Goal: Information Seeking & Learning: Learn about a topic

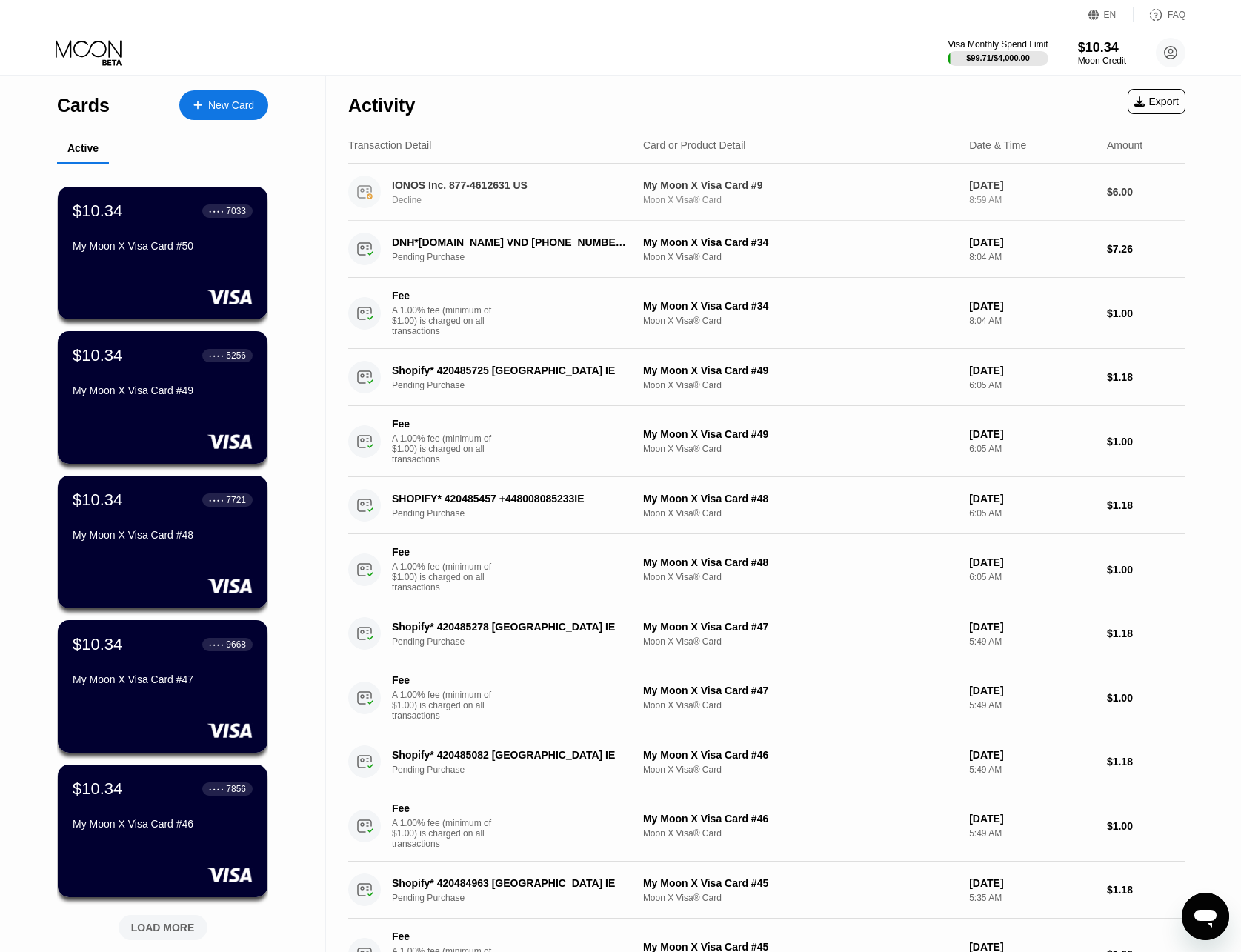
click at [699, 188] on div "My Moon X Visa Card #9" at bounding box center [800, 184] width 314 height 12
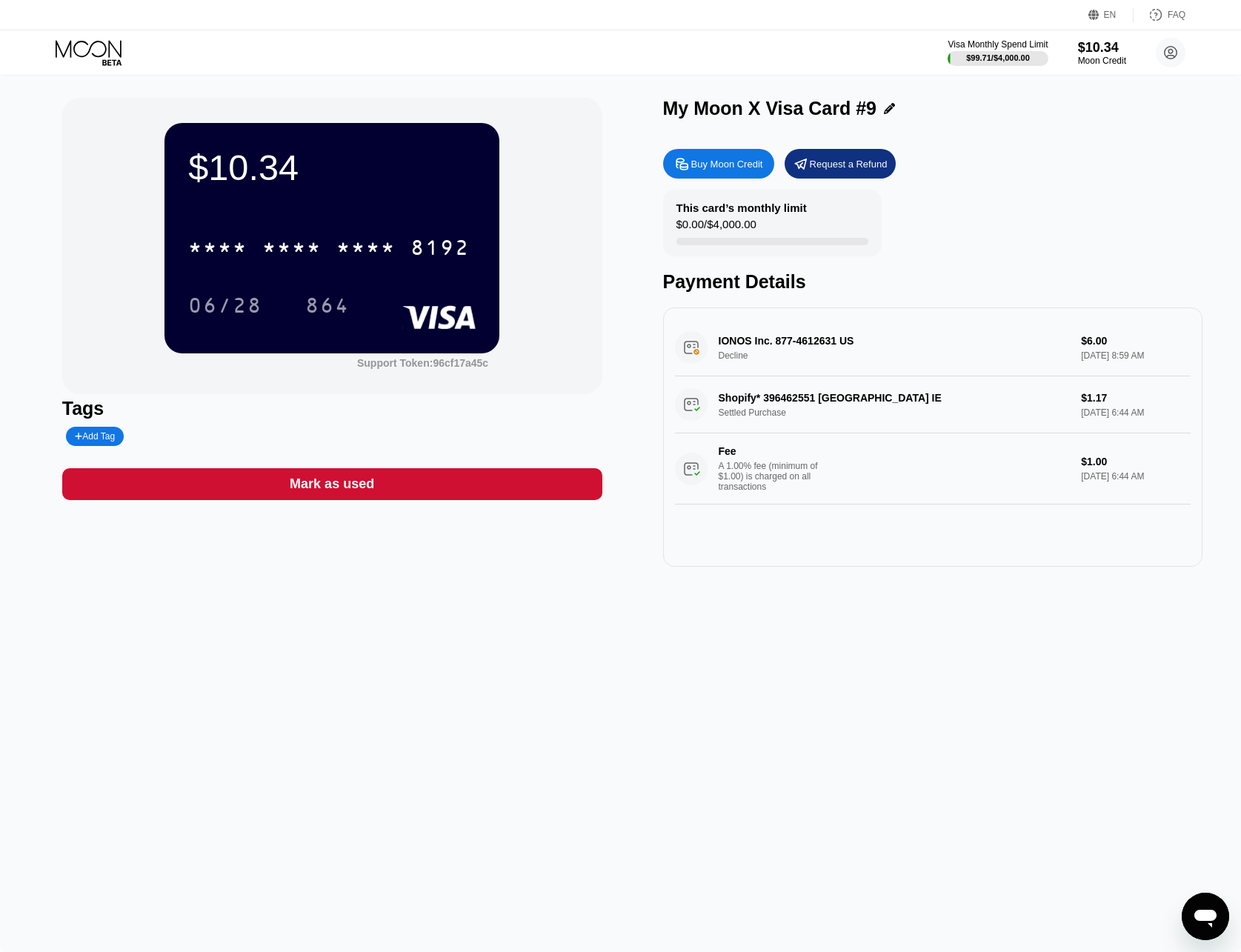
click at [772, 347] on div "IONOS Inc. 877-4612631 US Decline $6.00 Sep 20, 2025 8:59 AM" at bounding box center [933, 347] width 516 height 57
drag, startPoint x: 762, startPoint y: 341, endPoint x: 782, endPoint y: 374, distance: 38.6
click at [782, 374] on div "IONOS Inc. 877-4612631 US Decline $6.00 Sep 20, 2025 8:59 AM" at bounding box center [933, 347] width 516 height 57
drag, startPoint x: 781, startPoint y: 399, endPoint x: 798, endPoint y: 430, distance: 35.4
click at [798, 430] on div "Shopify* 396462551 Dublin IE Settled Purchase $1.17 Jul 25, 2025 6:44 AM Fee A …" at bounding box center [933, 440] width 516 height 128
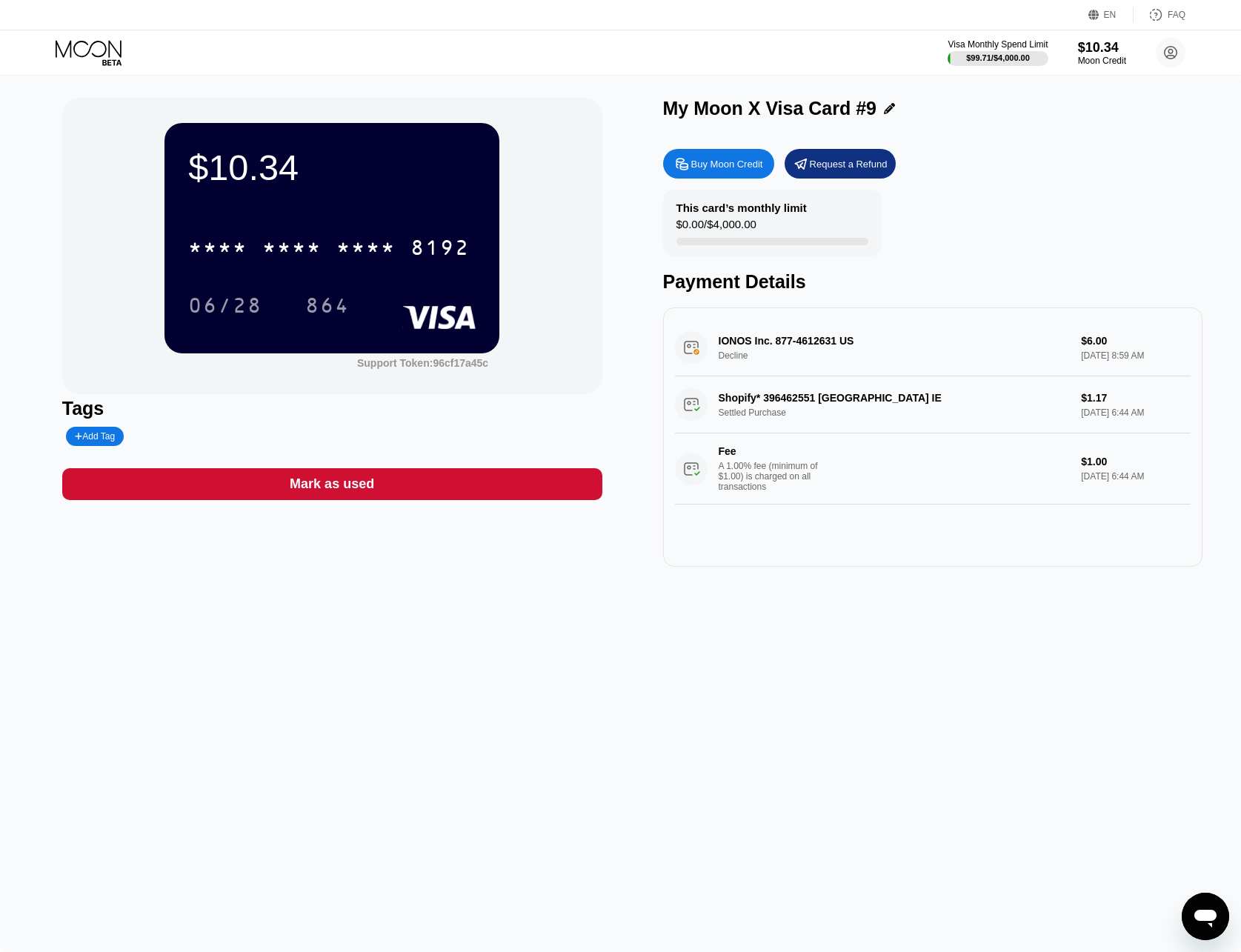
drag, startPoint x: 744, startPoint y: 355, endPoint x: 814, endPoint y: 340, distance: 71.6
click at [813, 340] on div "IONOS Inc. 877-4612631 US Decline $6.00 Sep 20, 2025 8:59 AM" at bounding box center [933, 347] width 516 height 57
click at [814, 340] on div "IONOS Inc. 877-4612631 US Decline $6.00 Sep 20, 2025 8:59 AM" at bounding box center [933, 347] width 516 height 57
drag, startPoint x: 828, startPoint y: 346, endPoint x: 881, endPoint y: 351, distance: 53.2
click at [863, 348] on div "IONOS Inc. 877-4612631 US Decline $6.00 Sep 20, 2025 8:59 AM" at bounding box center [933, 347] width 516 height 57
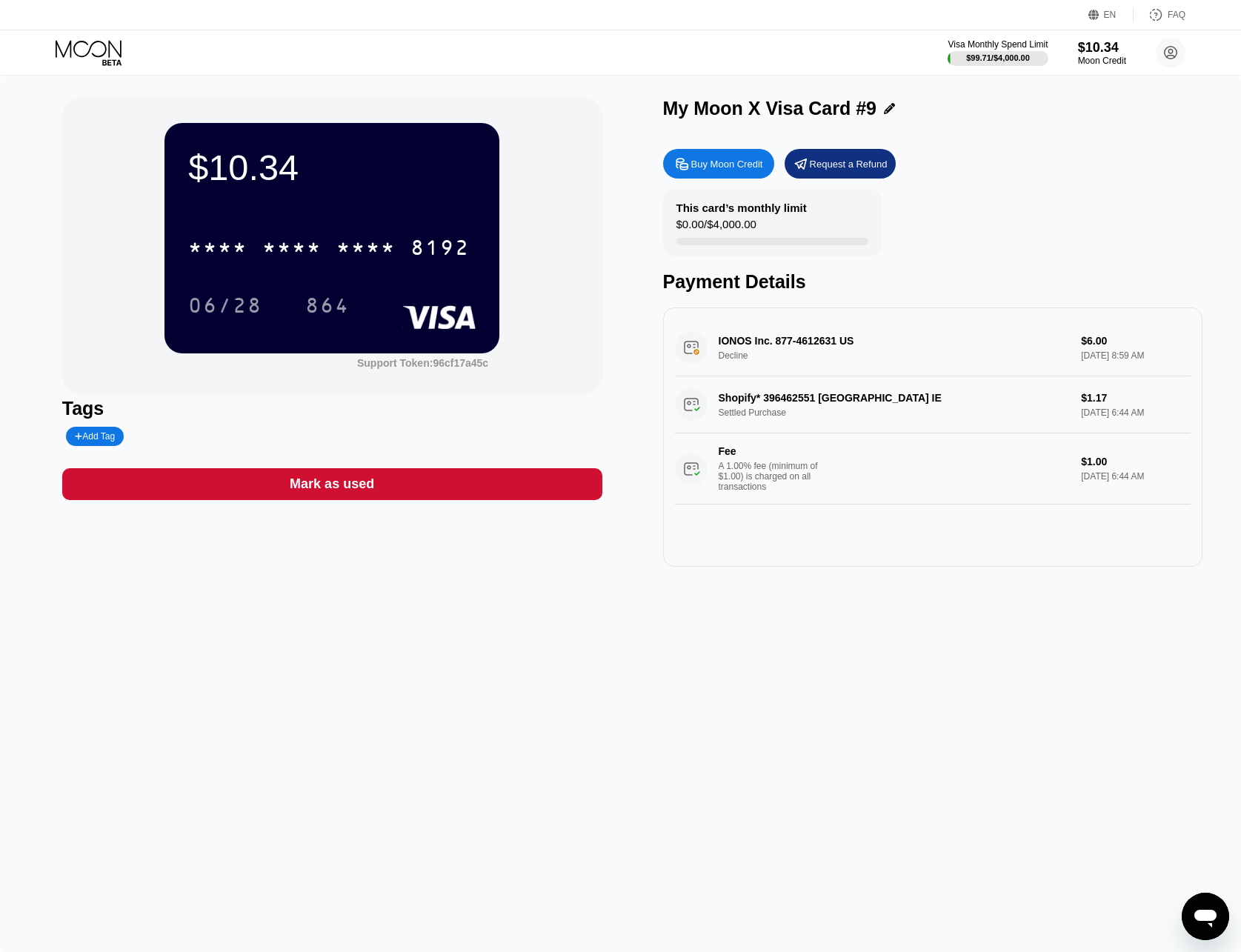
click at [881, 351] on div "IONOS Inc. 877-4612631 US Decline $6.00 Sep 20, 2025 8:59 AM" at bounding box center [933, 347] width 516 height 57
drag, startPoint x: 788, startPoint y: 344, endPoint x: 813, endPoint y: 348, distance: 25.3
click at [813, 348] on div "IONOS Inc. 877-4612631 US Decline $6.00 Sep 20, 2025 8:59 AM" at bounding box center [933, 347] width 516 height 57
click at [817, 351] on div "IONOS Inc. 877-4612631 US Decline $6.00 Sep 20, 2025 8:59 AM" at bounding box center [933, 347] width 516 height 57
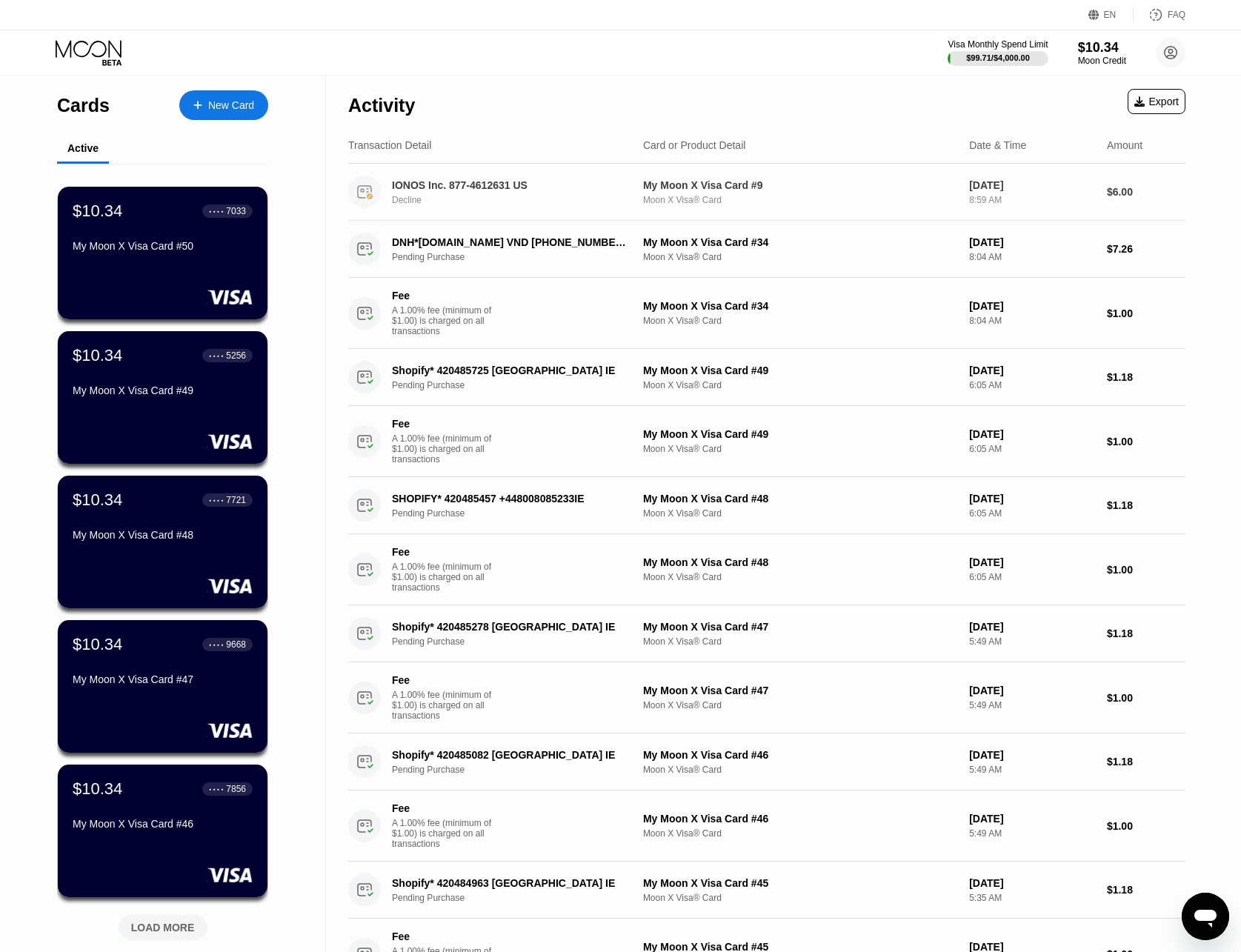
click at [503, 191] on div "IONOS Inc. 877-4612631 US" at bounding box center [510, 184] width 237 height 12
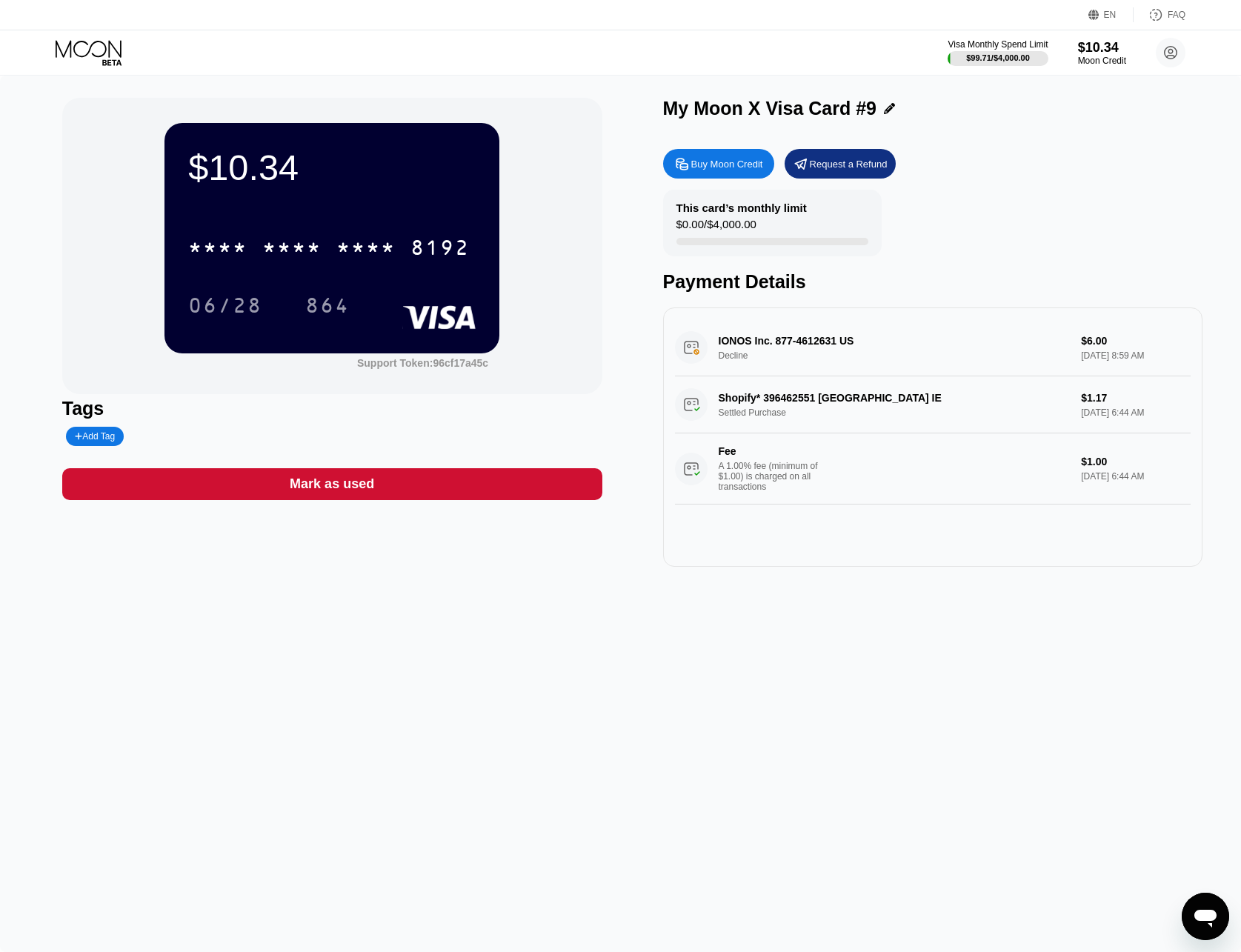
click at [82, 43] on icon at bounding box center [90, 52] width 69 height 26
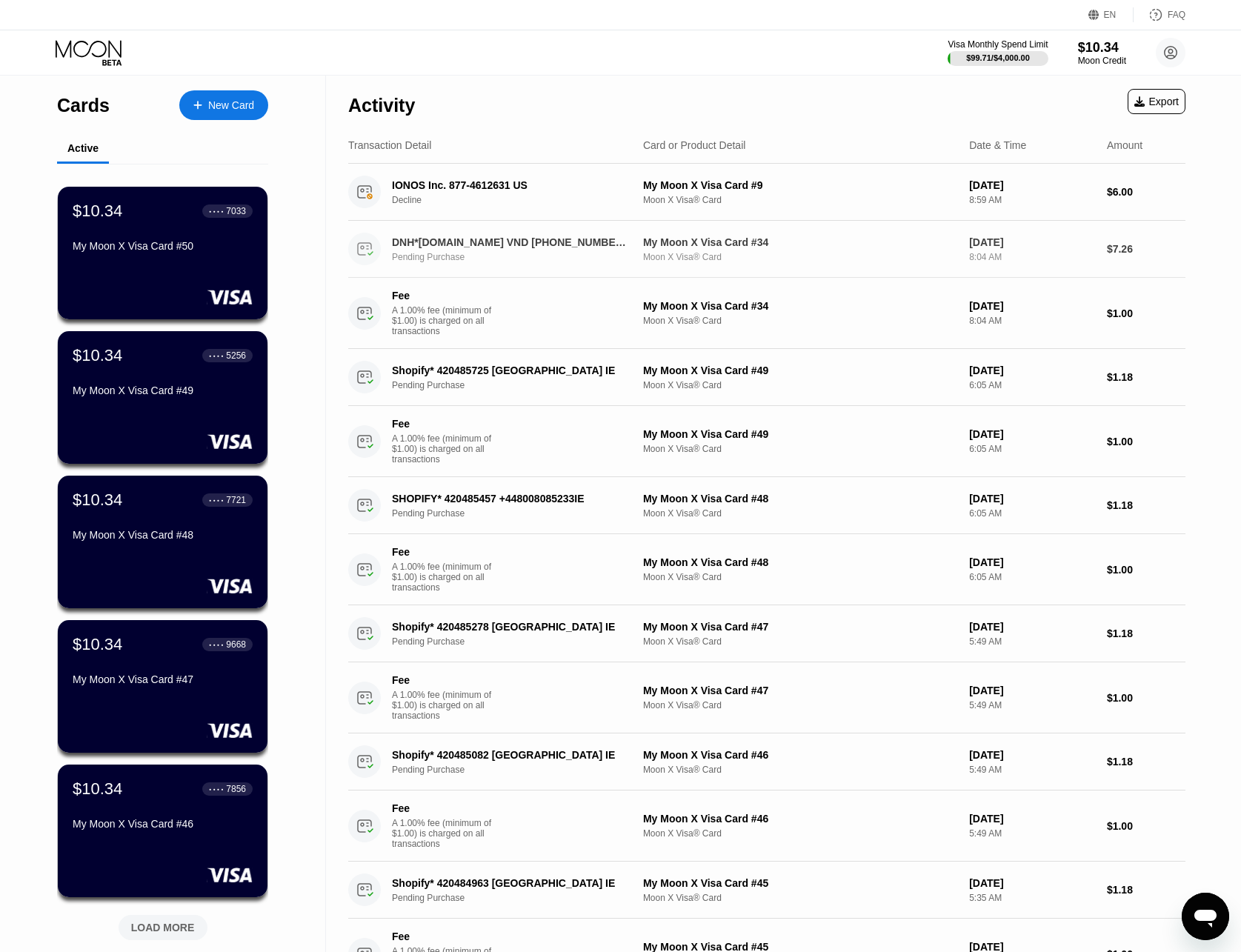
click at [790, 244] on div "My Moon X Visa Card #34" at bounding box center [800, 242] width 314 height 12
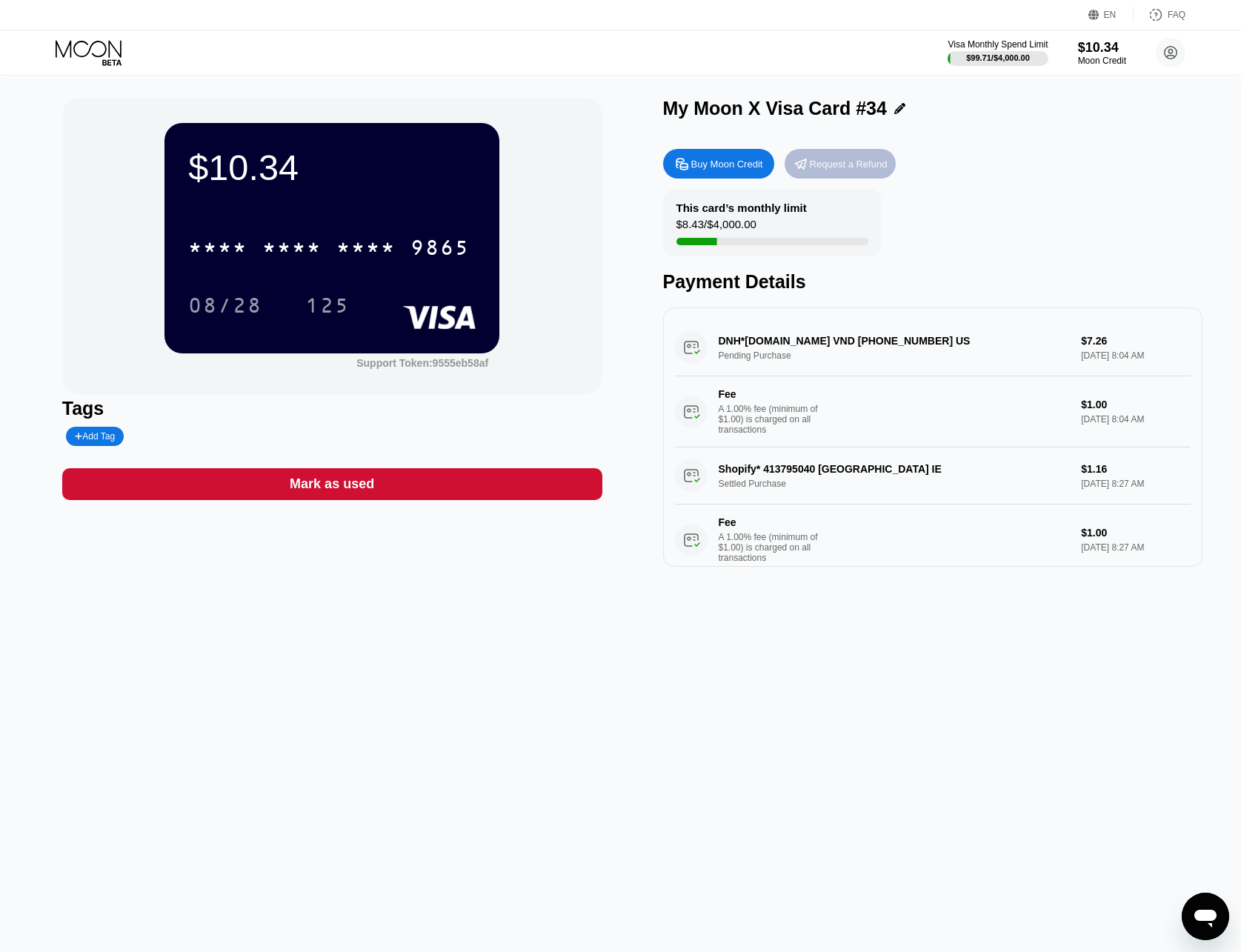
click at [867, 170] on div "Request a Refund" at bounding box center [849, 164] width 78 height 12
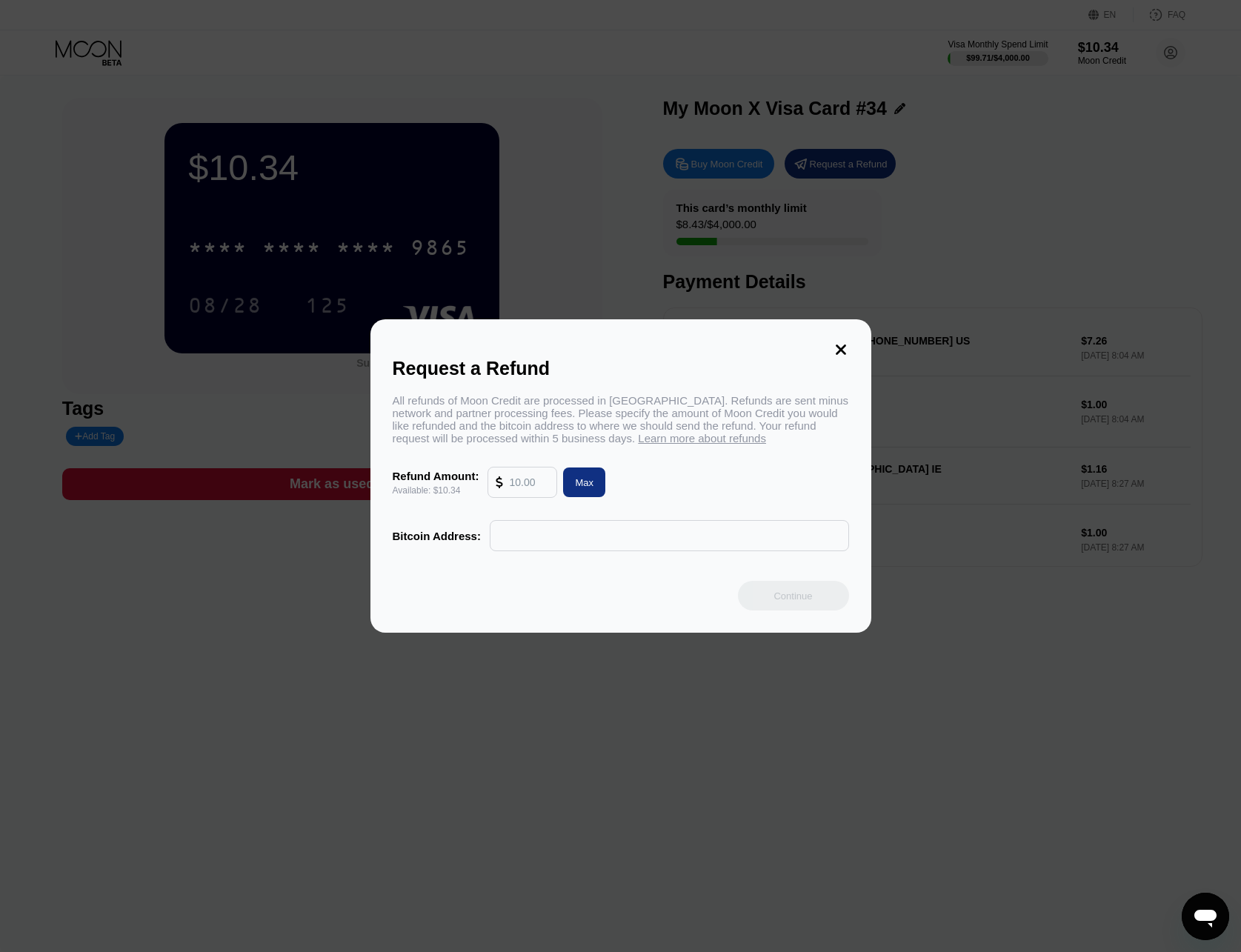
click at [533, 492] on input "text" at bounding box center [529, 482] width 40 height 29
drag, startPoint x: 502, startPoint y: 414, endPoint x: 515, endPoint y: 415, distance: 13.0
click at [515, 415] on div "All refunds of Moon Credit are processed in Bitcoin. Refunds are sent minus net…" at bounding box center [620, 419] width 456 height 50
click at [541, 394] on div "All refunds of Moon Credit are processed in Bitcoin. Refunds are sent minus net…" at bounding box center [620, 419] width 456 height 50
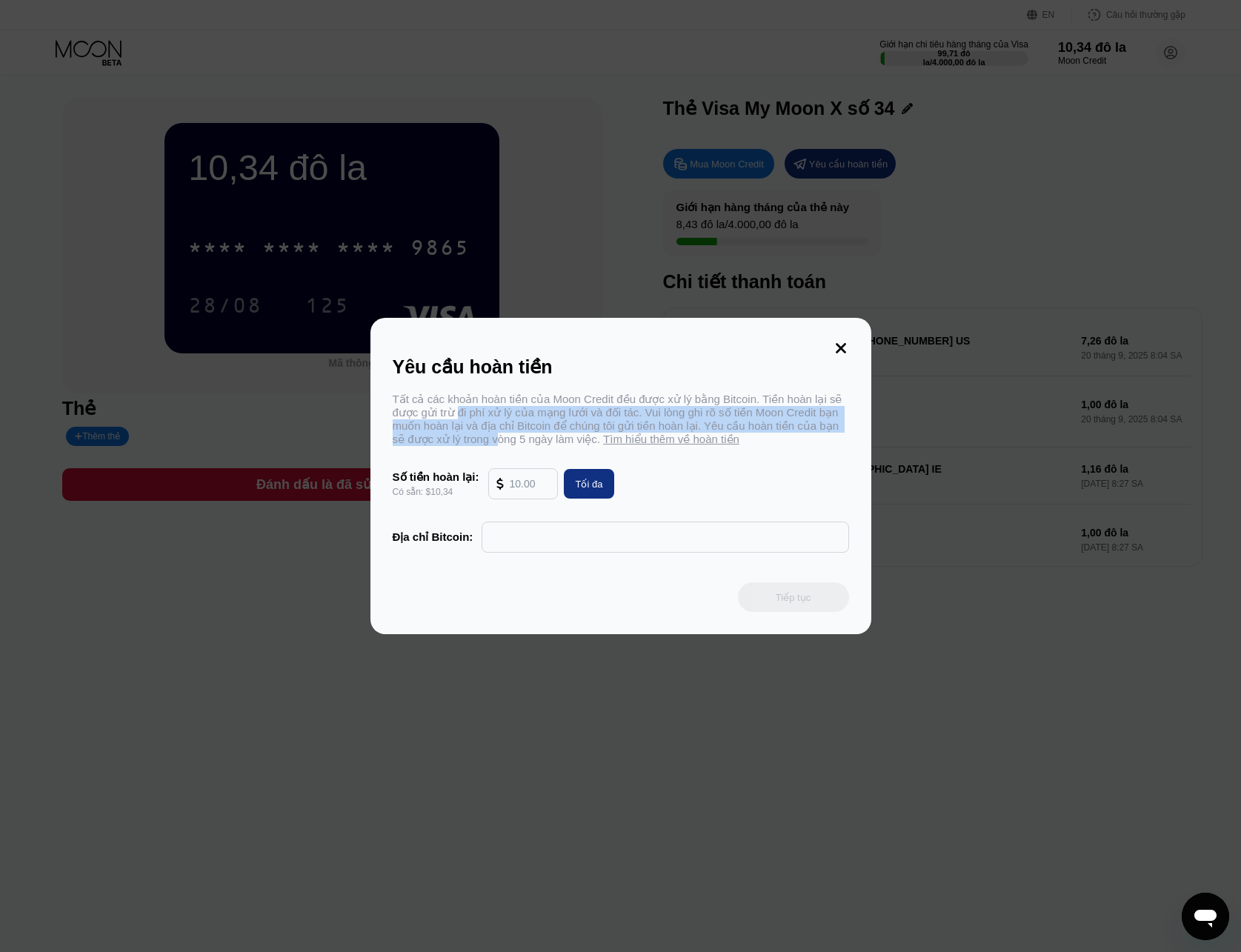
drag, startPoint x: 460, startPoint y: 412, endPoint x: 484, endPoint y: 446, distance: 41.6
click at [484, 445] on font "Tất cả các khoản hoàn tiền của Moon Credit đều được xử lý bằng Bitcoin. Tiền ho…" at bounding box center [618, 418] width 453 height 52
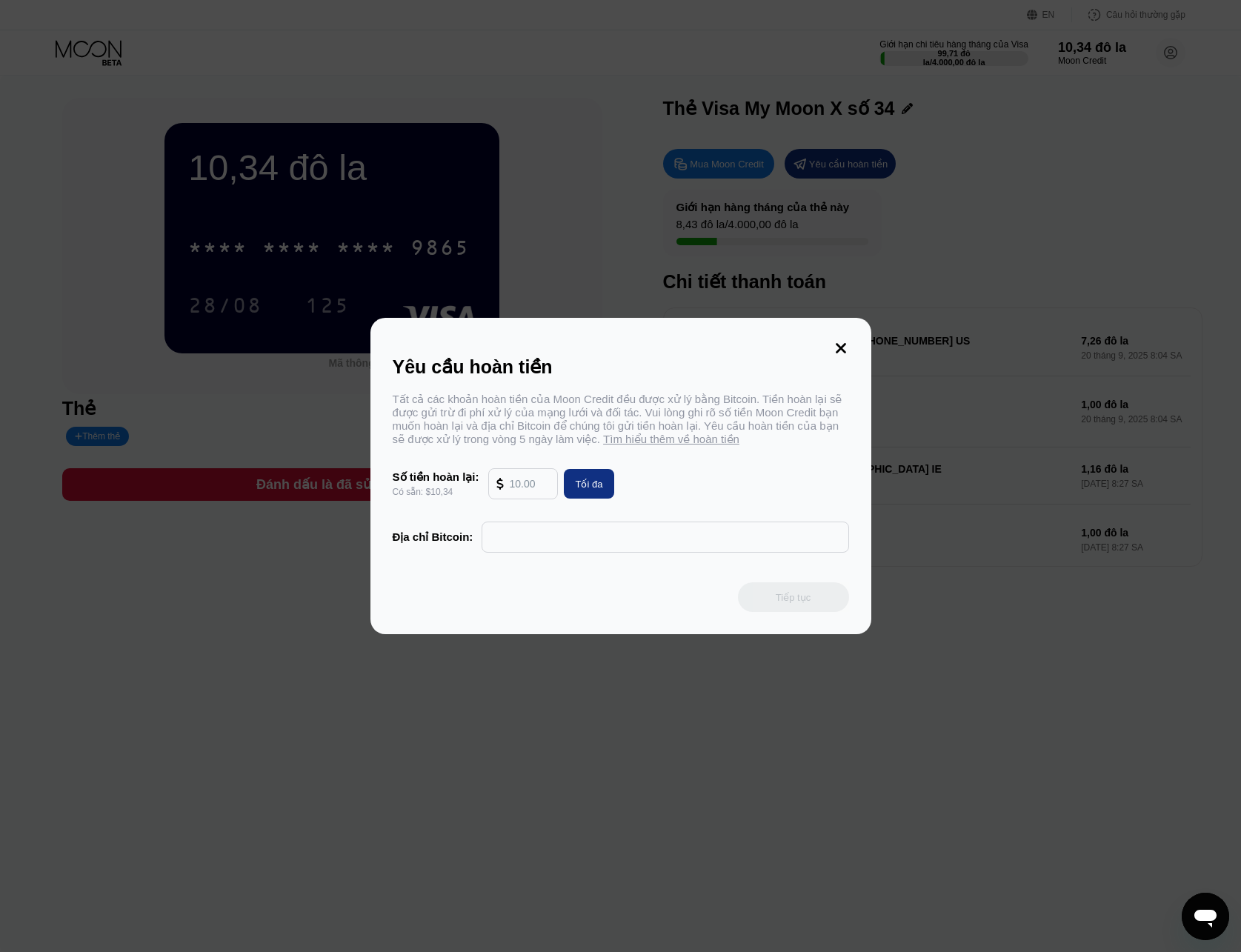
click at [499, 445] on font "Tất cả các khoản hoàn tiền của Moon Credit đều được xử lý bằng Bitcoin. Tiền ho…" at bounding box center [618, 418] width 453 height 52
click at [615, 445] on font "Tìm hiểu thêm về hoàn tiền" at bounding box center [671, 438] width 136 height 12
click at [646, 260] on div at bounding box center [626, 476] width 1253 height 952
click at [835, 342] on icon at bounding box center [841, 348] width 16 height 16
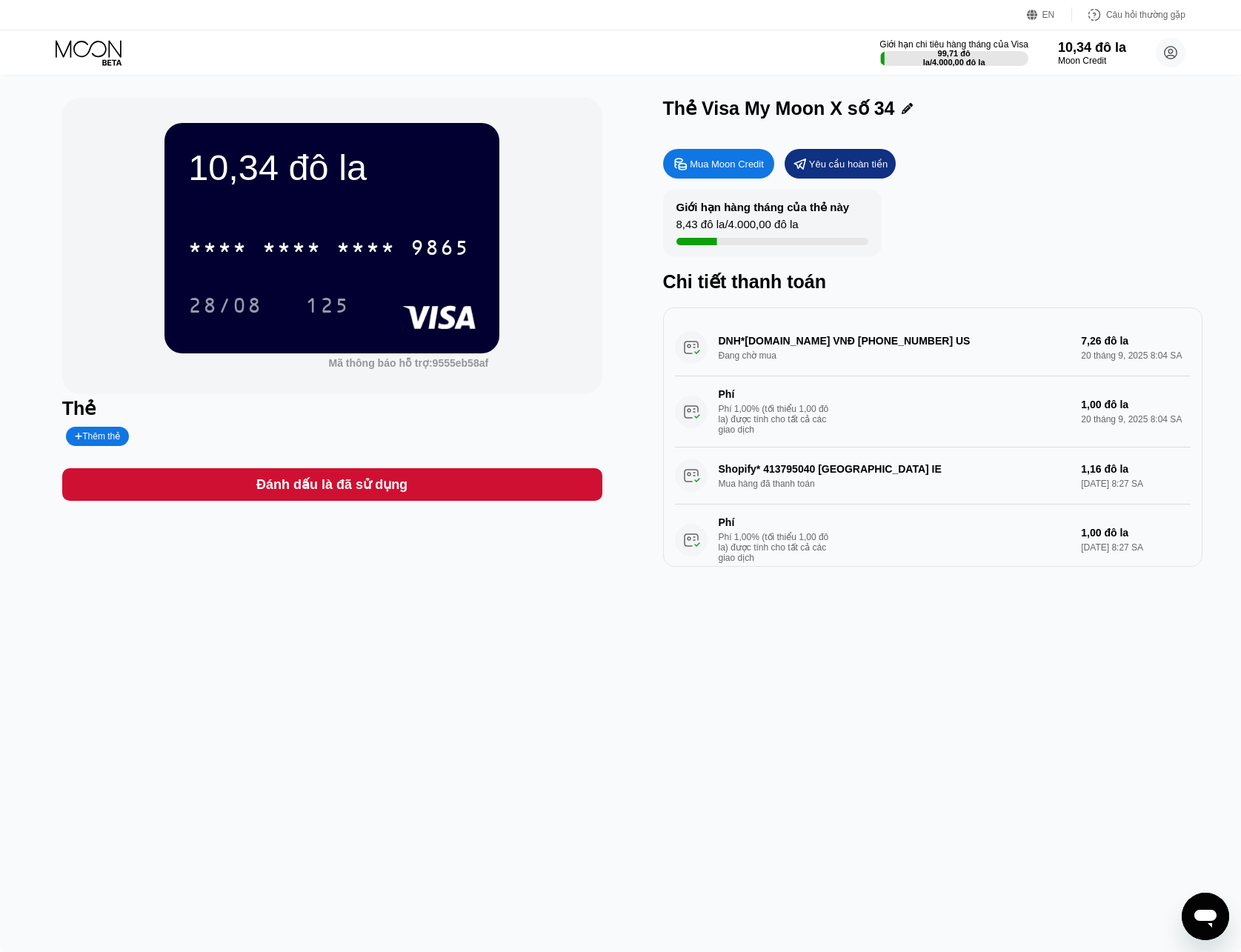
click at [85, 50] on icon at bounding box center [90, 52] width 69 height 26
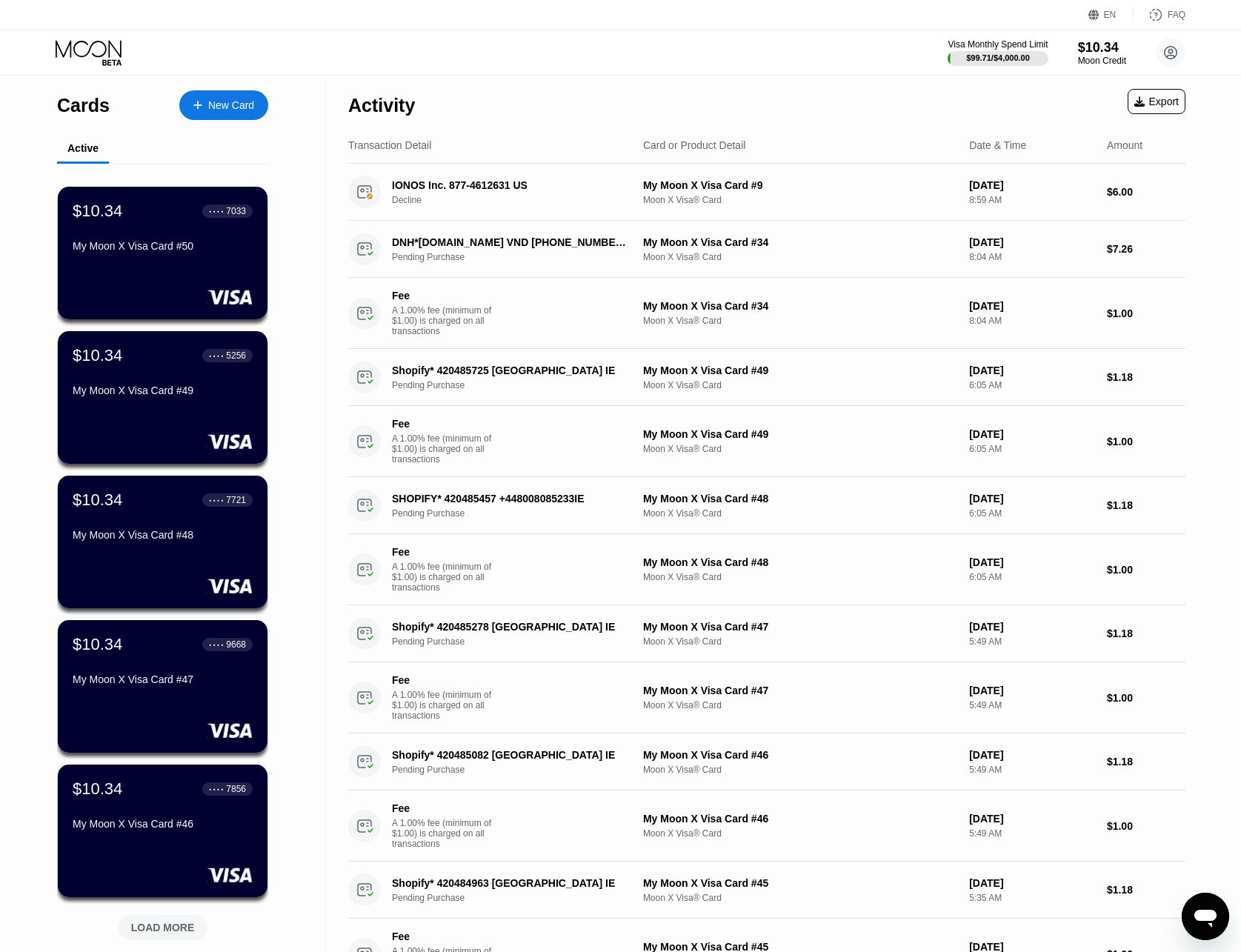
click at [550, 102] on div "Activity Export" at bounding box center [766, 101] width 837 height 52
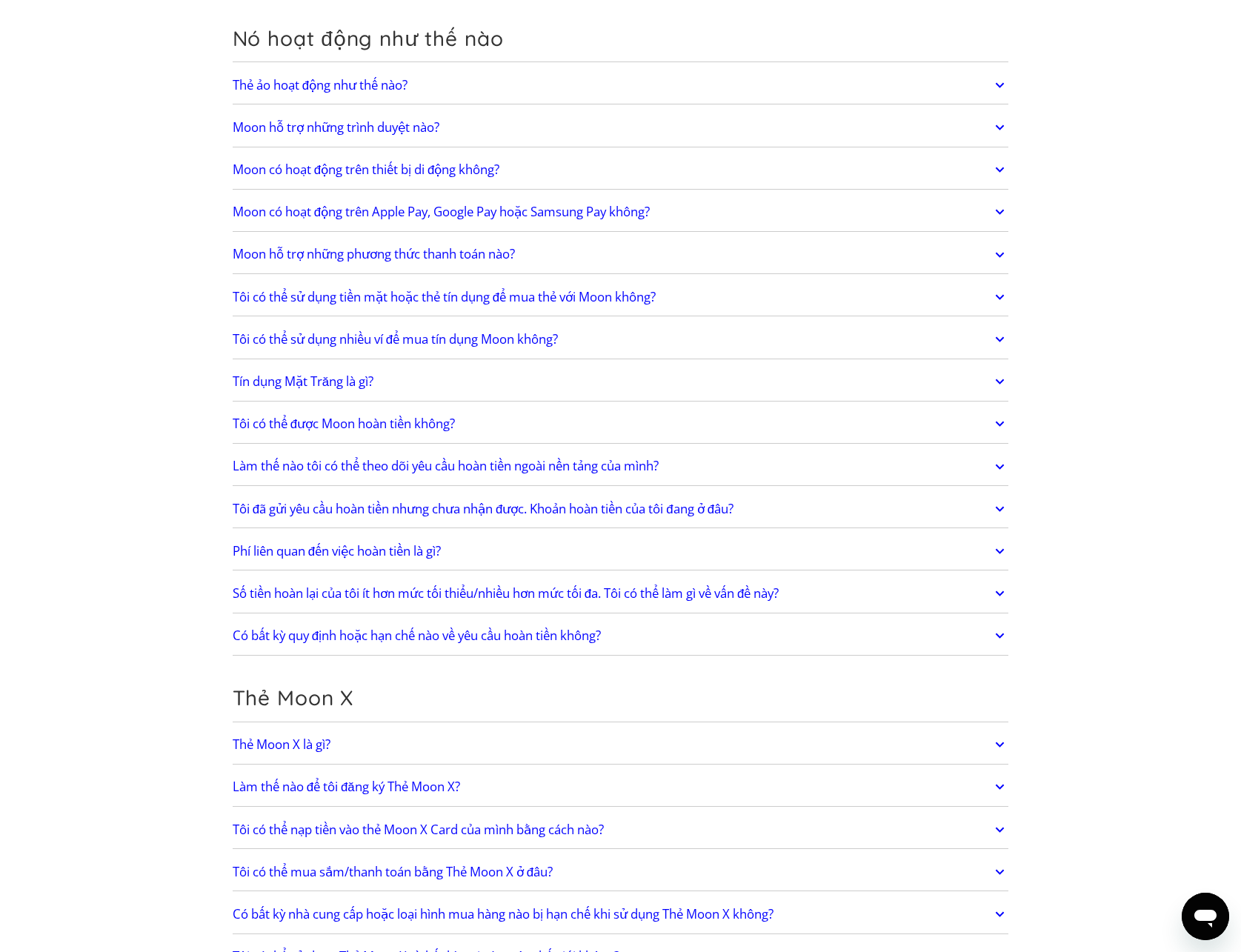
scroll to position [740, 0]
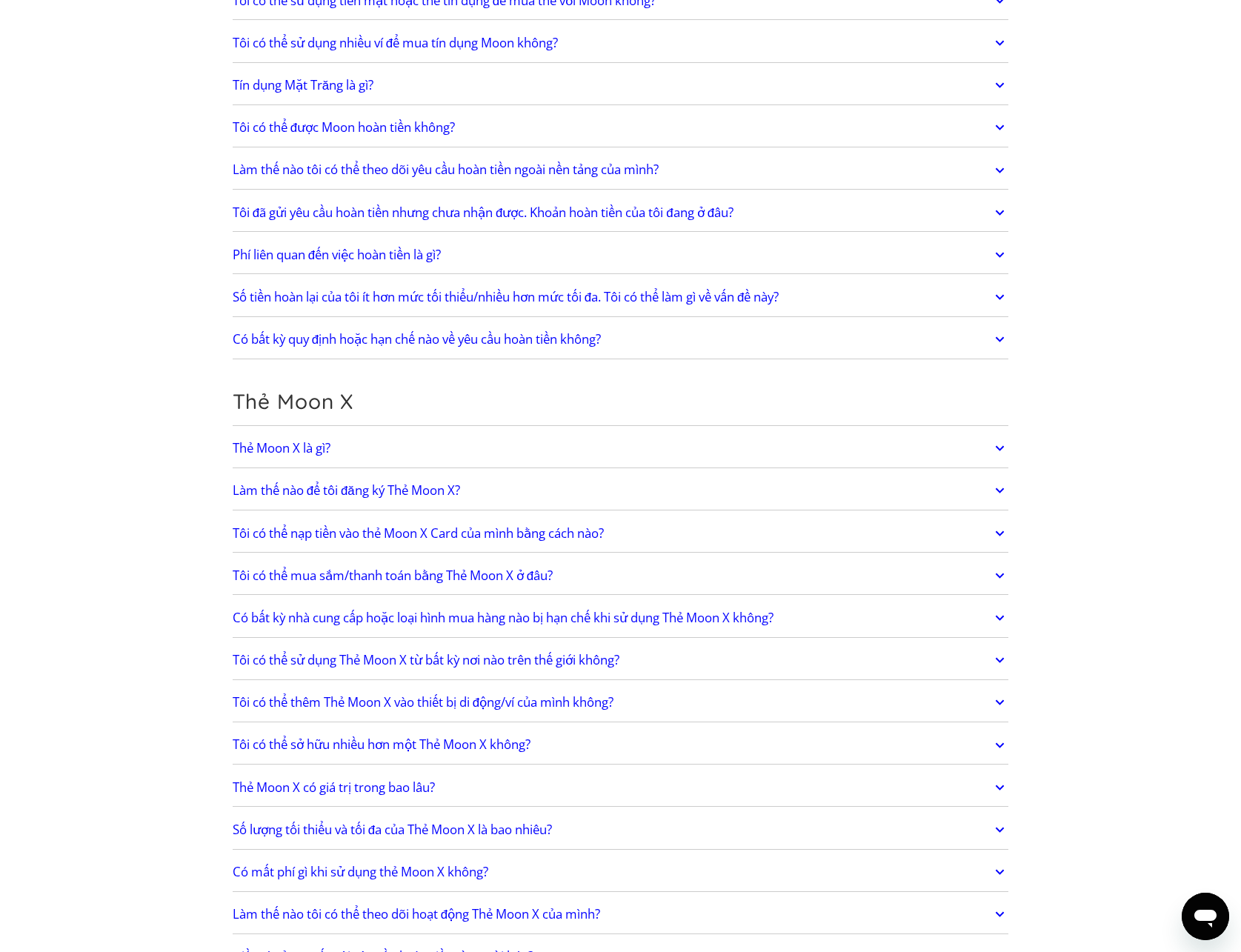
click at [300, 207] on font "Tôi đã gửi yêu cầu hoàn tiền nhưng chưa nhận được. Khoản hoàn tiền của tôi đang…" at bounding box center [483, 212] width 500 height 17
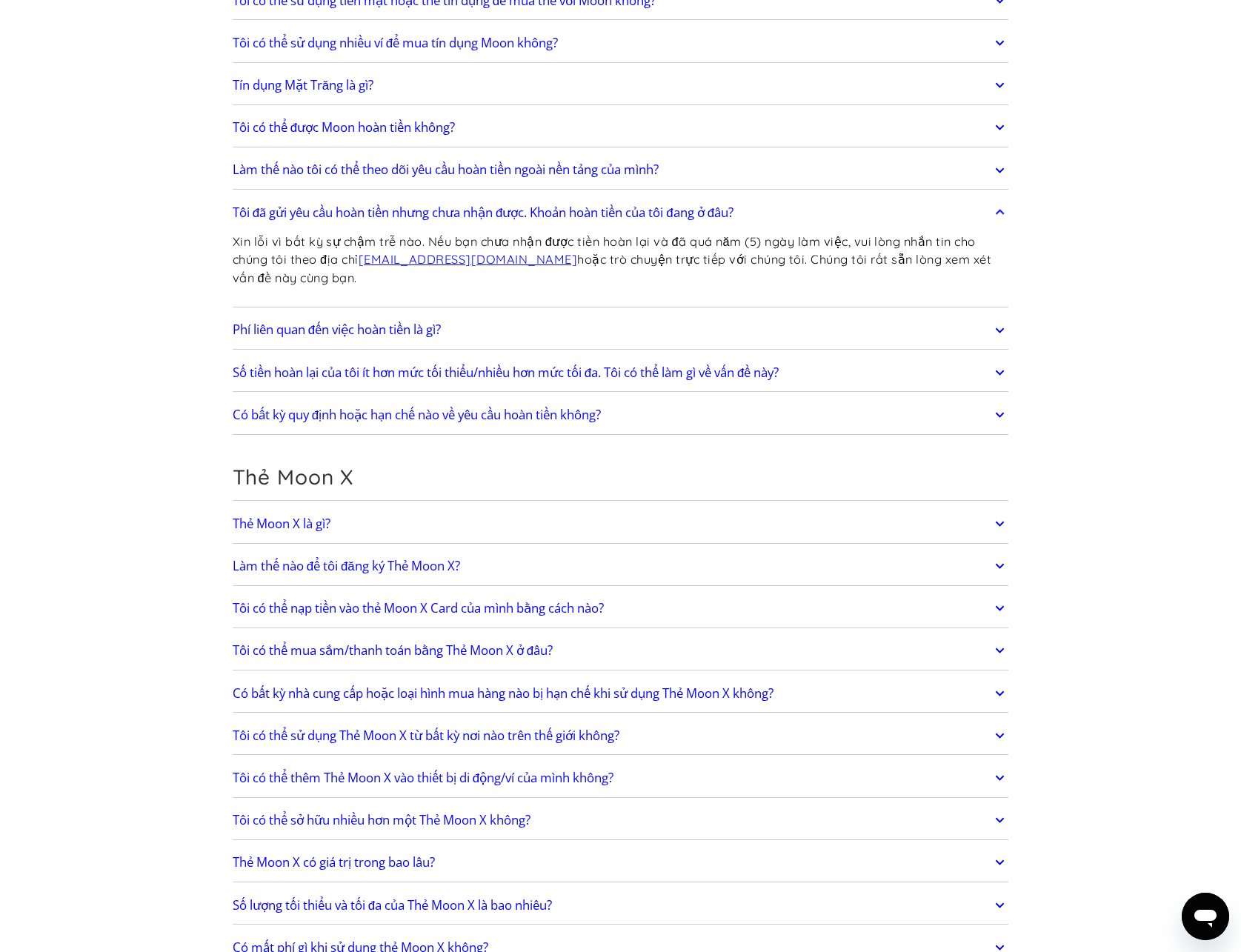
click at [297, 170] on font "Làm thế nào tôi có thể theo dõi yêu cầu hoàn tiền ngoài nền tảng của mình?" at bounding box center [446, 169] width 426 height 17
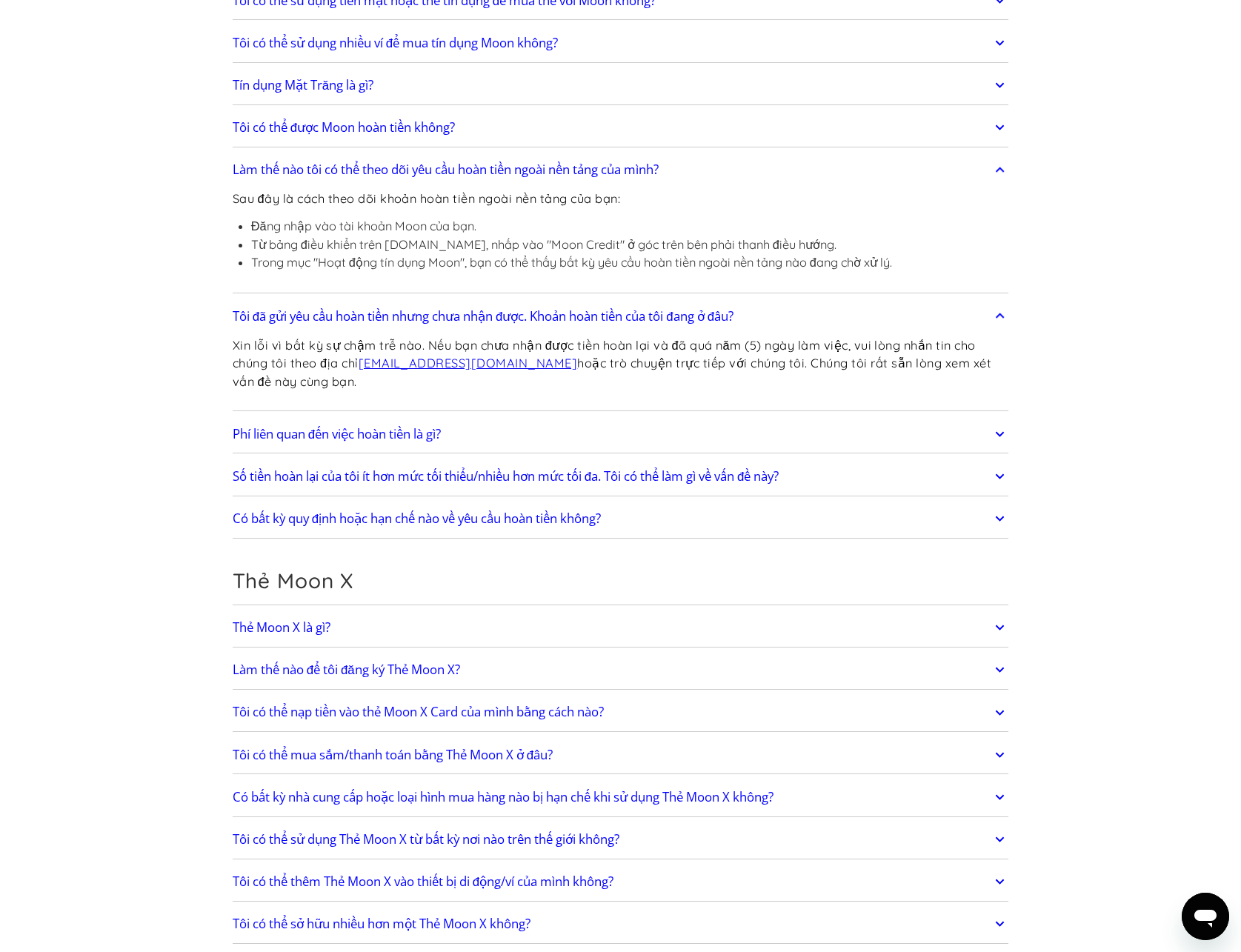
click at [293, 134] on font "Tôi có thể được Moon hoàn tiền không?" at bounding box center [344, 127] width 222 height 17
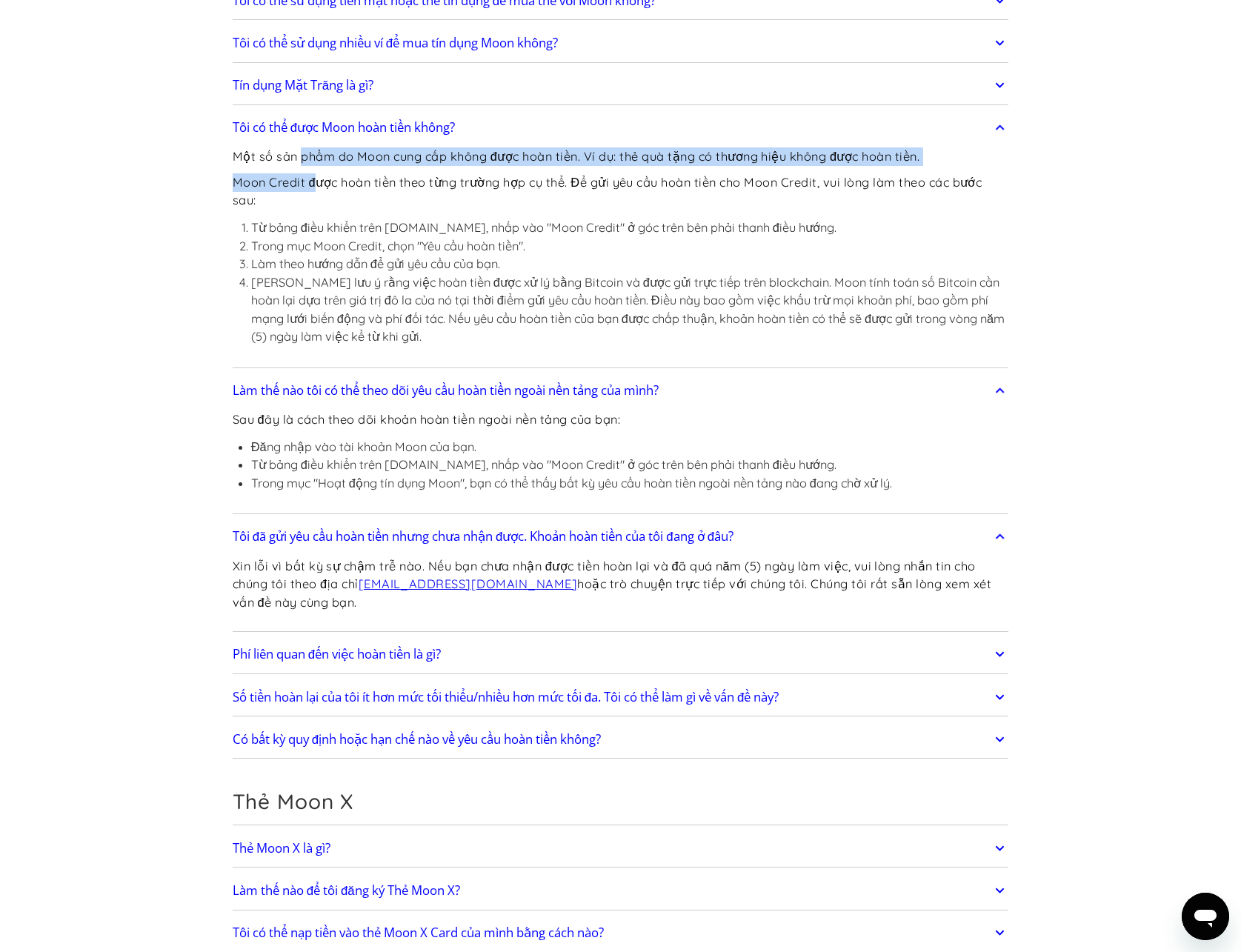
drag, startPoint x: 304, startPoint y: 159, endPoint x: 313, endPoint y: 189, distance: 31.3
click at [313, 189] on div "Một số sản phẩm do Moon cung cấp không được hoàn tiền. Ví dụ: thẻ quà tặng có t…" at bounding box center [621, 252] width 777 height 221
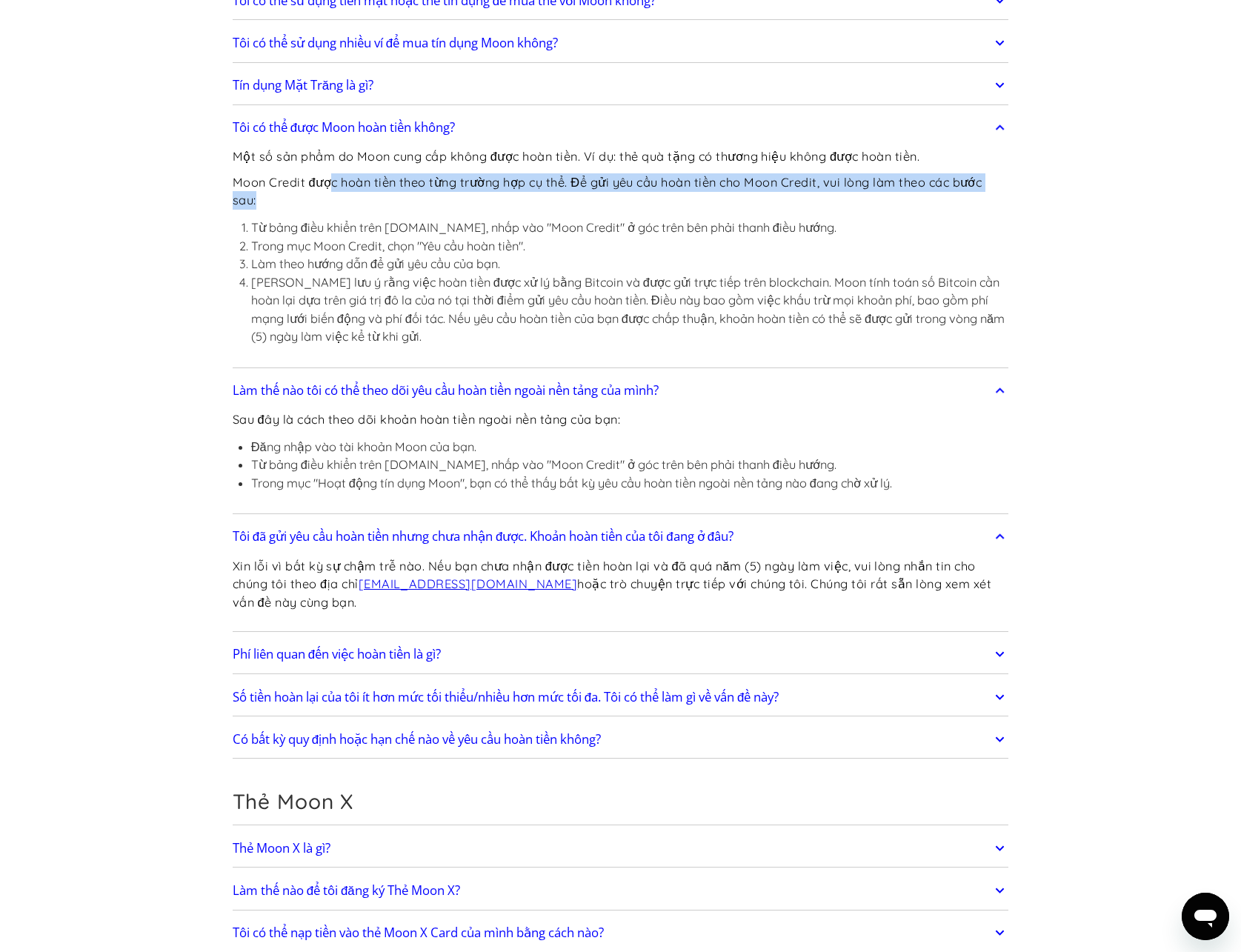
drag, startPoint x: 337, startPoint y: 192, endPoint x: 330, endPoint y: 171, distance: 22.1
click at [330, 171] on div "Một số sản phẩm do Moon cung cấp không được hoàn tiền. Ví dụ: thẻ quà tặng có t…" at bounding box center [621, 252] width 777 height 221
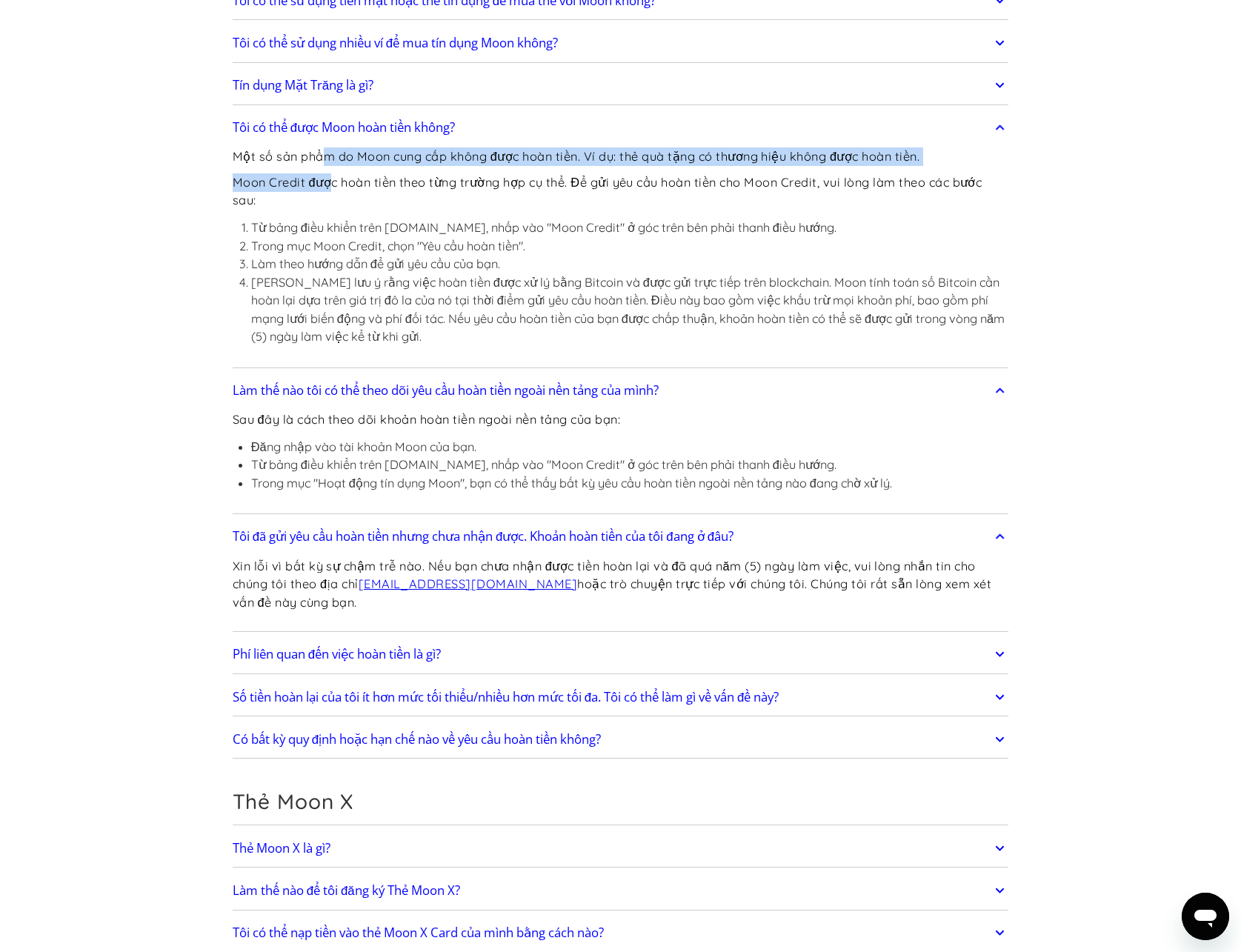
drag, startPoint x: 323, startPoint y: 156, endPoint x: 334, endPoint y: 191, distance: 36.7
click at [334, 191] on div "Một số sản phẩm do Moon cung cấp không được hoàn tiền. Ví dụ: thẻ quà tặng có t…" at bounding box center [621, 252] width 777 height 221
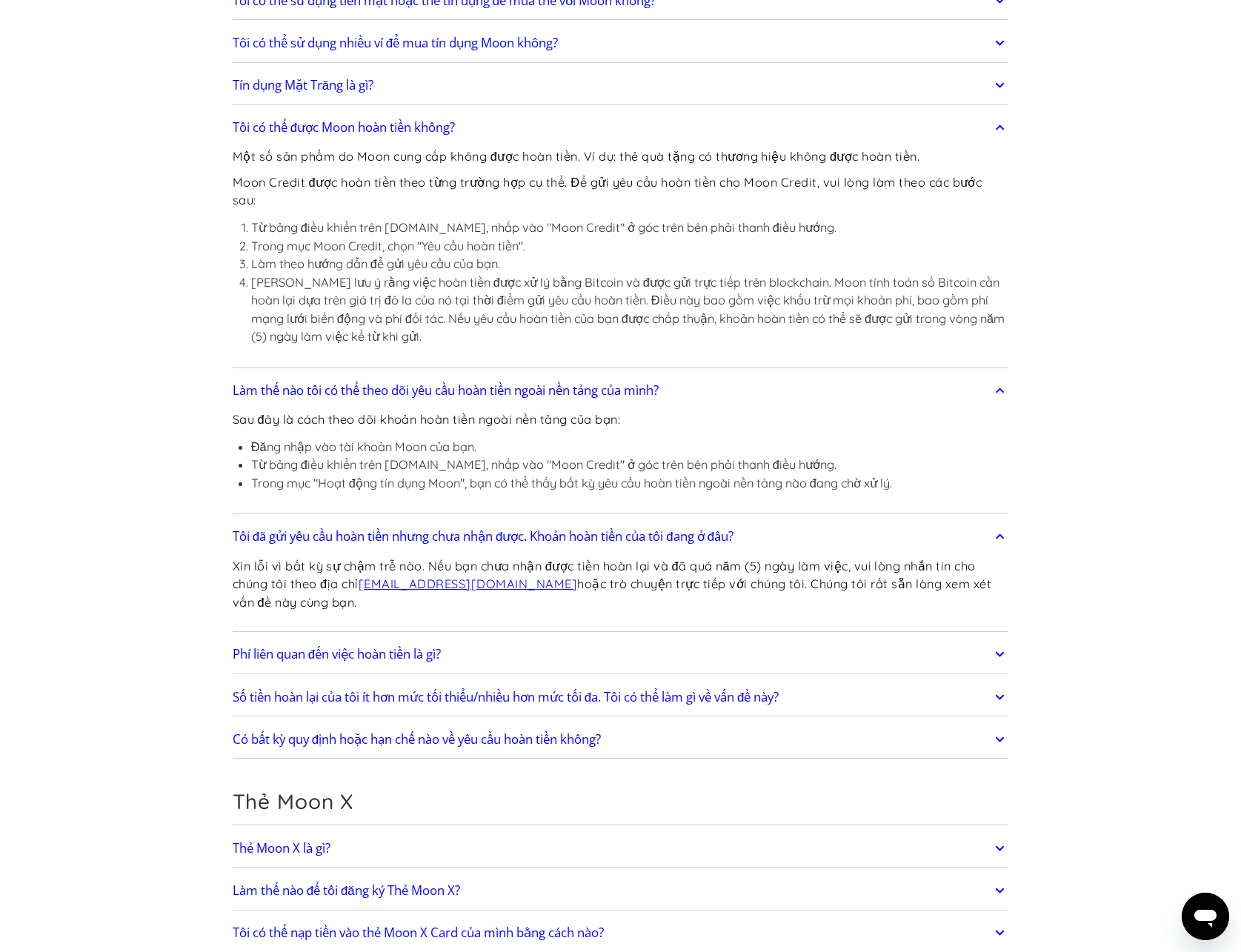
drag, startPoint x: 360, startPoint y: 183, endPoint x: 352, endPoint y: 167, distance: 17.9
click at [353, 168] on div "Một số sản phẩm do Moon cung cấp không được hoàn tiền. Ví dụ: thẻ quà tặng có t…" at bounding box center [621, 252] width 777 height 221
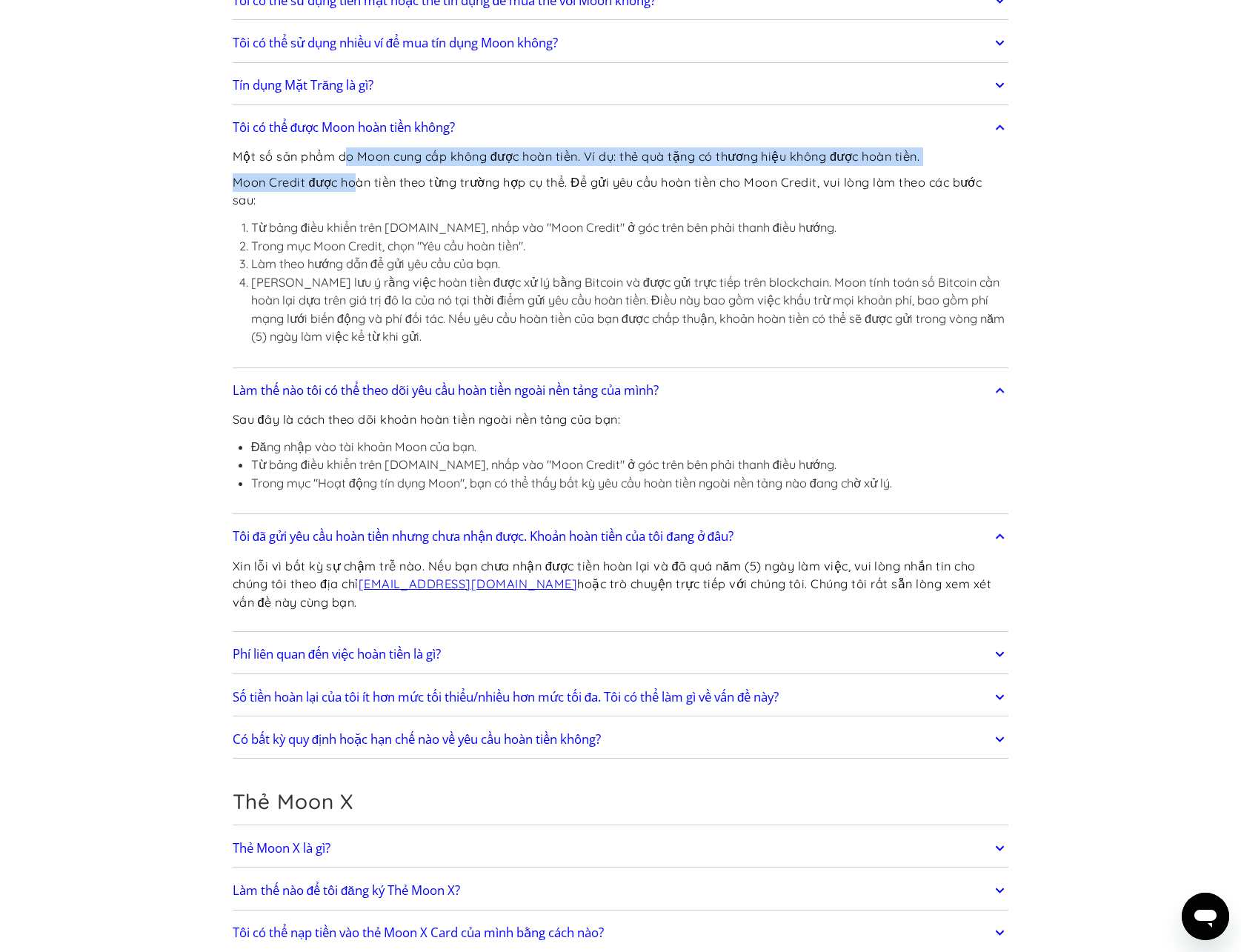
drag, startPoint x: 345, startPoint y: 157, endPoint x: 355, endPoint y: 189, distance: 33.5
click at [355, 189] on div "Một số sản phẩm do Moon cung cấp không được hoàn tiền. Ví dụ: thẻ quà tặng có t…" at bounding box center [621, 252] width 777 height 221
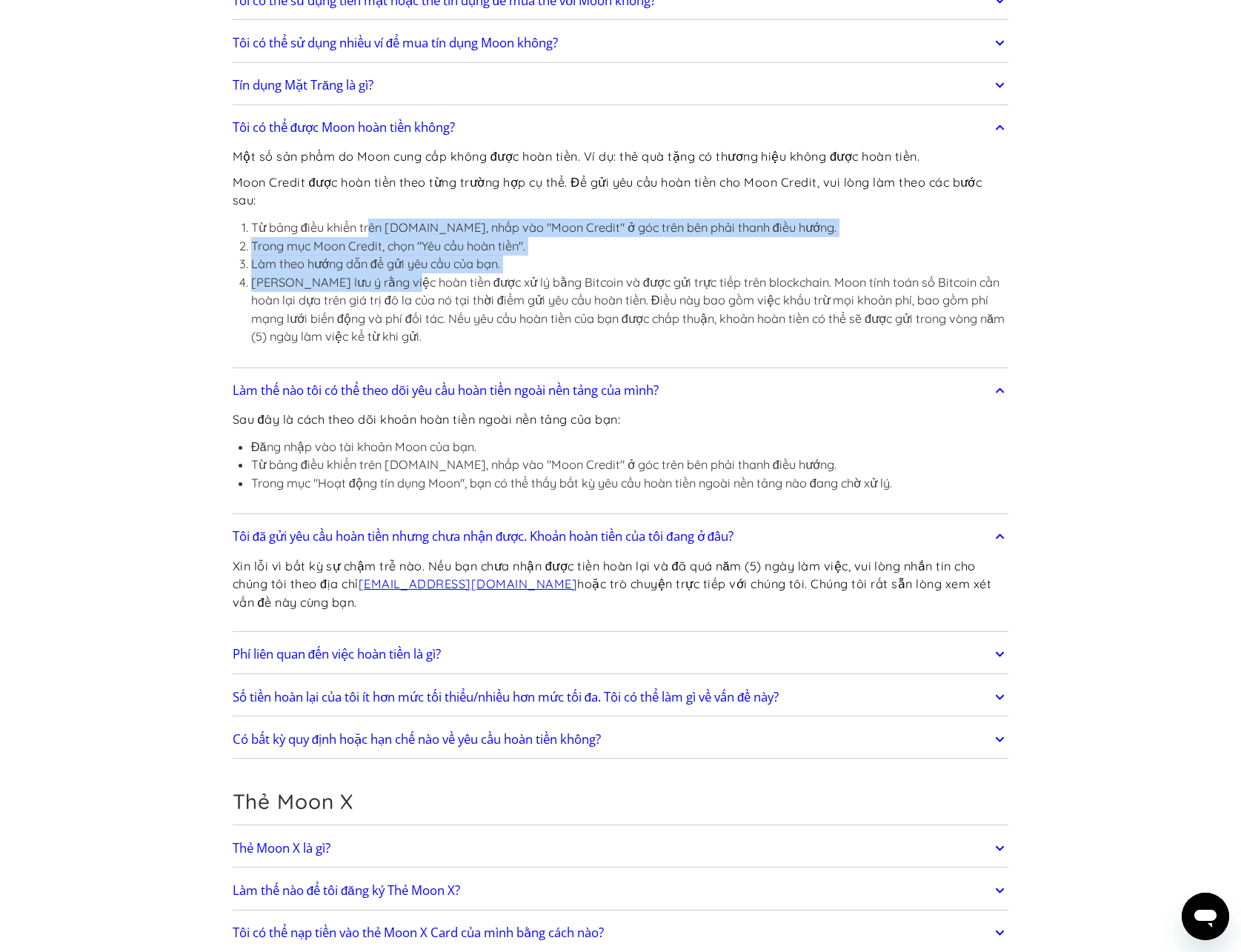
drag, startPoint x: 373, startPoint y: 222, endPoint x: 397, endPoint y: 274, distance: 57.3
click at [397, 274] on ol "Từ bảng điều khiển trên [DOMAIN_NAME], nhấp vào "Moon Credit" ở góc trên bên ph…" at bounding box center [621, 283] width 777 height 128
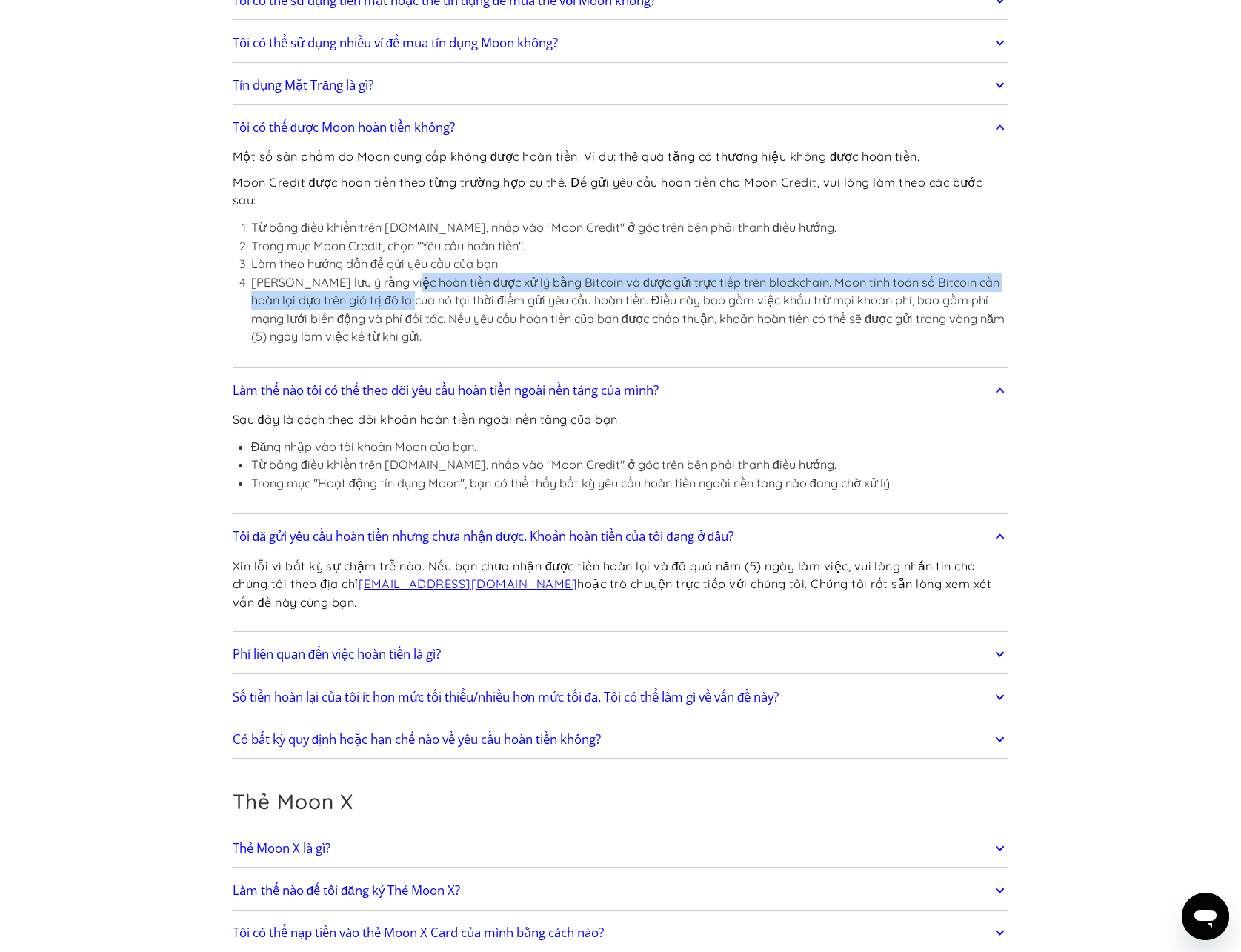
click at [396, 290] on li "[PERSON_NAME] lưu ý rằng việc hoàn tiền được xử lý bằng Bitcoin và được gửi trự…" at bounding box center [631, 310] width 758 height 73
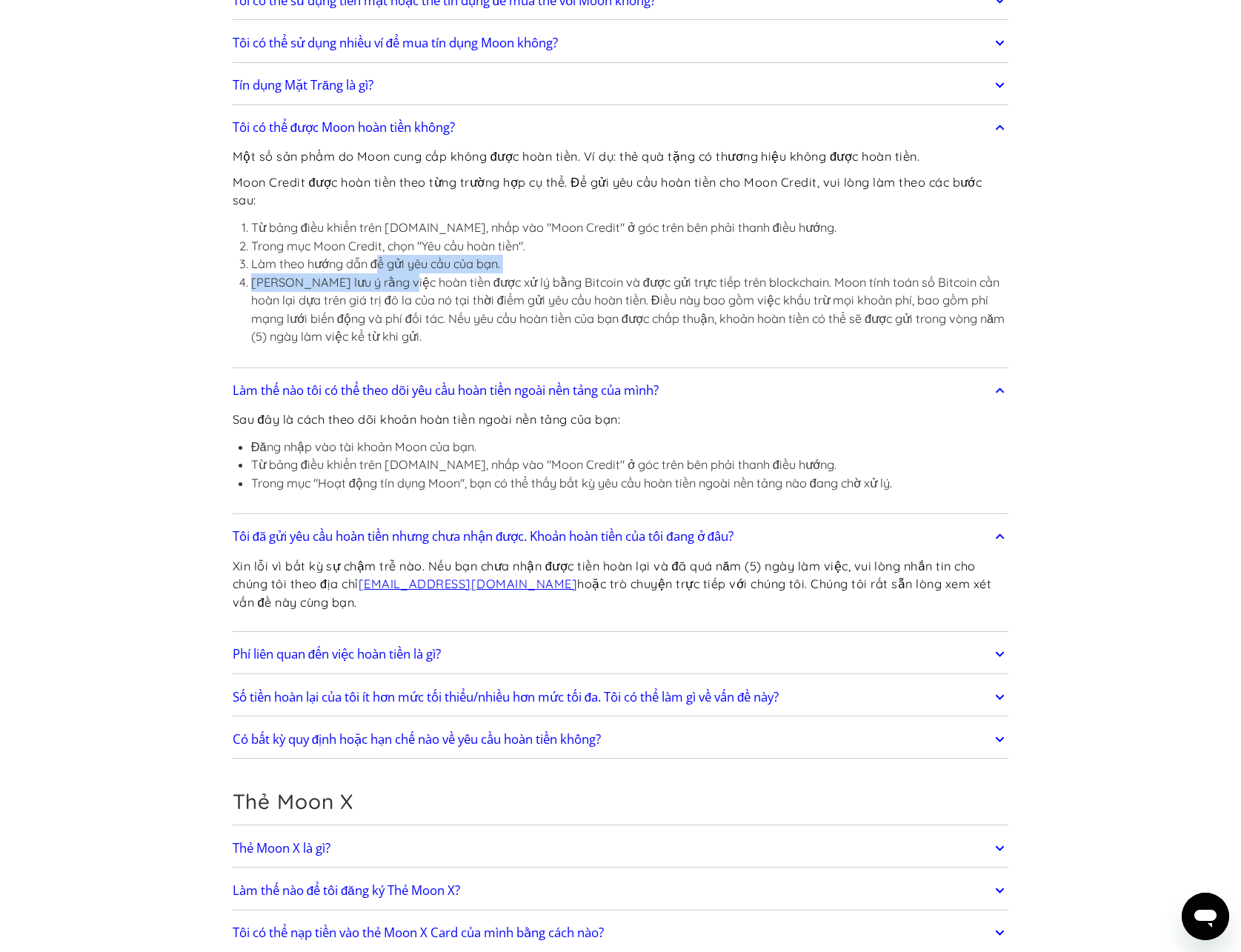
drag, startPoint x: 376, startPoint y: 264, endPoint x: 392, endPoint y: 288, distance: 28.8
click at [392, 288] on ol "Từ bảng điều khiển trên [DOMAIN_NAME], nhấp vào "Moon Credit" ở góc trên bên ph…" at bounding box center [621, 283] width 777 height 128
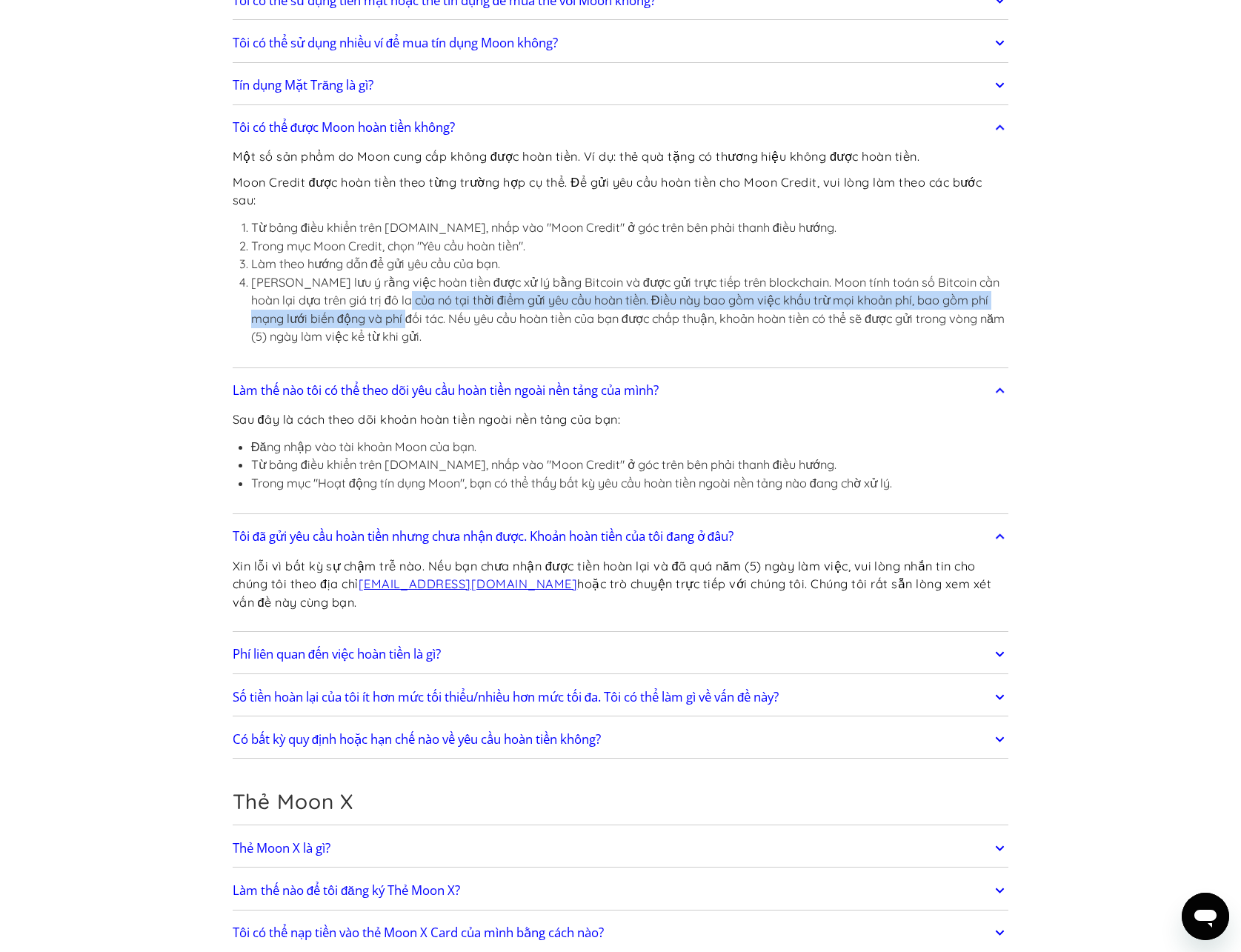
drag, startPoint x: 399, startPoint y: 314, endPoint x: 396, endPoint y: 296, distance: 18.2
click at [396, 296] on font "[PERSON_NAME] lưu ý rằng việc hoàn tiền được xử lý bằng Bitcoin và được gửi trự…" at bounding box center [628, 309] width 754 height 70
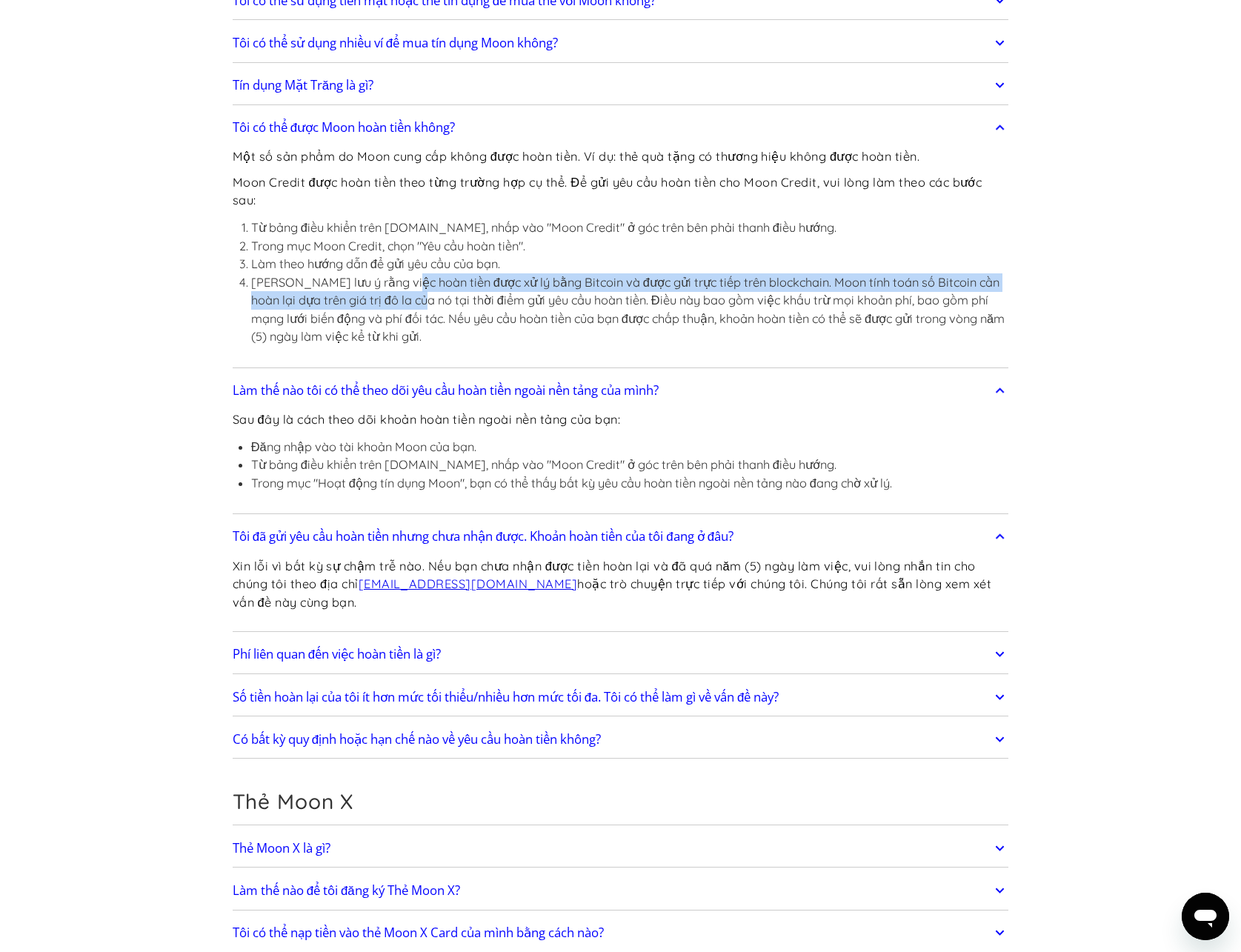
drag, startPoint x: 395, startPoint y: 274, endPoint x: 407, endPoint y: 297, distance: 25.9
click at [407, 297] on li "[PERSON_NAME] lưu ý rằng việc hoàn tiền được xử lý bằng Bitcoin và được gửi trự…" at bounding box center [631, 310] width 758 height 73
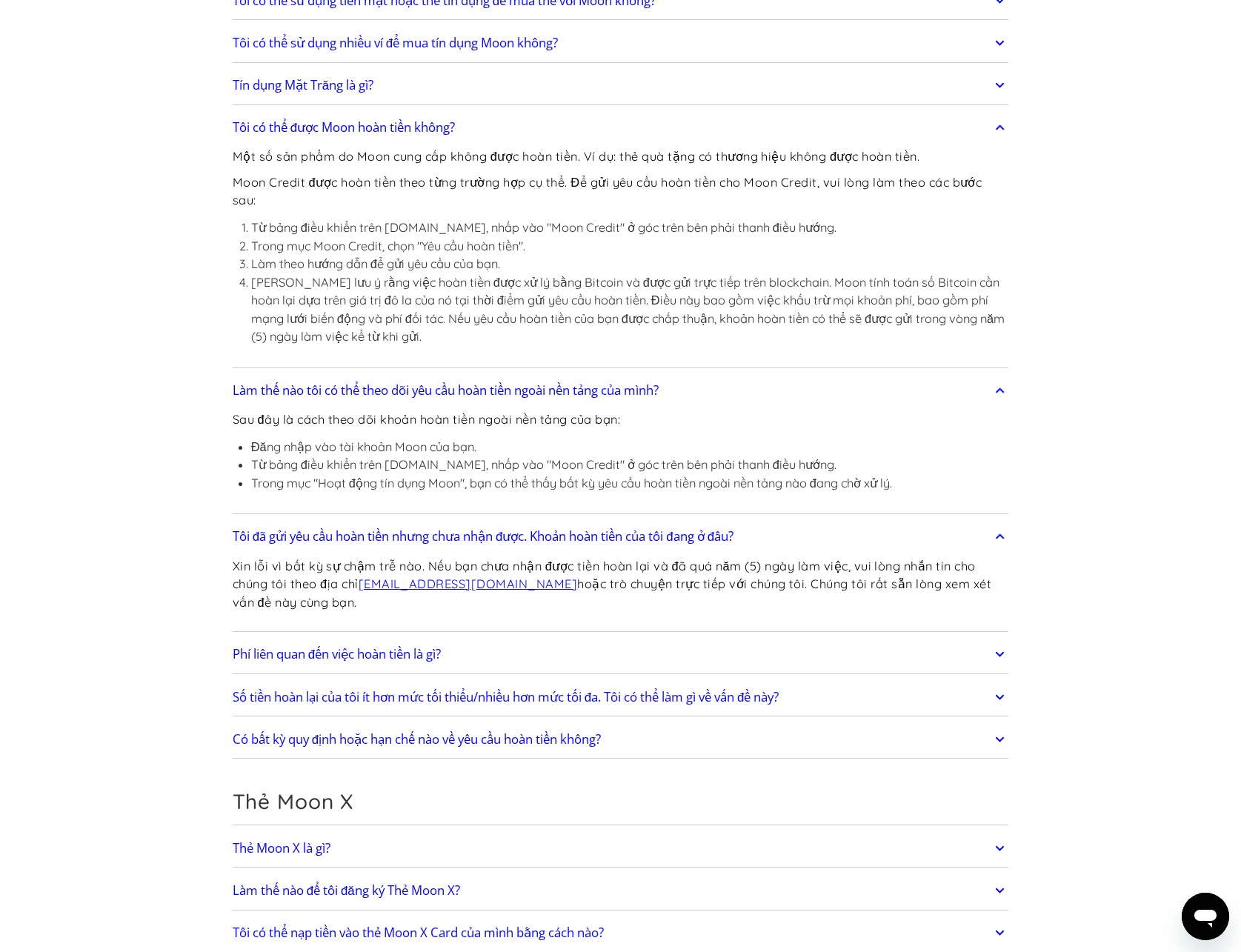
click at [414, 319] on font "[PERSON_NAME] lưu ý rằng việc hoàn tiền được xử lý bằng Bitcoin và được gửi trự…" at bounding box center [628, 309] width 754 height 70
drag, startPoint x: 414, startPoint y: 319, endPoint x: 408, endPoint y: 295, distance: 24.7
click at [408, 295] on font "[PERSON_NAME] lưu ý rằng việc hoàn tiền được xử lý bằng Bitcoin và được gửi trự…" at bounding box center [628, 309] width 754 height 70
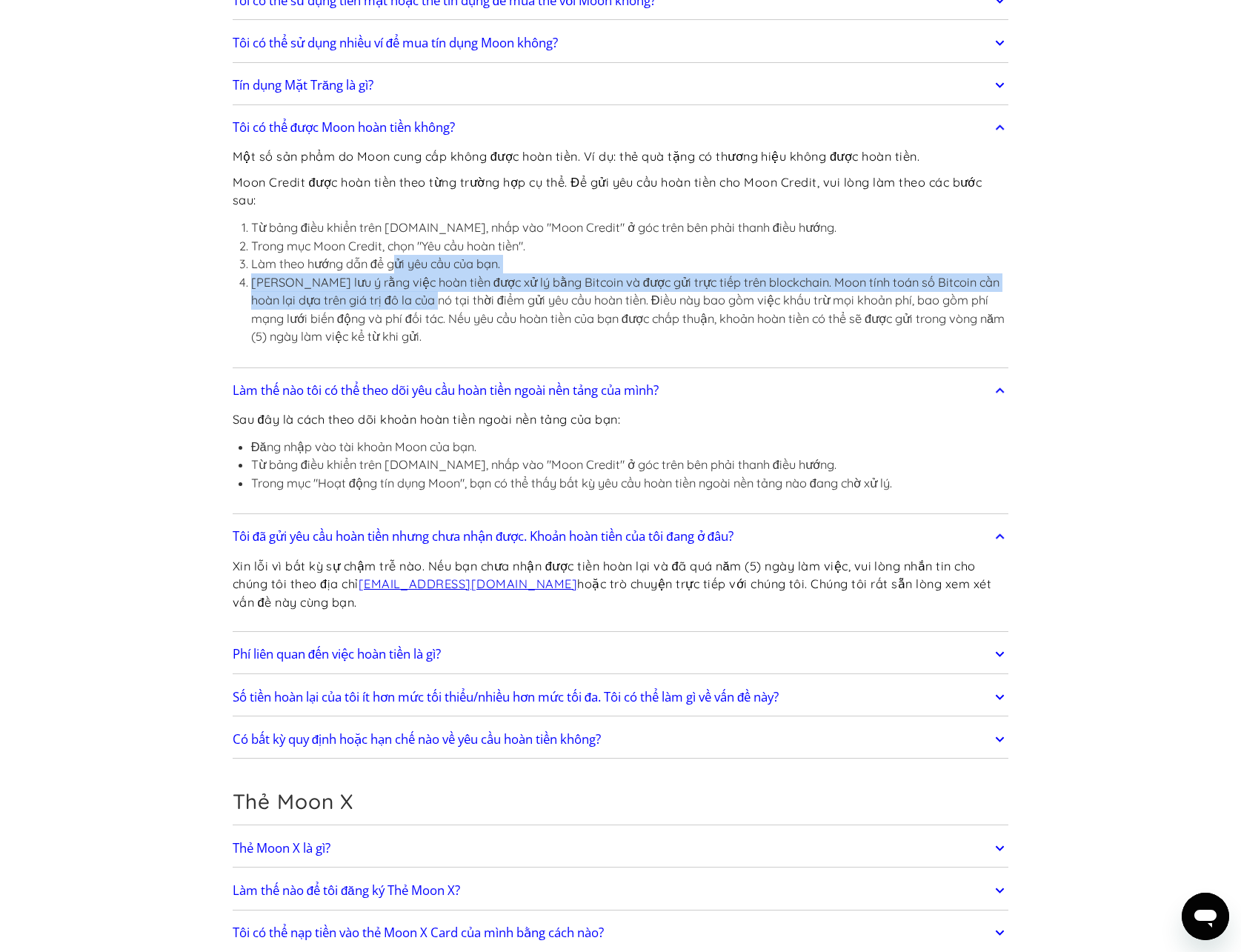
drag, startPoint x: 396, startPoint y: 266, endPoint x: 419, endPoint y: 297, distance: 38.6
click at [419, 297] on ol "Từ bảng điều khiển trên [DOMAIN_NAME], nhấp vào "Moon Credit" ở góc trên bên ph…" at bounding box center [621, 283] width 777 height 128
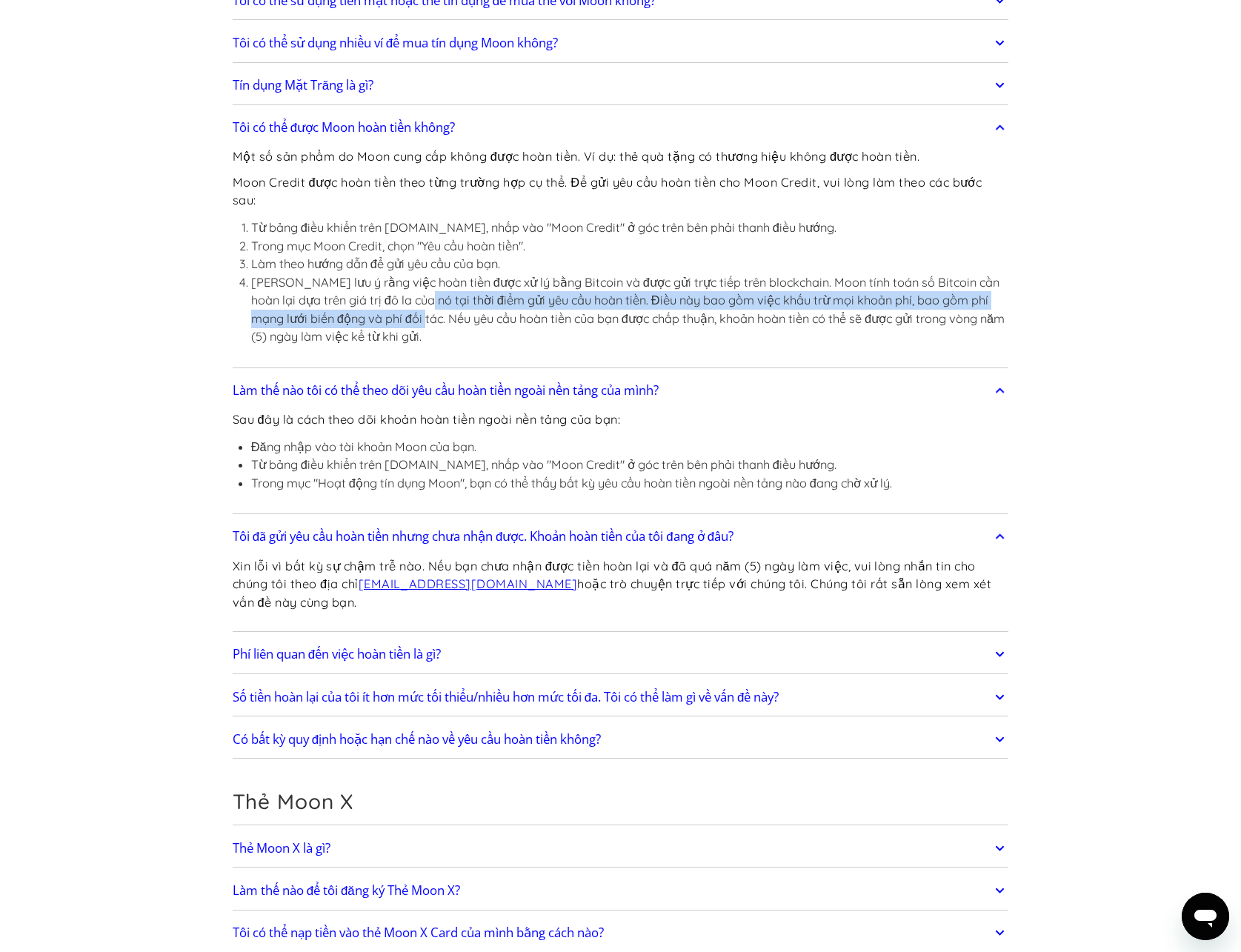
drag, startPoint x: 423, startPoint y: 313, endPoint x: 414, endPoint y: 291, distance: 23.8
click at [415, 297] on font "[PERSON_NAME] lưu ý rằng việc hoàn tiền được xử lý bằng Bitcoin và được gửi trự…" at bounding box center [628, 309] width 754 height 70
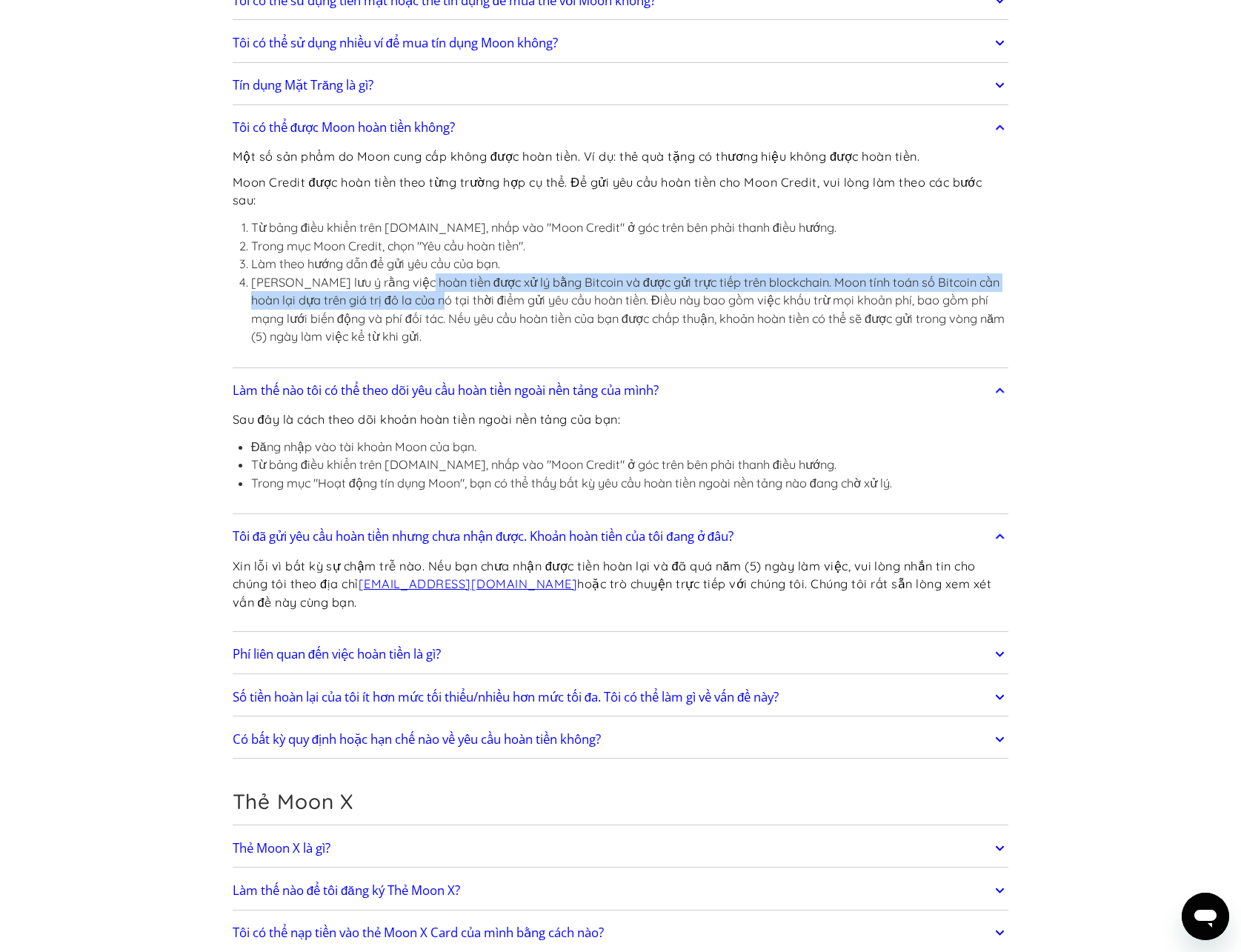
drag, startPoint x: 406, startPoint y: 278, endPoint x: 425, endPoint y: 308, distance: 35.5
click at [425, 308] on li "[PERSON_NAME] lưu ý rằng việc hoàn tiền được xử lý bằng Bitcoin và được gửi trự…" at bounding box center [631, 310] width 758 height 73
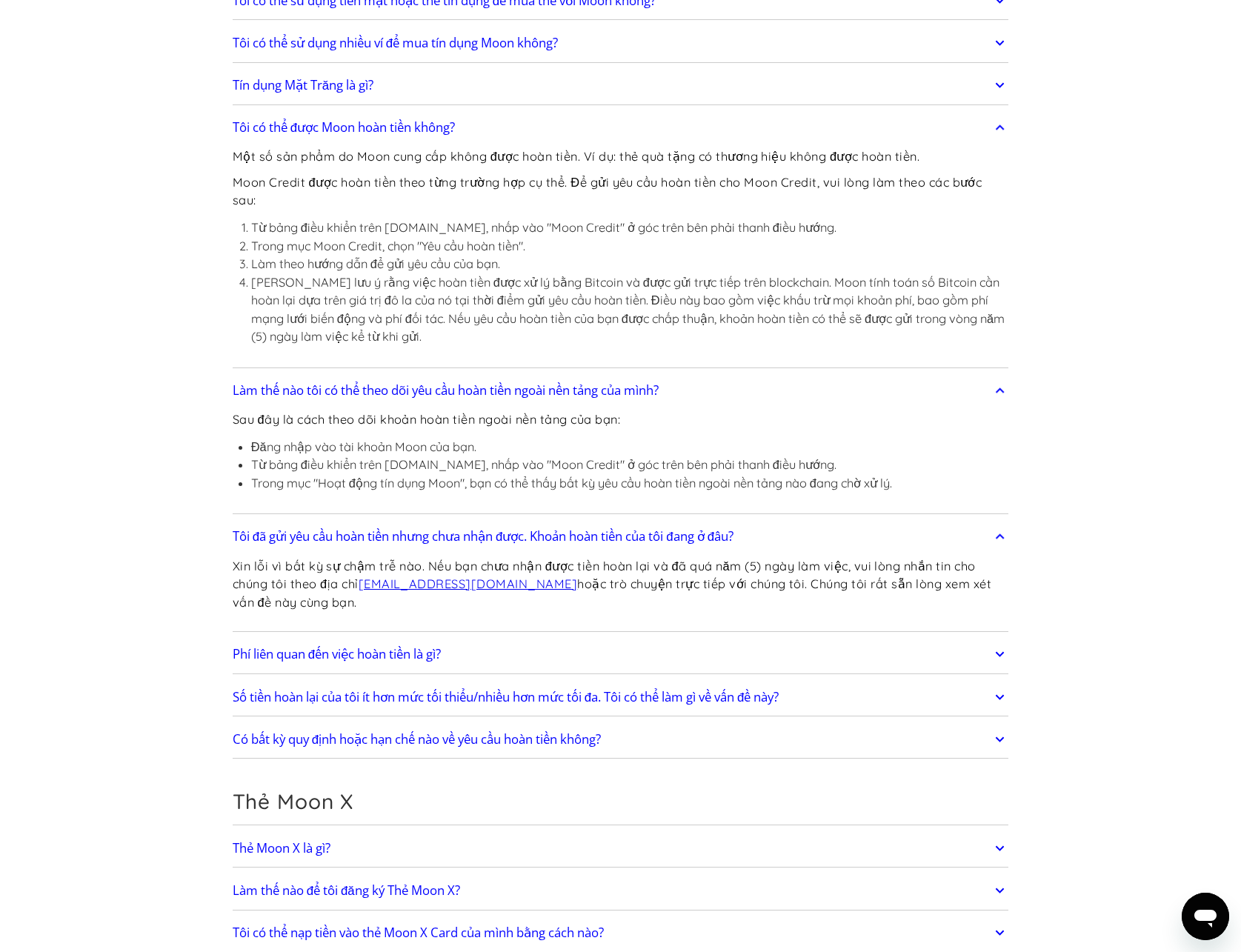
click at [434, 325] on font "[PERSON_NAME] lưu ý rằng việc hoàn tiền được xử lý bằng Bitcoin và được gửi trự…" at bounding box center [628, 309] width 754 height 70
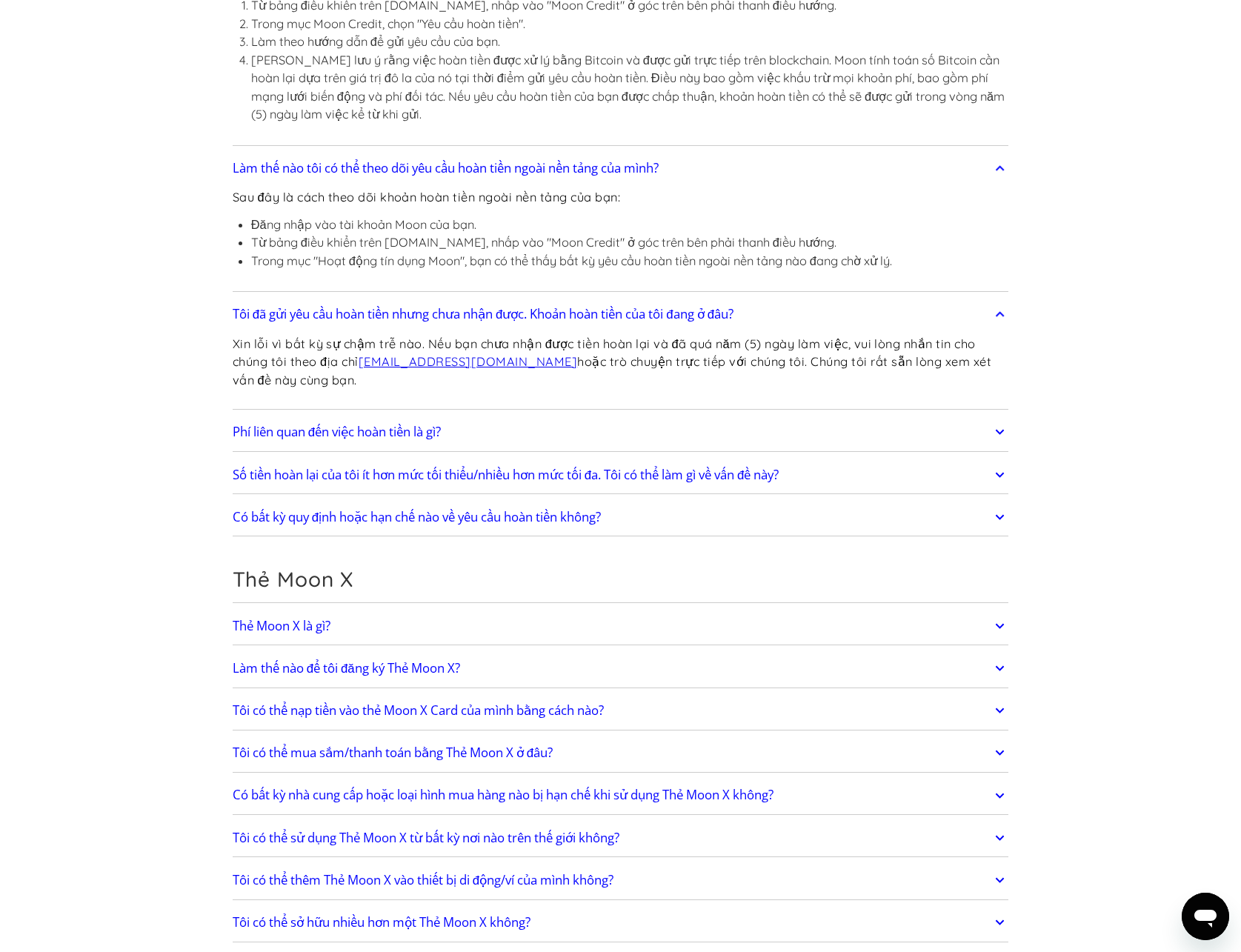
scroll to position [1037, 0]
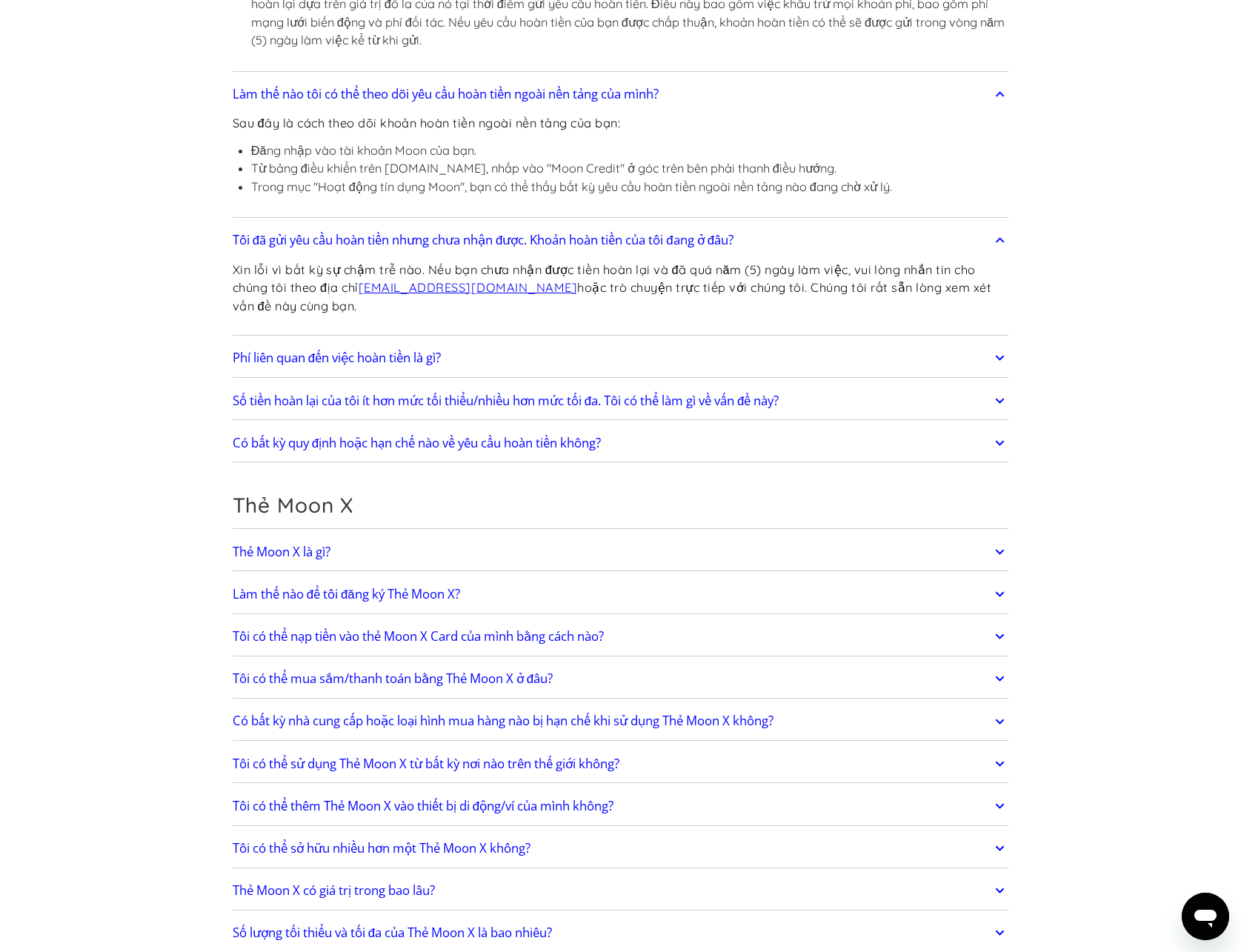
click at [399, 355] on font "Phí liên quan đến việc hoàn tiền là gì?" at bounding box center [337, 357] width 208 height 17
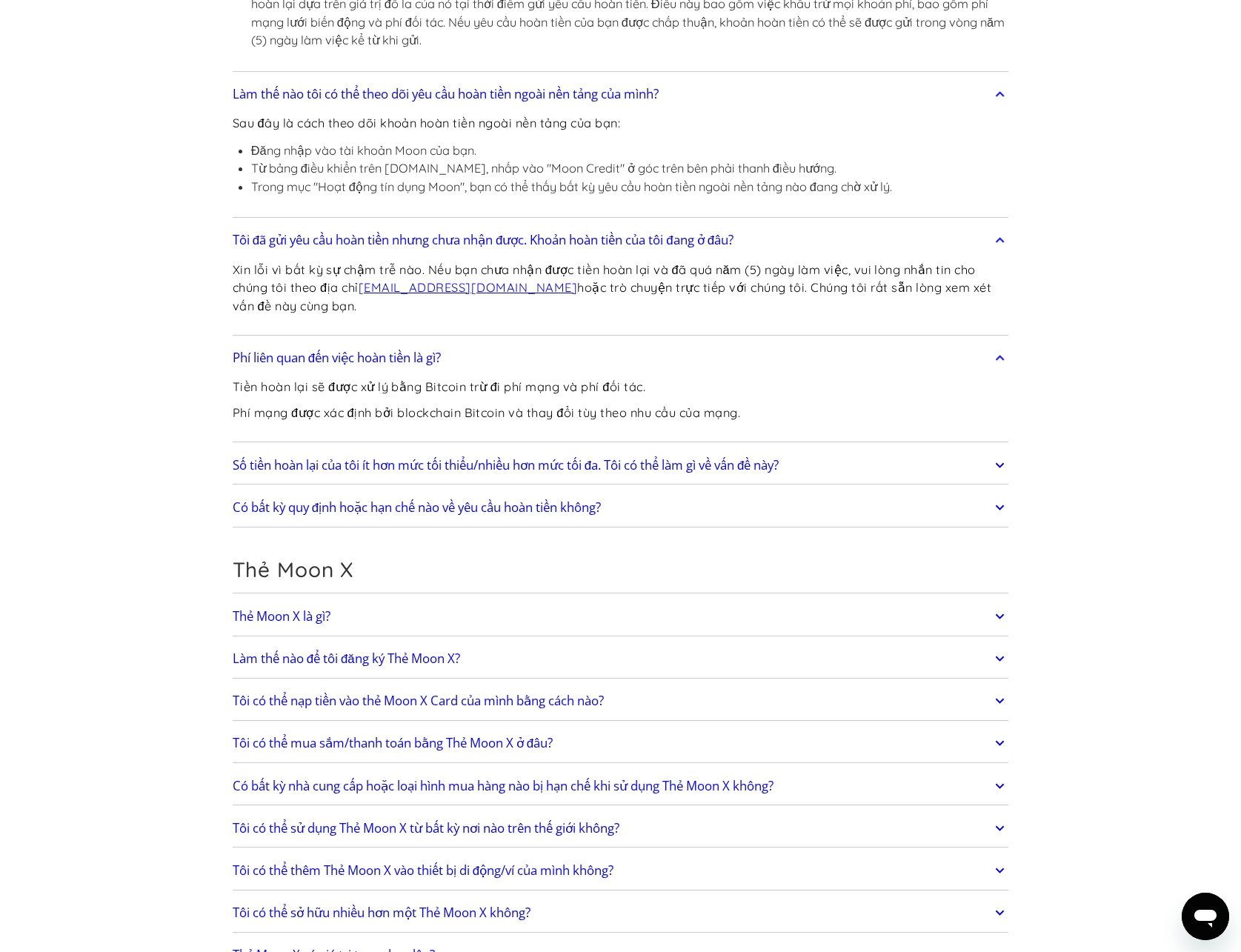
click at [401, 465] on font "Số tiền hoàn lại của tôi ít hơn mức tối thiểu/nhiều hơn mức tối đa. Tôi có thể …" at bounding box center [506, 464] width 547 height 17
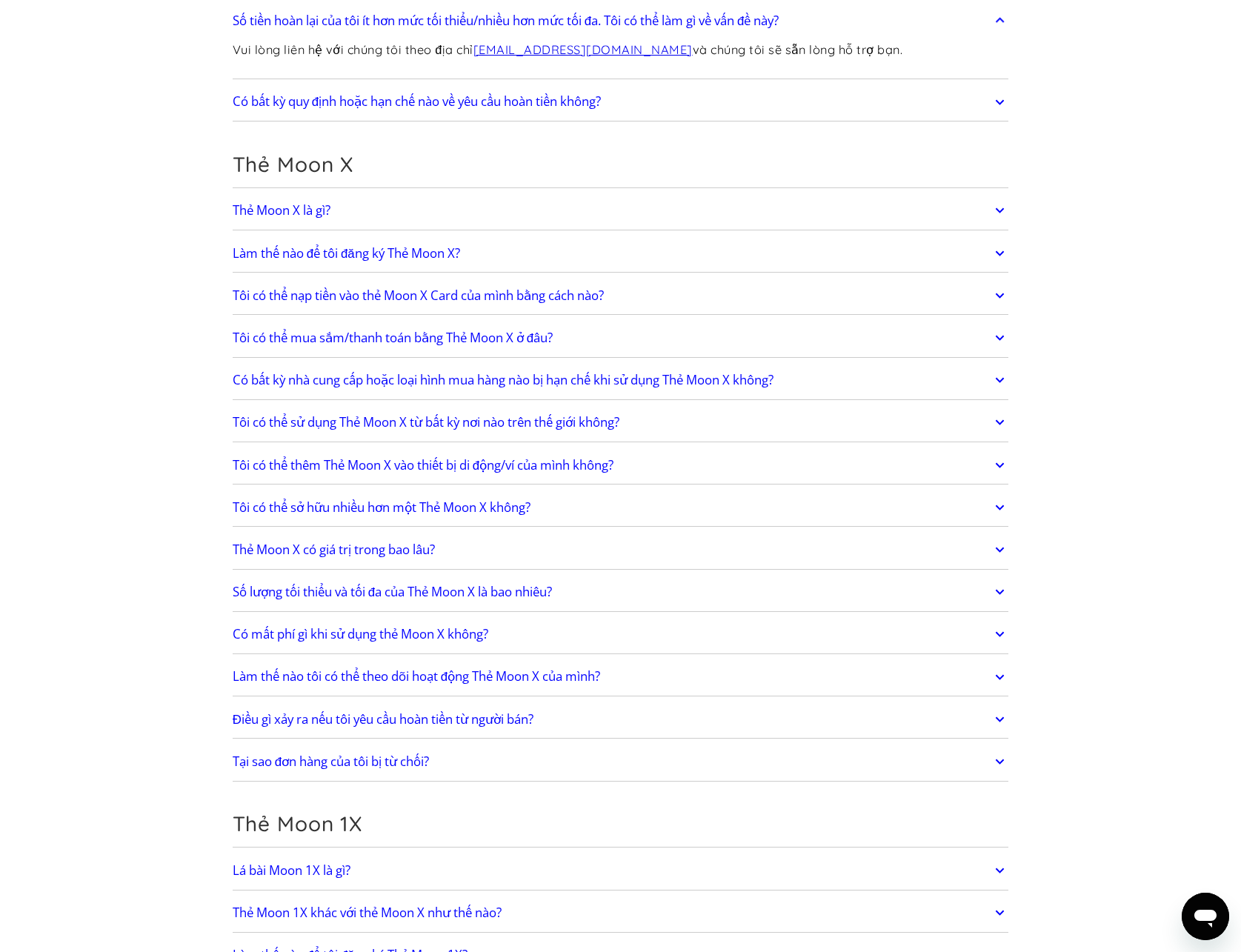
scroll to position [1555, 0]
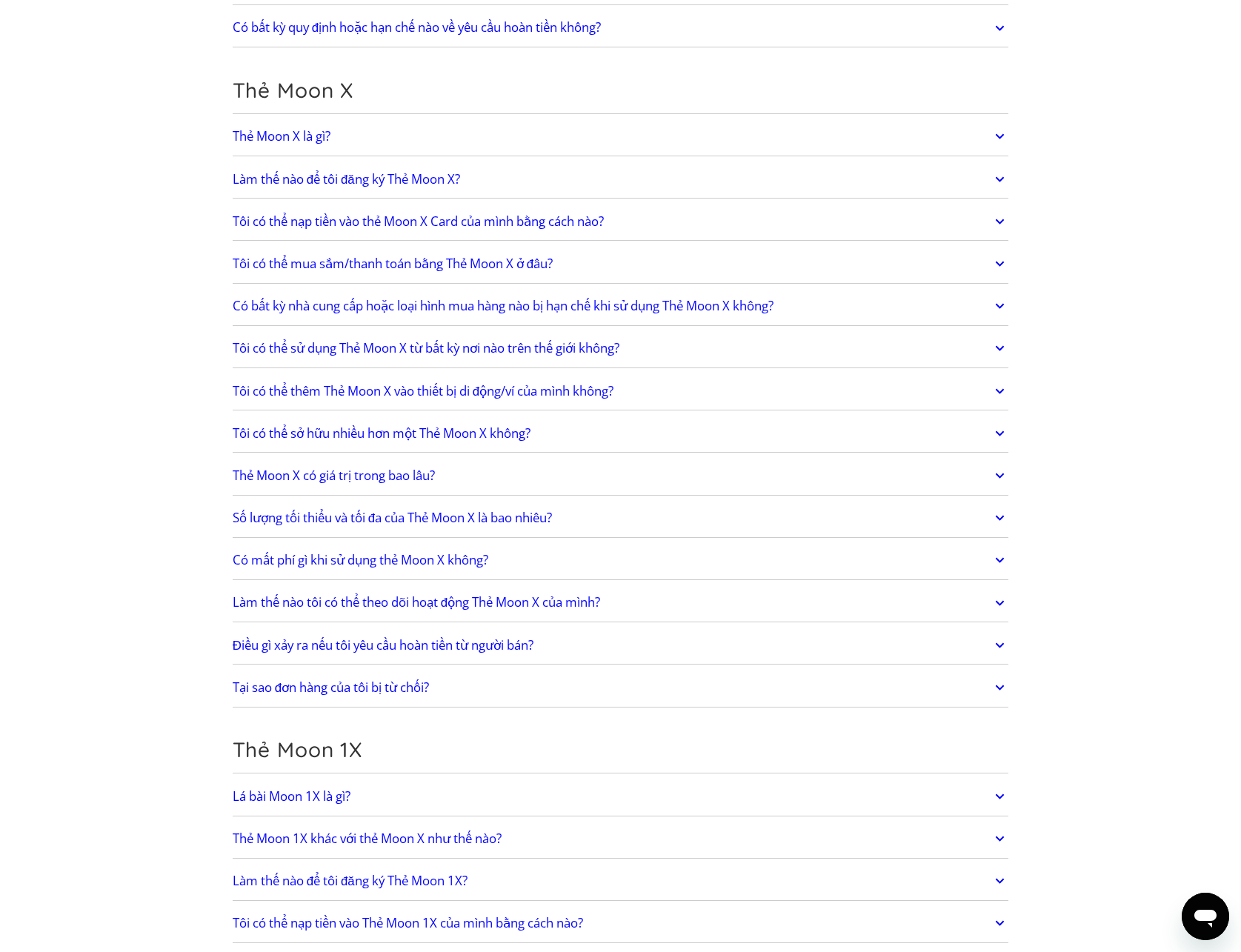
click at [423, 353] on font "Tôi có thể sử dụng Thẻ Moon X từ bất kỳ nơi nào trên thế giới không?" at bounding box center [426, 347] width 387 height 17
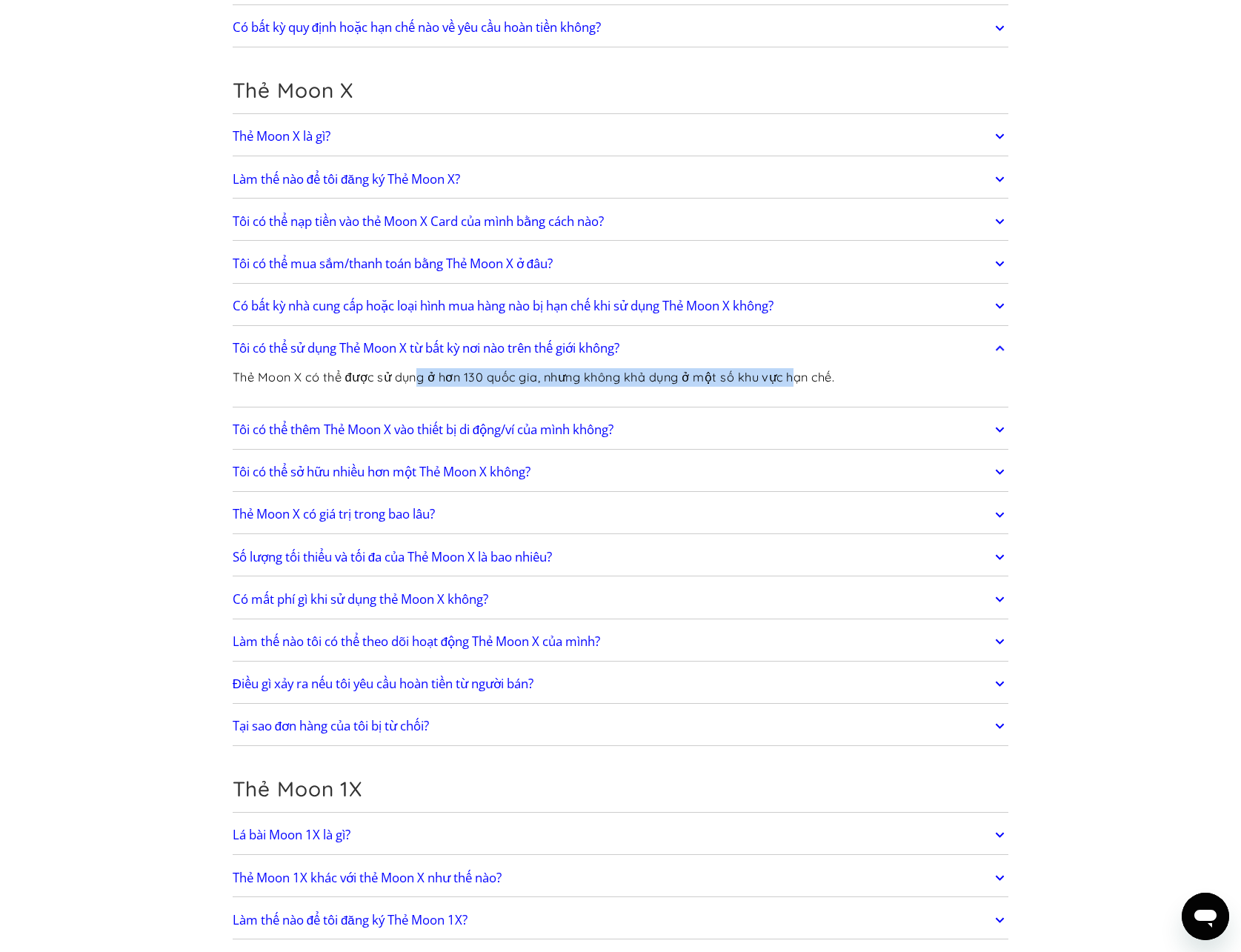
drag, startPoint x: 419, startPoint y: 375, endPoint x: 802, endPoint y: 379, distance: 383.0
click at [802, 379] on font "Thẻ Moon X có thể được sử dụng ở hơn 130 quốc gia, nhưng không khả dụng ở một s…" at bounding box center [534, 376] width 602 height 15
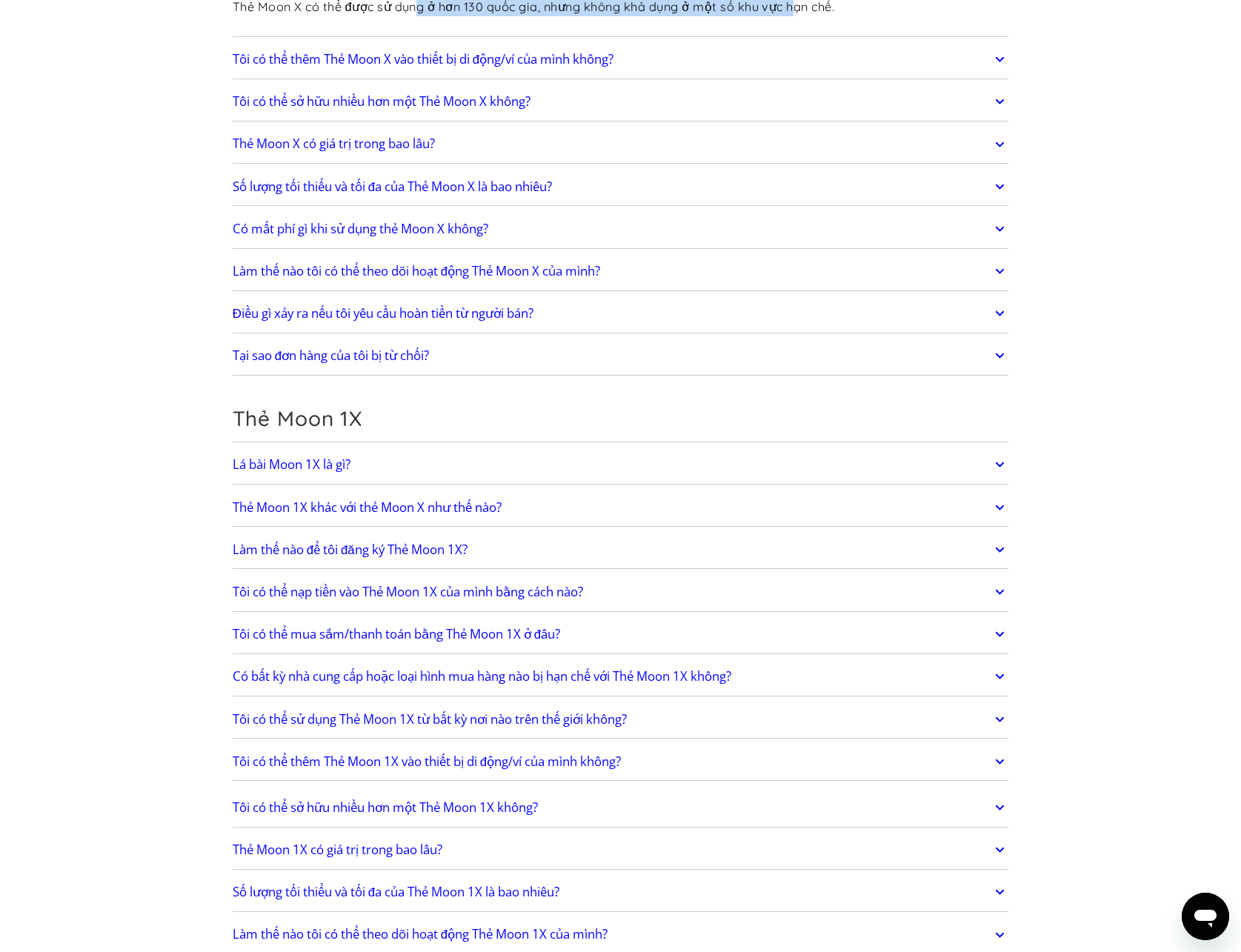
scroll to position [2148, 0]
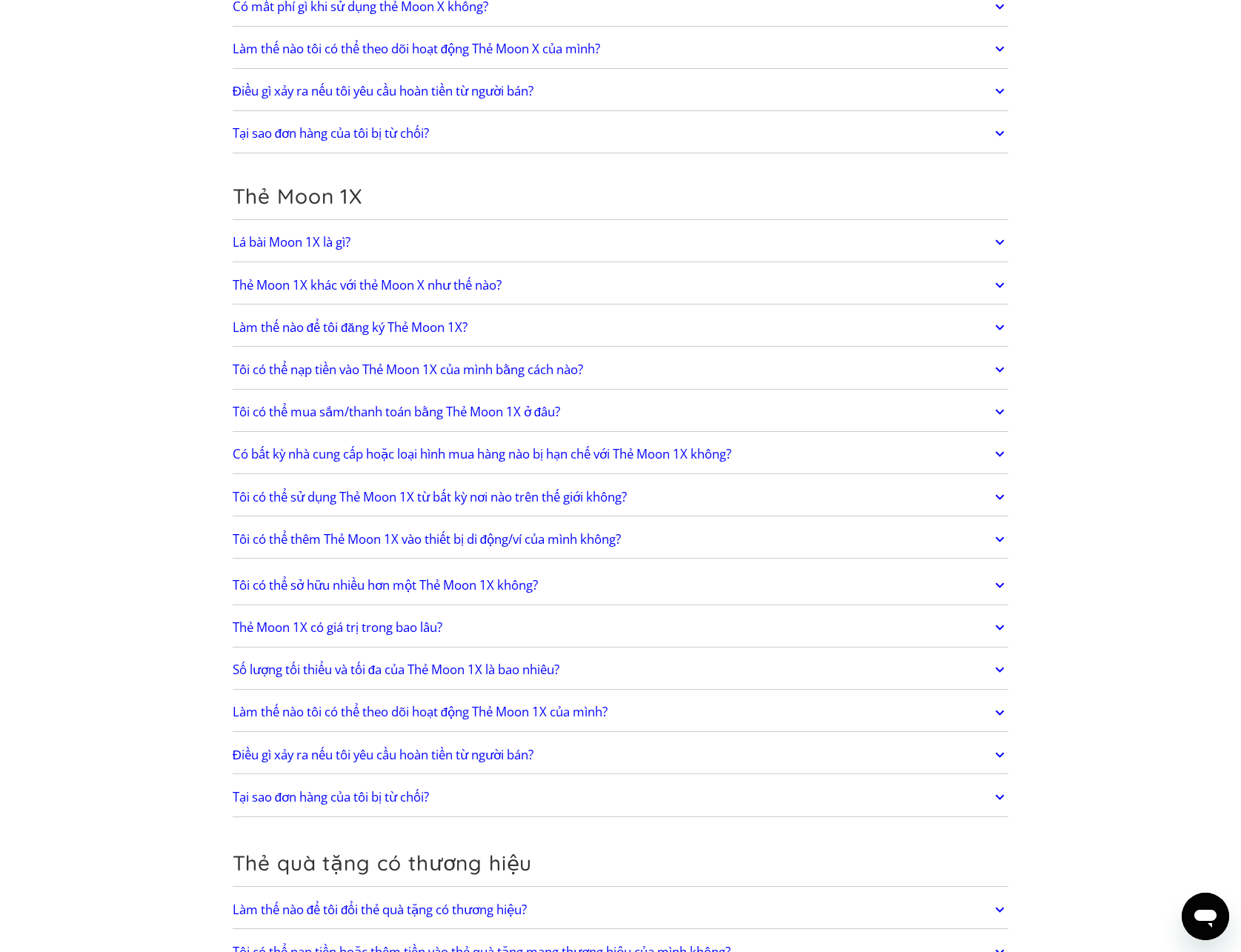
click at [265, 239] on font "Lá bài Moon 1X là gì?" at bounding box center [291, 241] width 118 height 17
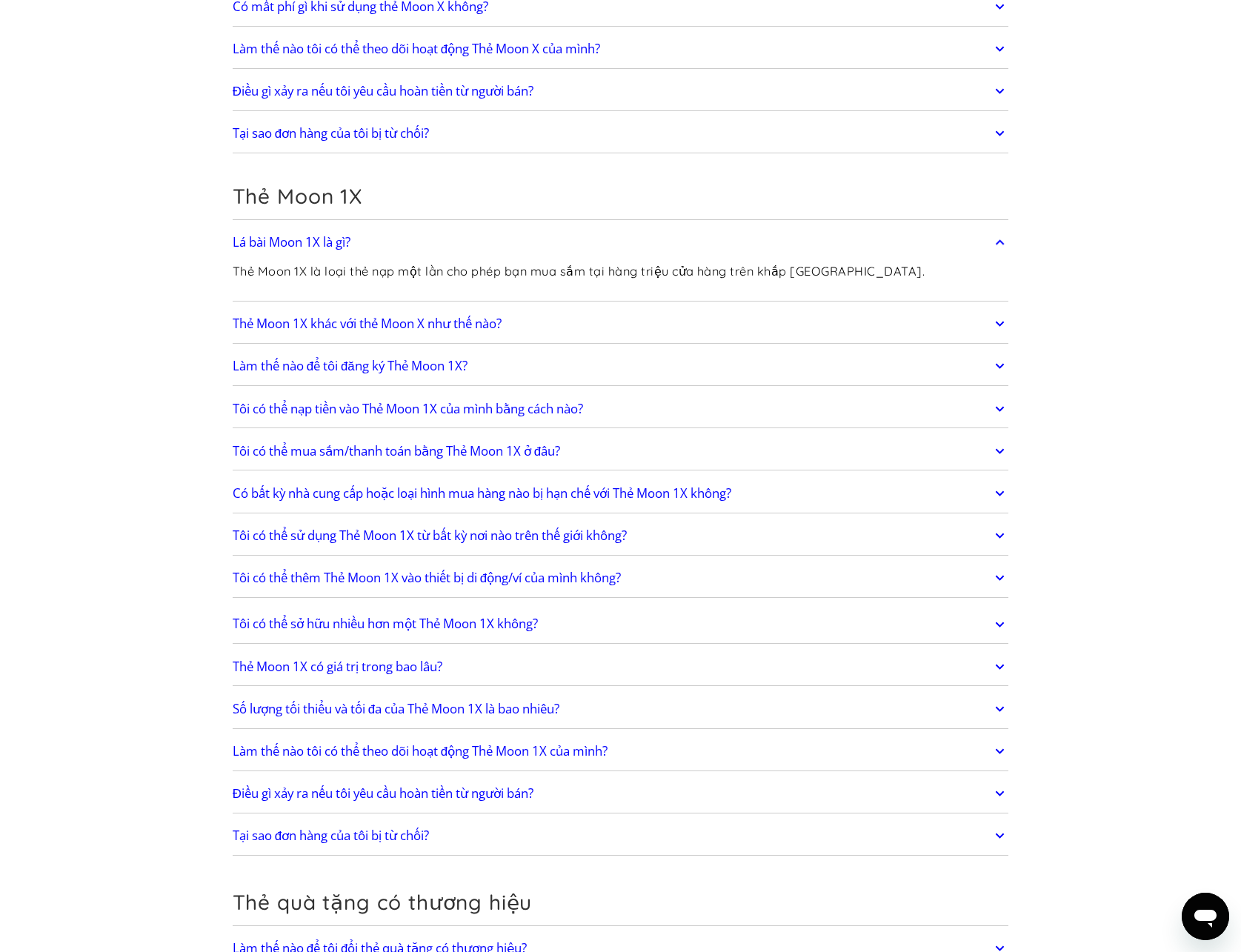
click at [280, 315] on font "Thẻ Moon 1X khác với thẻ Moon X như thế nào?" at bounding box center [368, 322] width 269 height 17
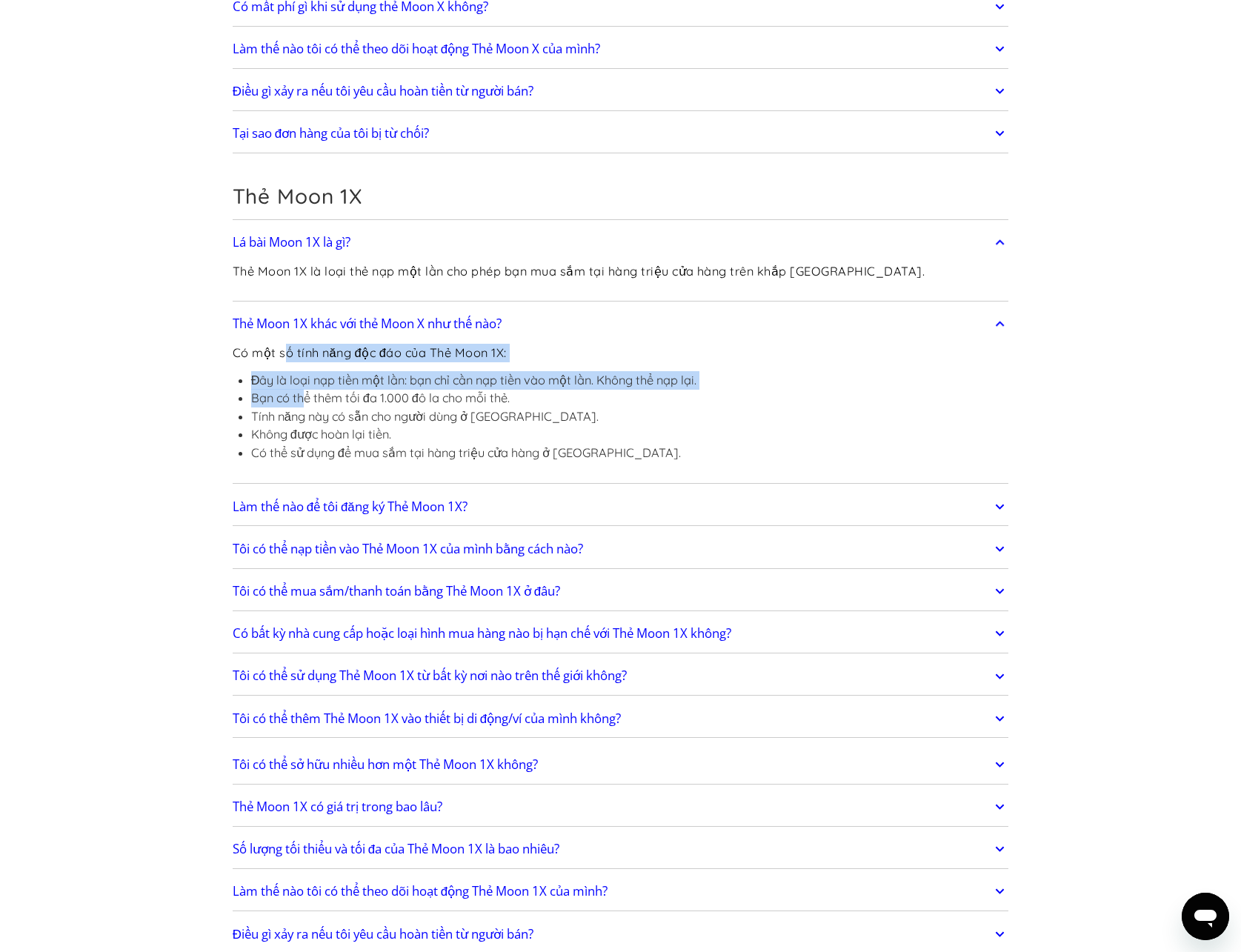
drag, startPoint x: 288, startPoint y: 351, endPoint x: 305, endPoint y: 403, distance: 54.7
click at [305, 403] on div "Có một số tính năng độc đáo của Thẻ Moon 1X: Đây là loại nạp tiền một lần: bạn …" at bounding box center [465, 409] width 464 height 140
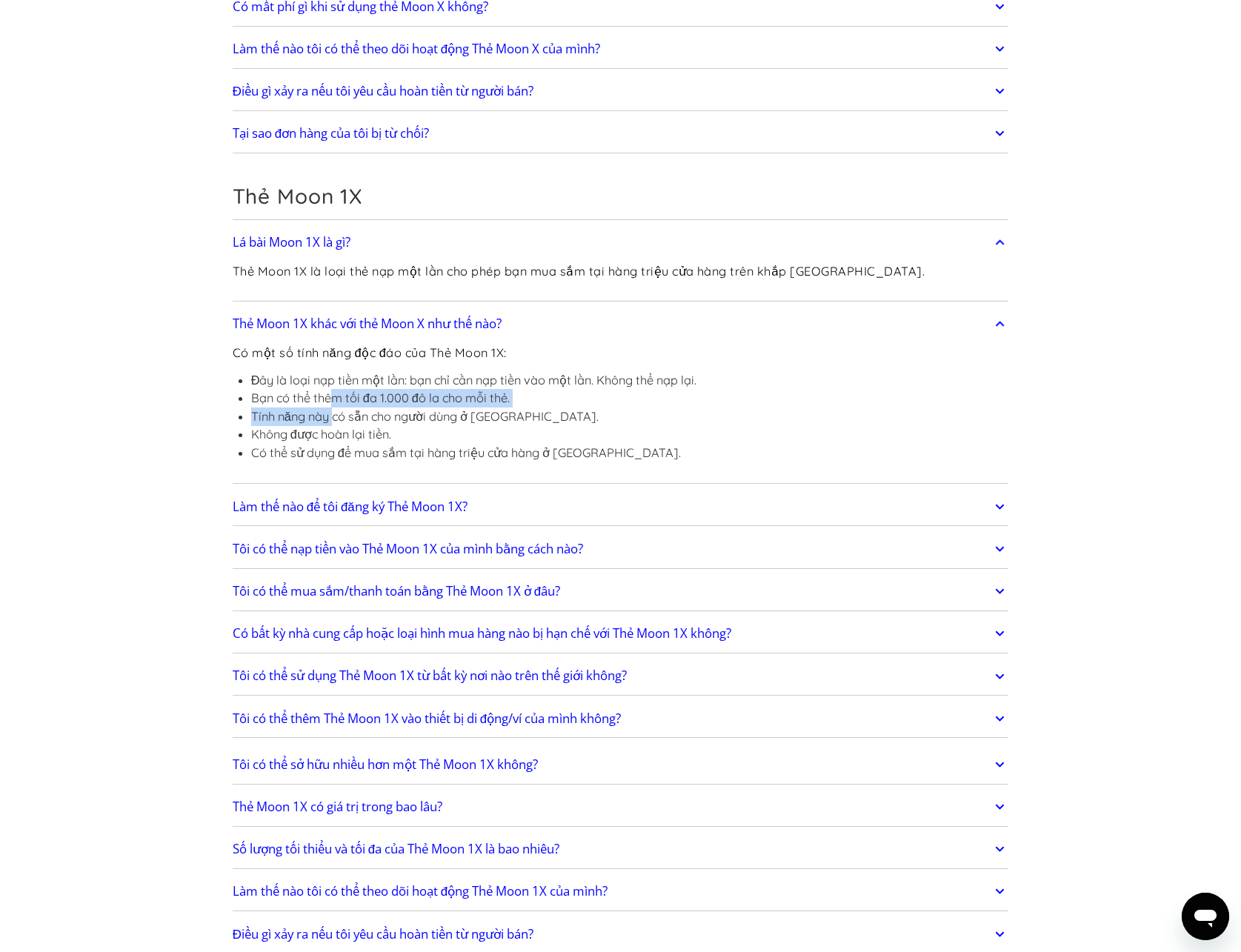
drag, startPoint x: 337, startPoint y: 421, endPoint x: 329, endPoint y: 390, distance: 32.0
click at [332, 400] on ul "Đây là loại nạp tiền một lần: bạn chỉ cần nạp tiền vào một lần. Không thể nạp l…" at bounding box center [465, 416] width 464 height 91
drag, startPoint x: 326, startPoint y: 387, endPoint x: 338, endPoint y: 446, distance: 60.2
click at [330, 415] on ul "Đây là loại nạp tiền một lần: bạn chỉ cần nạp tiền vào một lần. Không thể nạp l…" at bounding box center [465, 416] width 464 height 91
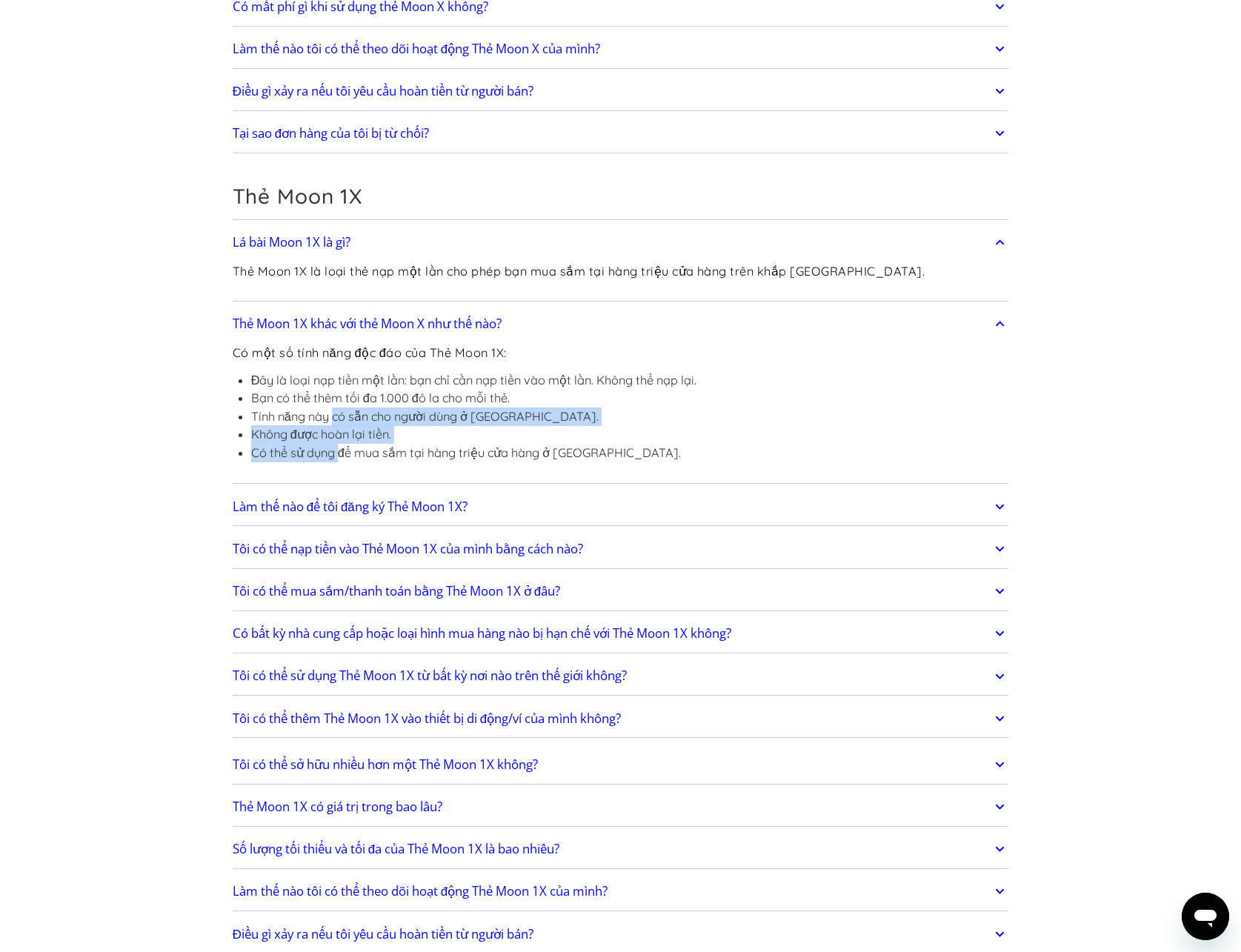
drag, startPoint x: 338, startPoint y: 446, endPoint x: 332, endPoint y: 411, distance: 35.5
click at [332, 411] on ul "Đây là loại nạp tiền một lần: bạn chỉ cần nạp tiền vào một lần. Không thể nạp l…" at bounding box center [465, 416] width 464 height 91
drag, startPoint x: 329, startPoint y: 395, endPoint x: 336, endPoint y: 427, distance: 32.8
click at [336, 427] on ul "Đây là loại nạp tiền một lần: bạn chỉ cần nạp tiền vào một lần. Không thể nạp l…" at bounding box center [465, 416] width 464 height 91
drag, startPoint x: 345, startPoint y: 452, endPoint x: 330, endPoint y: 390, distance: 63.8
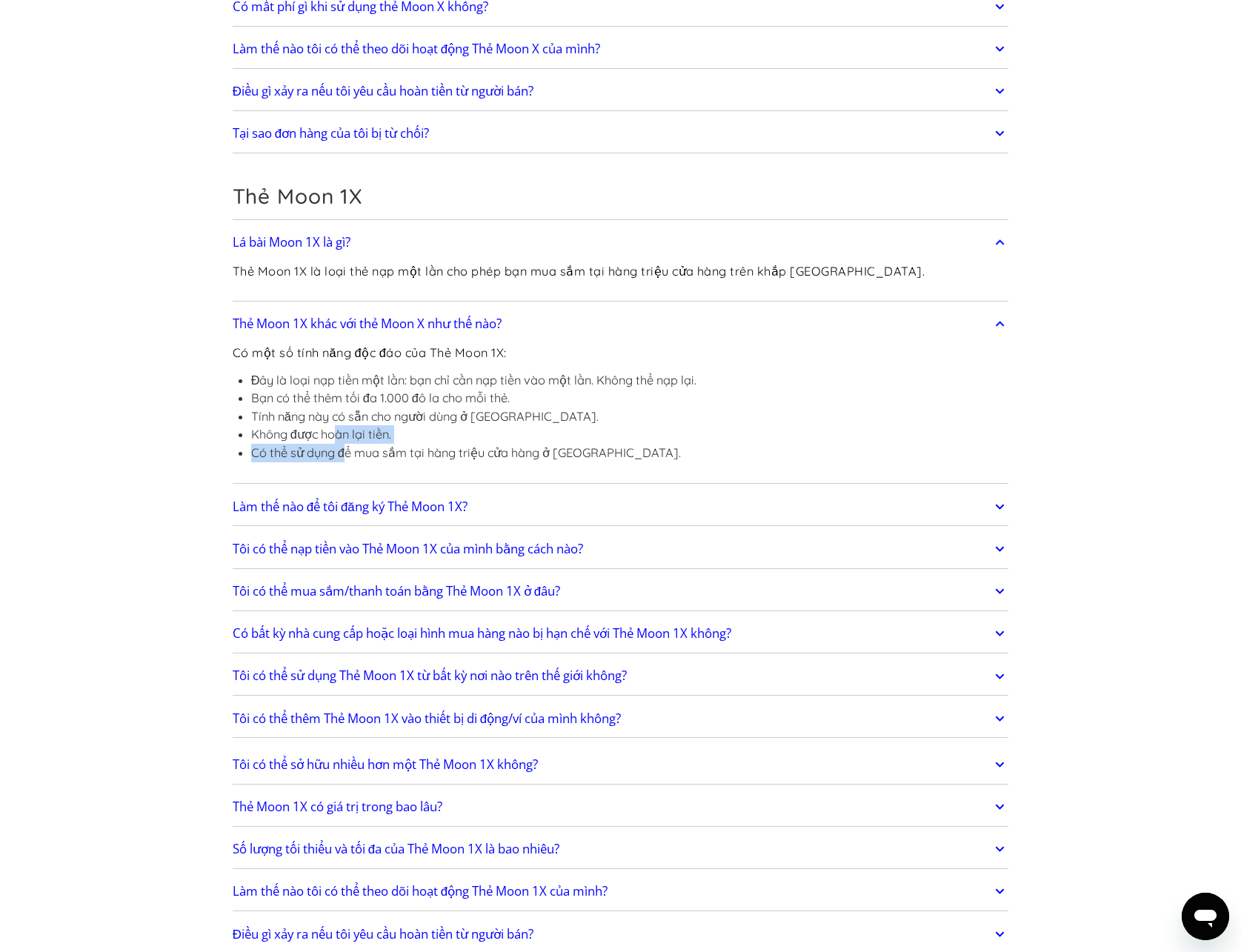
click at [337, 421] on ul "Đây là loại nạp tiền một lần: bạn chỉ cần nạp tiền vào một lần. Không thể nạp l…" at bounding box center [465, 416] width 464 height 91
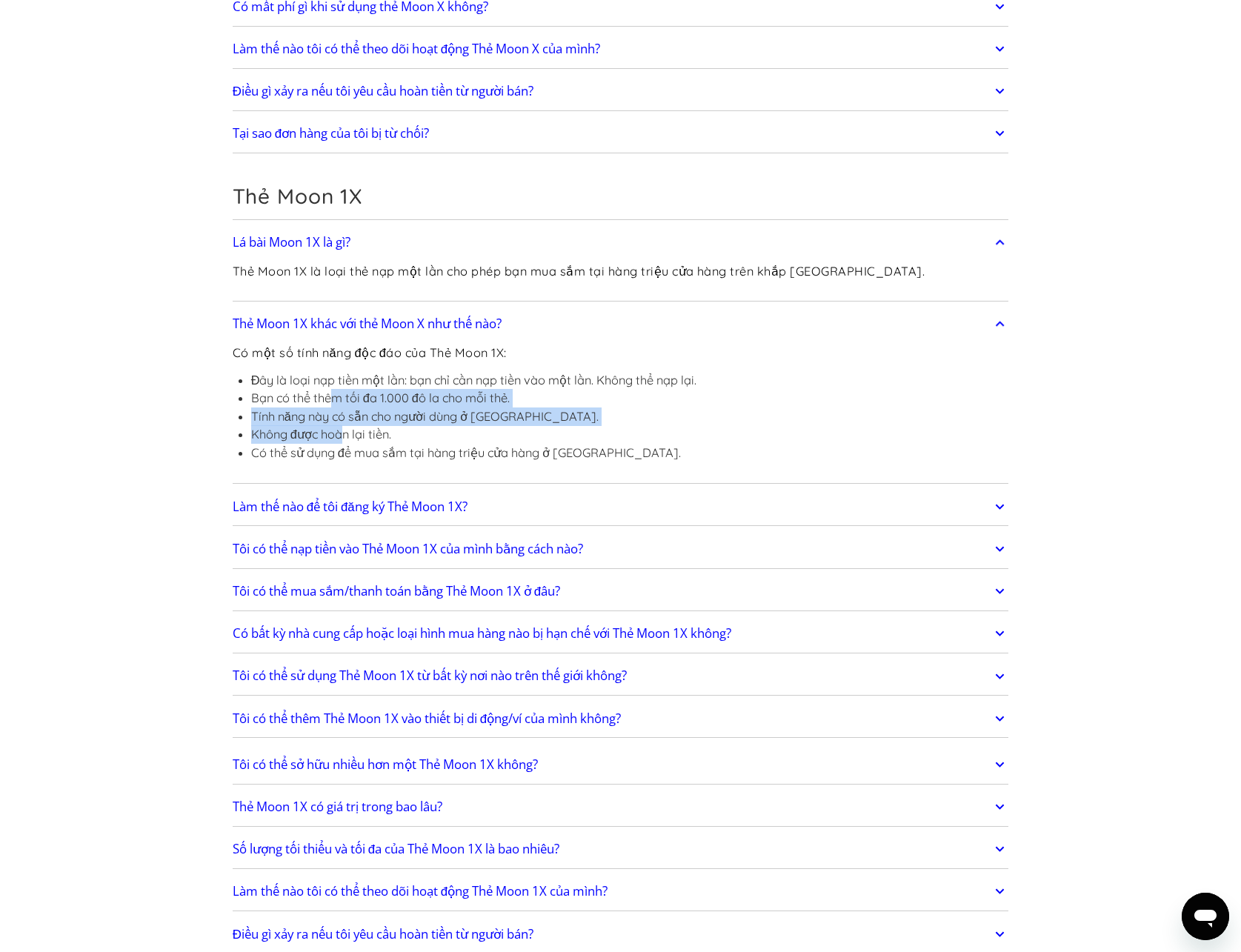
drag, startPoint x: 330, startPoint y: 390, endPoint x: 344, endPoint y: 432, distance: 44.3
click at [344, 432] on ul "Đây là loại nạp tiền một lần: bạn chỉ cần nạp tiền vào một lần. Không thể nạp l…" at bounding box center [465, 416] width 464 height 91
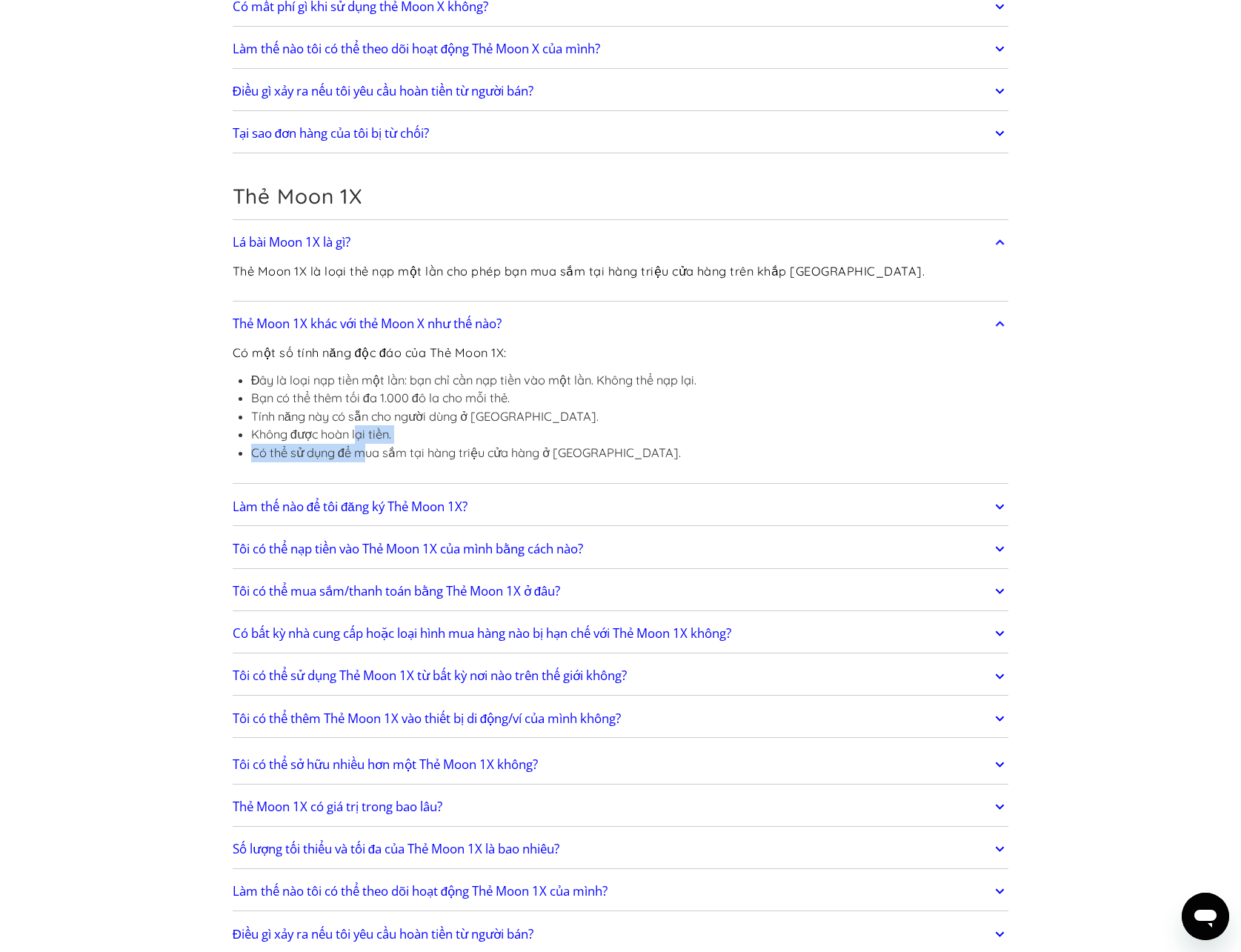
drag, startPoint x: 362, startPoint y: 461, endPoint x: 353, endPoint y: 410, distance: 51.8
click at [354, 414] on ul "Đây là loại nạp tiền một lần: bạn chỉ cần nạp tiền vào một lần. Không thể nạp l…" at bounding box center [465, 416] width 464 height 91
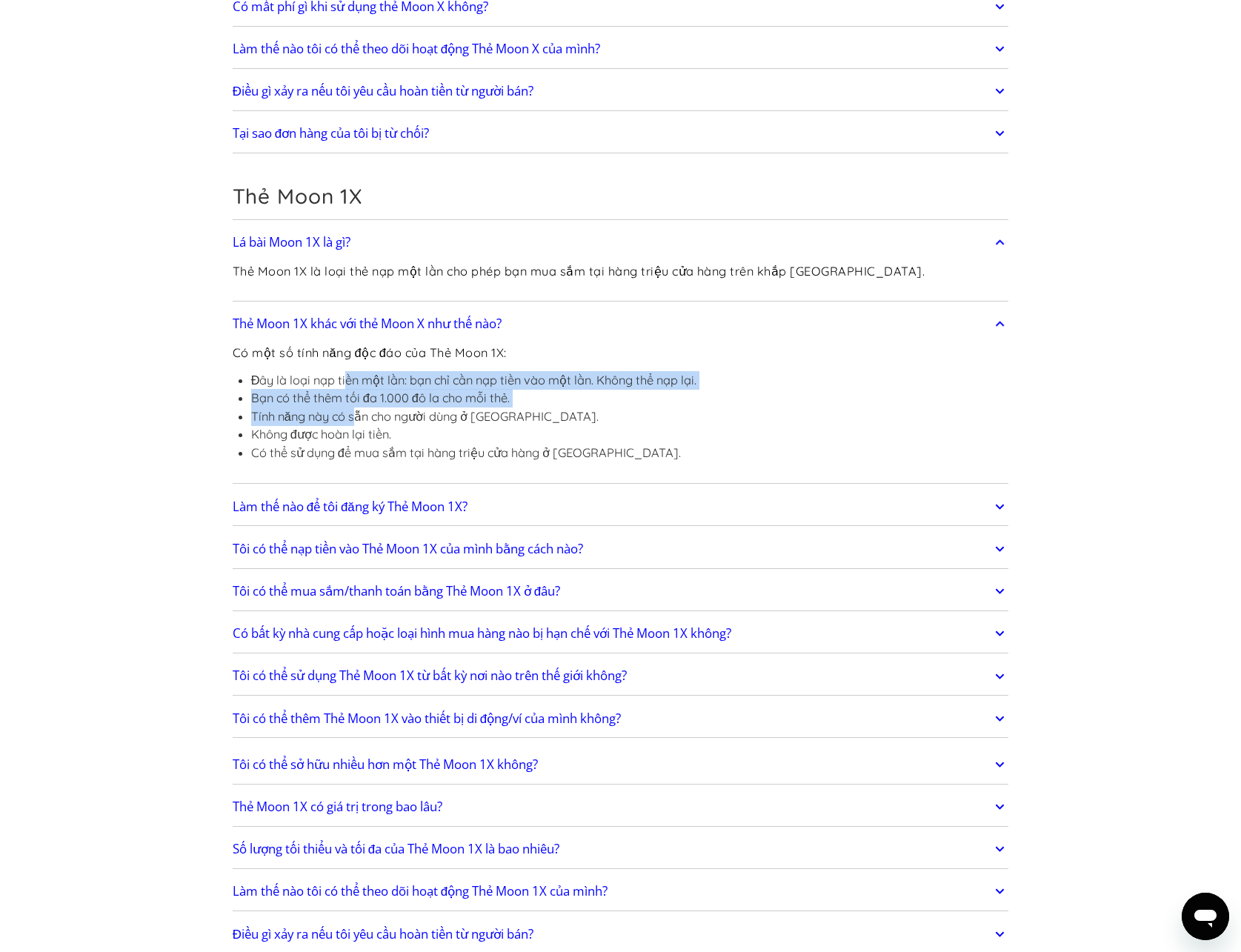
drag, startPoint x: 348, startPoint y: 388, endPoint x: 358, endPoint y: 423, distance: 36.4
click at [358, 423] on ul "Đây là loại nạp tiền một lần: bạn chỉ cần nạp tiền vào một lần. Không thể nạp l…" at bounding box center [465, 416] width 464 height 91
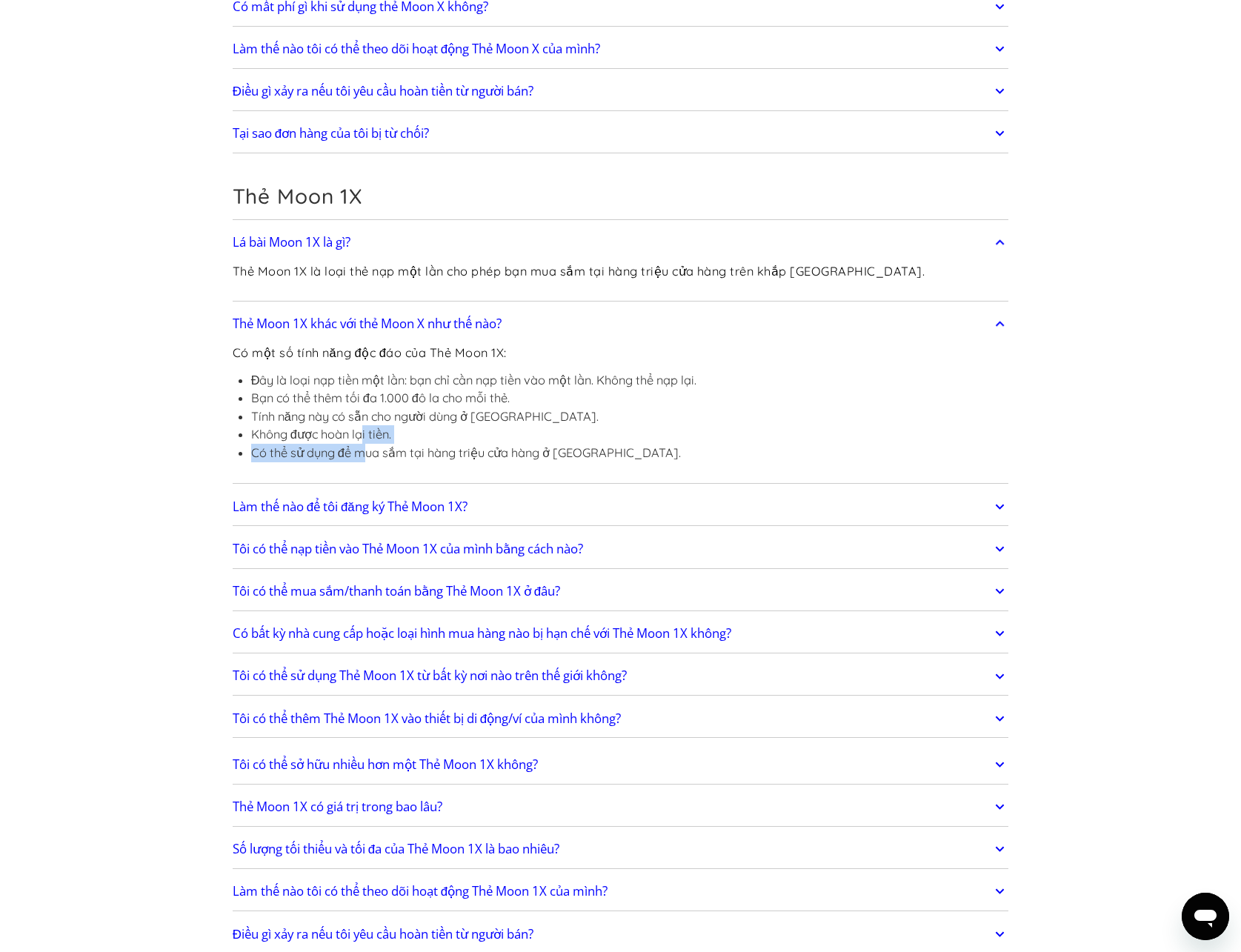
drag, startPoint x: 369, startPoint y: 456, endPoint x: 361, endPoint y: 422, distance: 34.9
click at [361, 423] on ul "Đây là loại nạp tiền một lần: bạn chỉ cần nạp tiền vào một lần. Không thể nạp l…" at bounding box center [465, 416] width 464 height 91
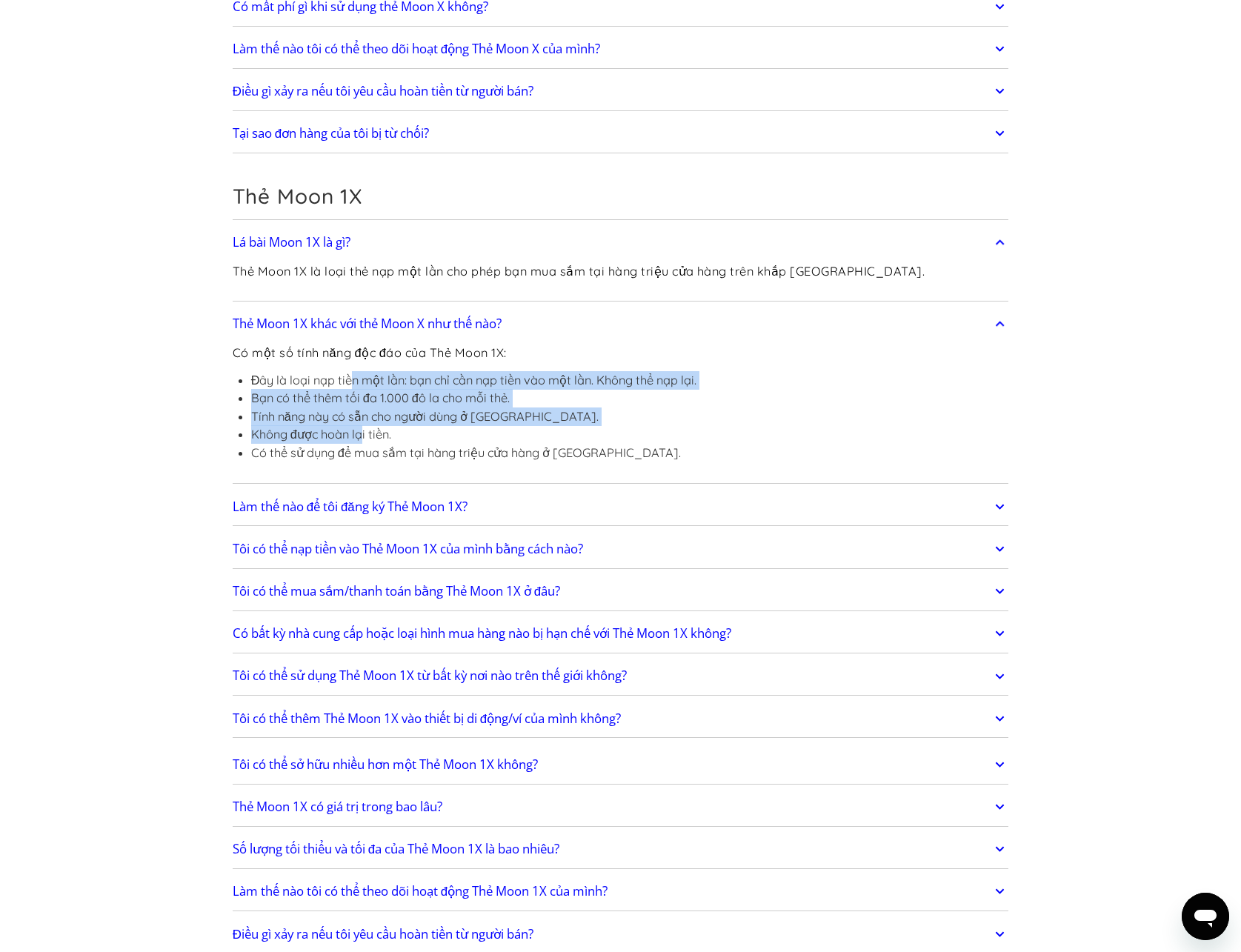
drag, startPoint x: 353, startPoint y: 386, endPoint x: 365, endPoint y: 442, distance: 57.3
click at [365, 442] on ul "Đây là loại nạp tiền một lần: bạn chỉ cần nạp tiền vào một lần. Không thể nạp l…" at bounding box center [465, 416] width 464 height 91
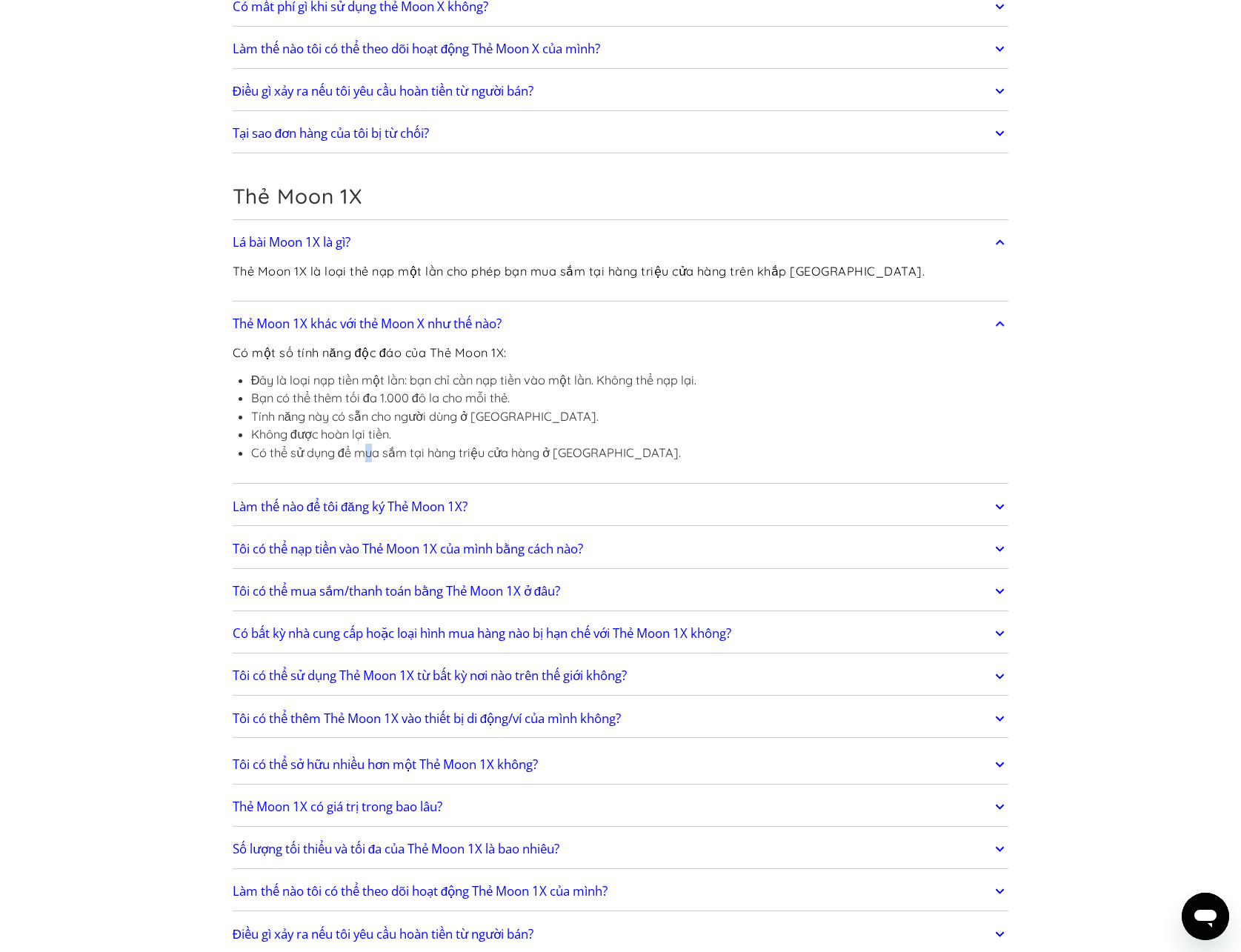
drag, startPoint x: 371, startPoint y: 460, endPoint x: 357, endPoint y: 410, distance: 51.9
click at [361, 420] on ul "Đây là loại nạp tiền một lần: bạn chỉ cần nạp tiền vào một lần. Không thể nạp l…" at bounding box center [465, 416] width 464 height 91
click at [356, 407] on li "Tính năng này có sẵn cho người dùng ở [GEOGRAPHIC_DATA]." at bounding box center [475, 416] width 446 height 19
click at [405, 516] on link "Làm thế nào để tôi đăng ký Thẻ Moon 1X?" at bounding box center [621, 507] width 777 height 31
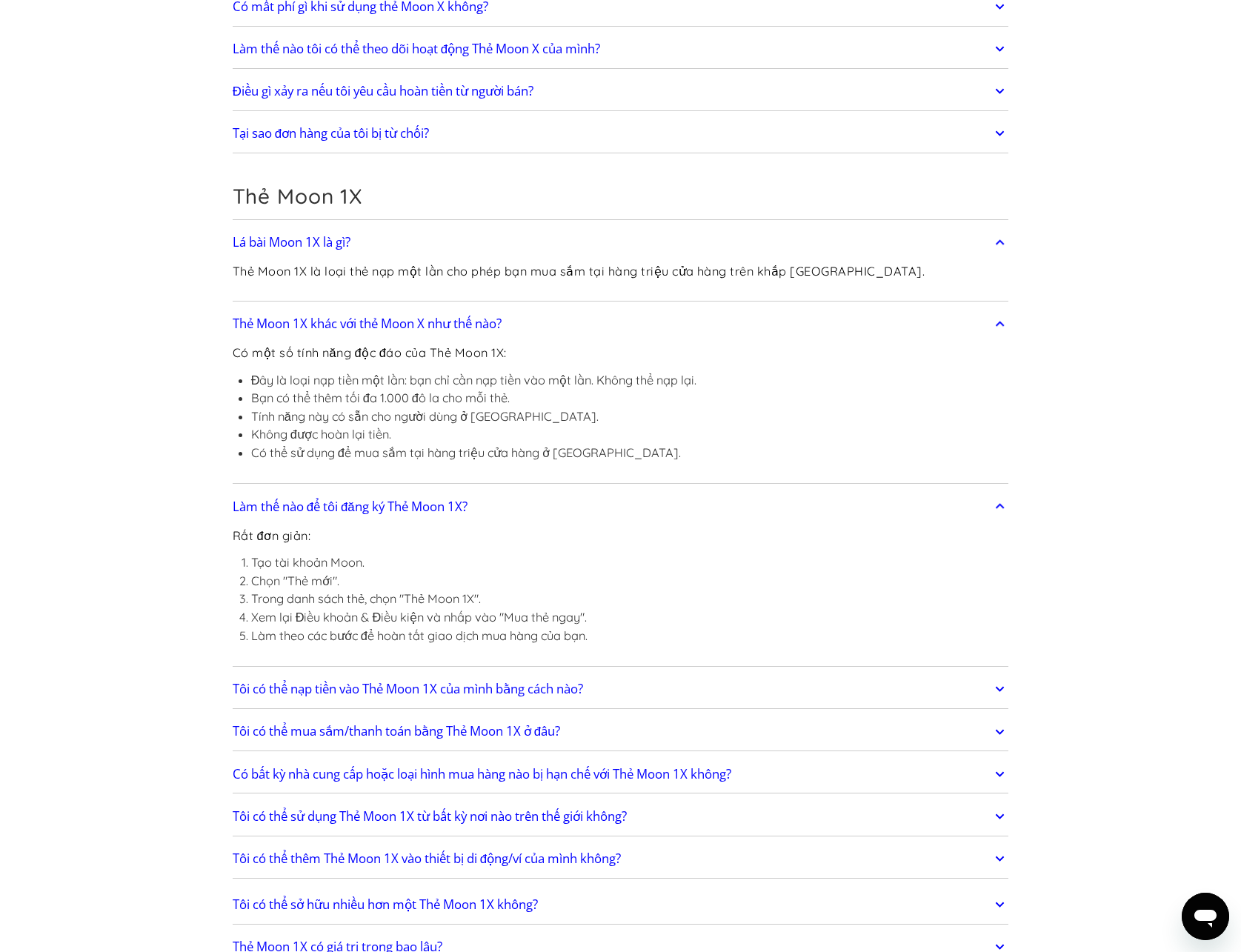
scroll to position [2296, 0]
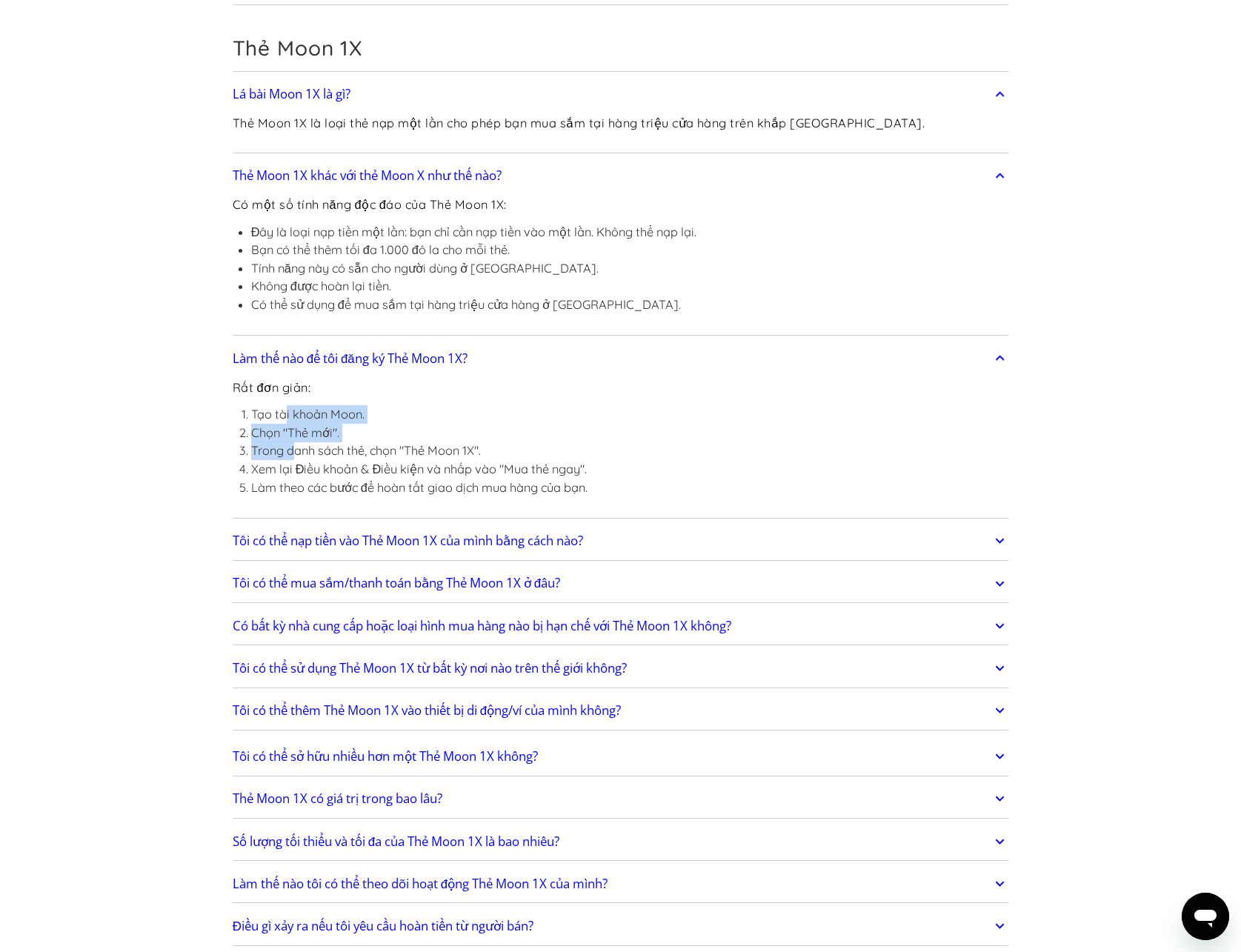
drag, startPoint x: 289, startPoint y: 411, endPoint x: 294, endPoint y: 447, distance: 36.3
click at [294, 447] on ol "Tạo tài khoản Moon. Chọn "Thẻ mới". Trong danh sách thẻ, chọn "Thẻ Moon 1X". Xe…" at bounding box center [410, 451] width 355 height 91
drag, startPoint x: 314, startPoint y: 476, endPoint x: 307, endPoint y: 431, distance: 45.5
click at [308, 437] on ol "Tạo tài khoản Moon. Chọn "Thẻ mới". Trong danh sách thẻ, chọn "Thẻ Moon 1X". Xe…" at bounding box center [410, 451] width 355 height 91
drag, startPoint x: 308, startPoint y: 419, endPoint x: 317, endPoint y: 447, distance: 29.4
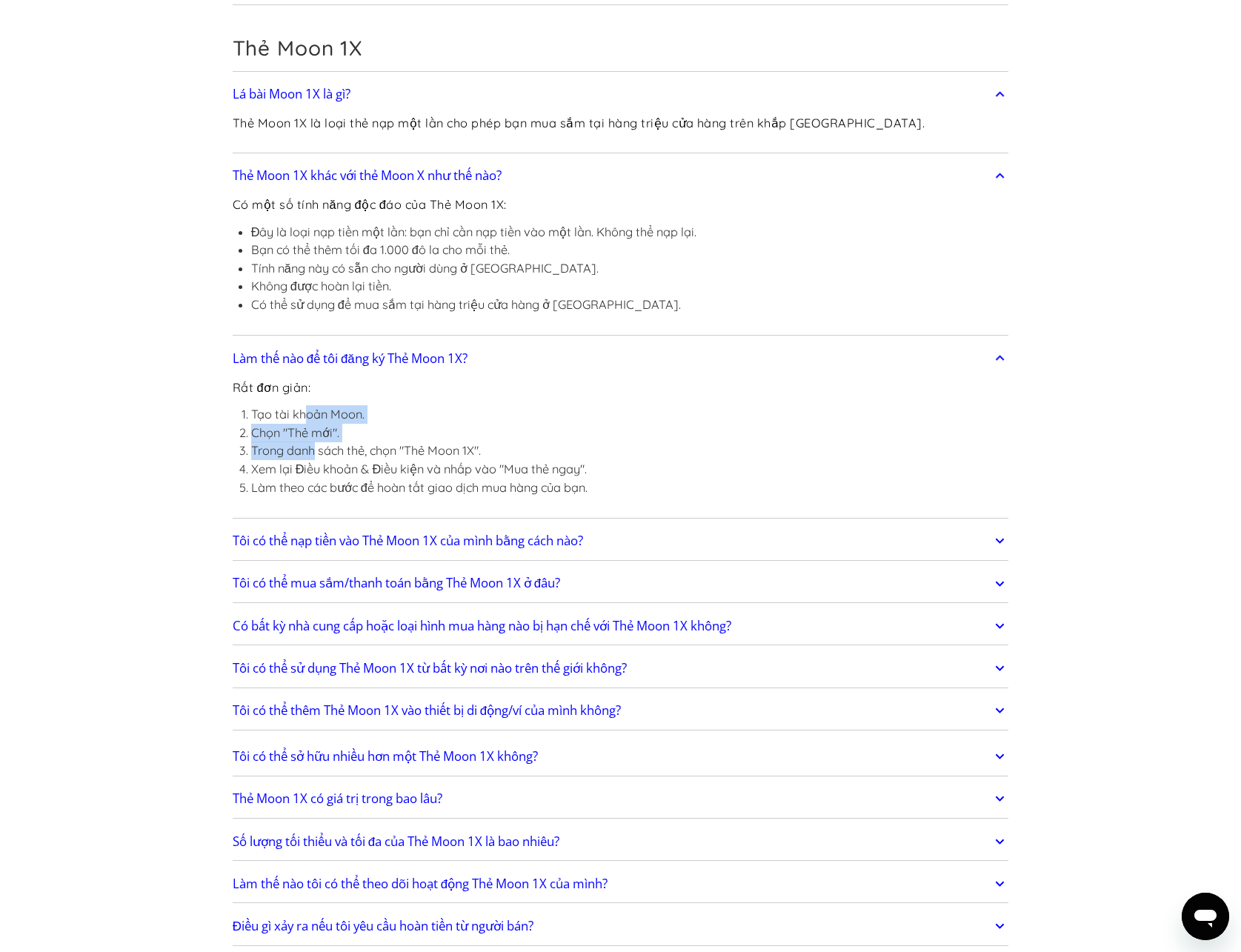
click at [316, 446] on ol "Tạo tài khoản Moon. Chọn "Thẻ mới". Trong danh sách thẻ, chọn "Thẻ Moon 1X". Xe…" at bounding box center [410, 451] width 355 height 91
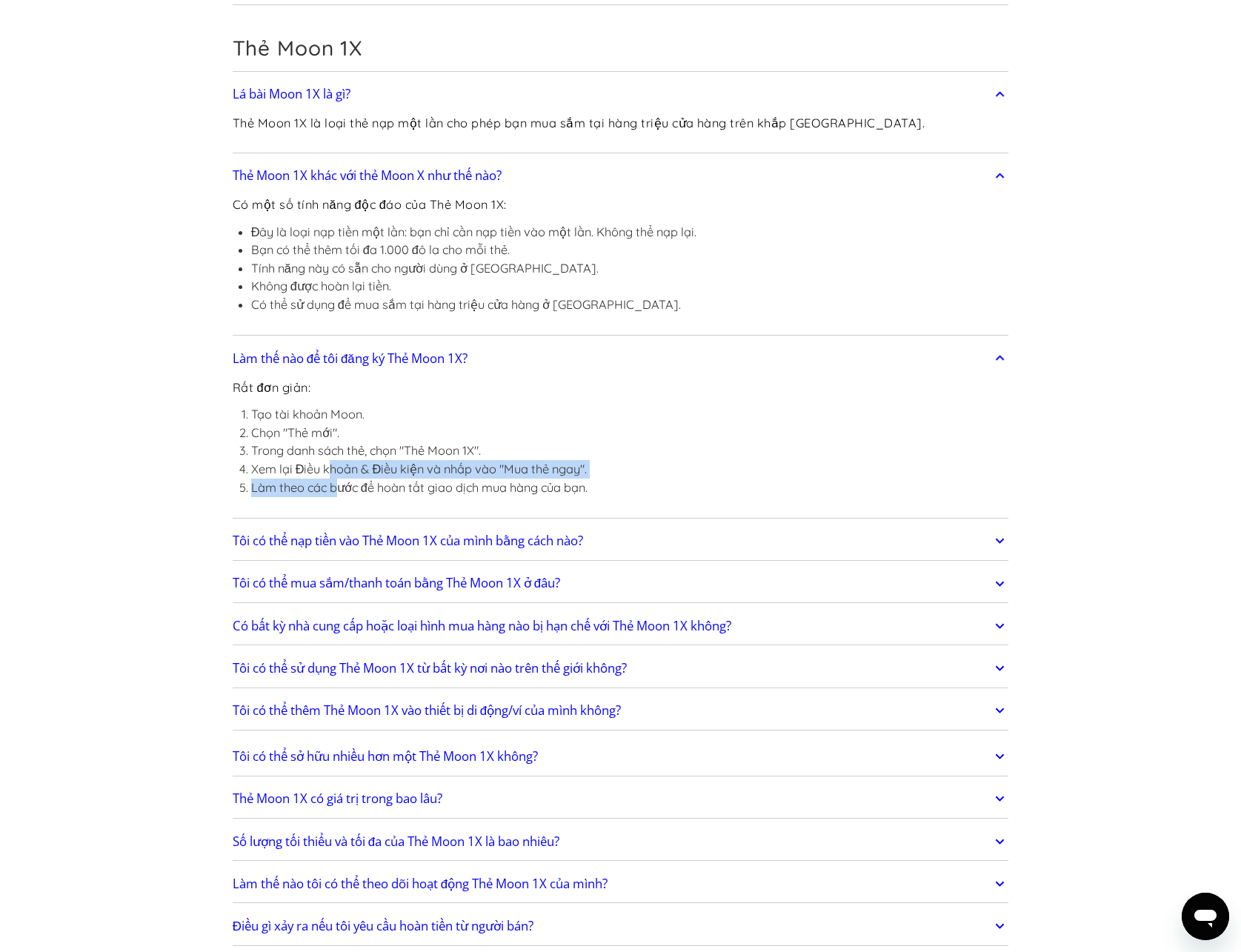
drag, startPoint x: 337, startPoint y: 482, endPoint x: 327, endPoint y: 438, distance: 45.1
click at [330, 457] on ol "Tạo tài khoản Moon. Chọn "Thẻ mới". Trong danh sách thẻ, chọn "Thẻ Moon 1X". Xe…" at bounding box center [410, 451] width 355 height 91
drag
click at [330, 452] on ol "Tạo tài khoản Moon. Chọn "Thẻ mới". Trong danh sách thẻ, chọn "Thẻ Moon 1X". Xe…" at bounding box center [410, 451] width 355 height 91
click at [337, 465] on font "Xem lại Điều khoản & Điều kiện và nhấp vào "Mua thẻ ngay"." at bounding box center [420, 468] width 337 height 15
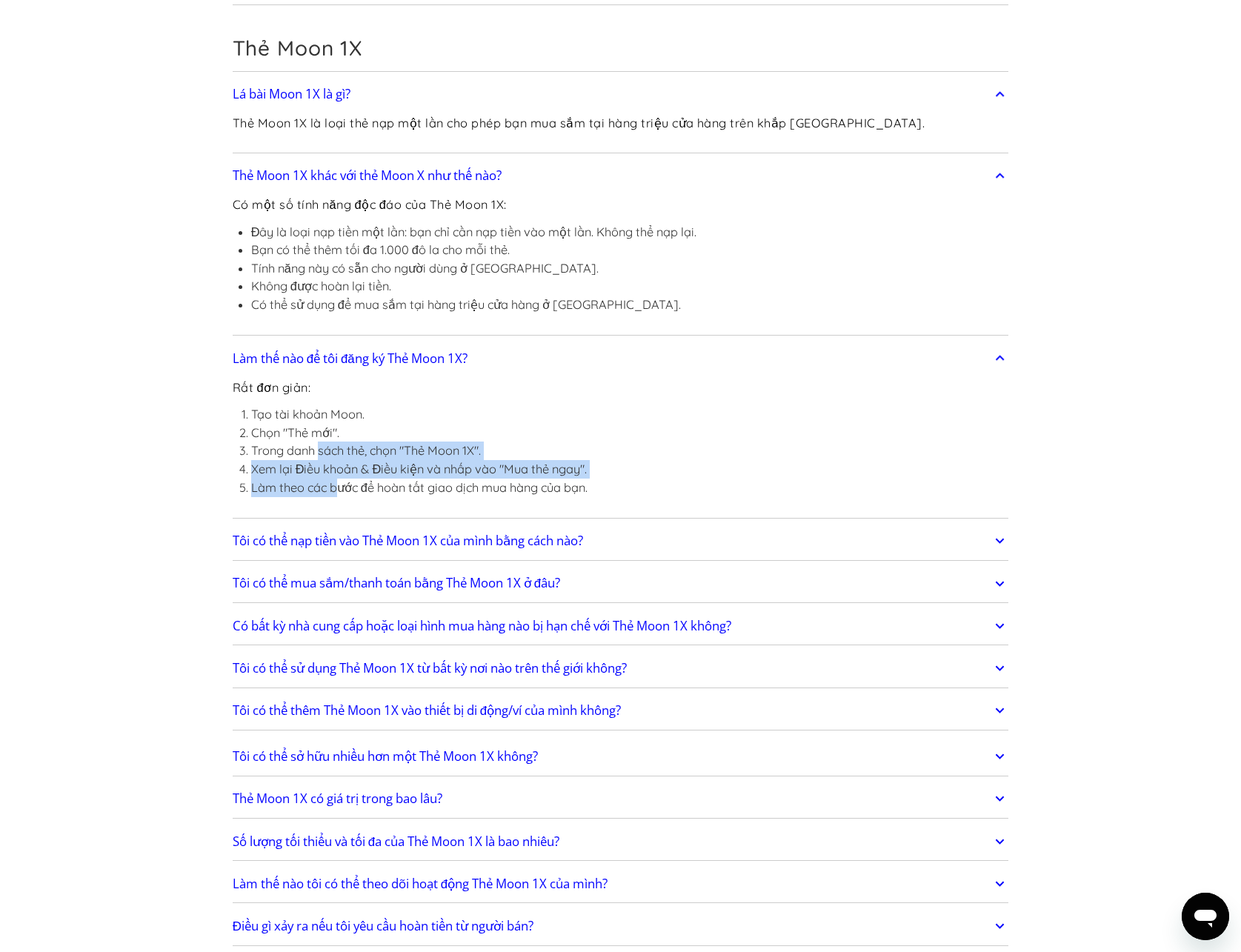
click at [337, 478] on ol "Tạo tài khoản Moon. Chọn "Thẻ mới". Trong danh sách thẻ, chọn "Thẻ Moon 1X". Xe…" at bounding box center [410, 451] width 355 height 91
click at [352, 488] on font "Làm theo các bước để hoàn tất giao dịch mua hàng của bạn." at bounding box center [420, 487] width 337 height 15
click at [325, 429] on ol "Tạo tài khoản Moon. Chọn "Thẻ mới". Trong danh sách thẻ, chọn "Thẻ Moon 1X". Xe…" at bounding box center [410, 451] width 355 height 91
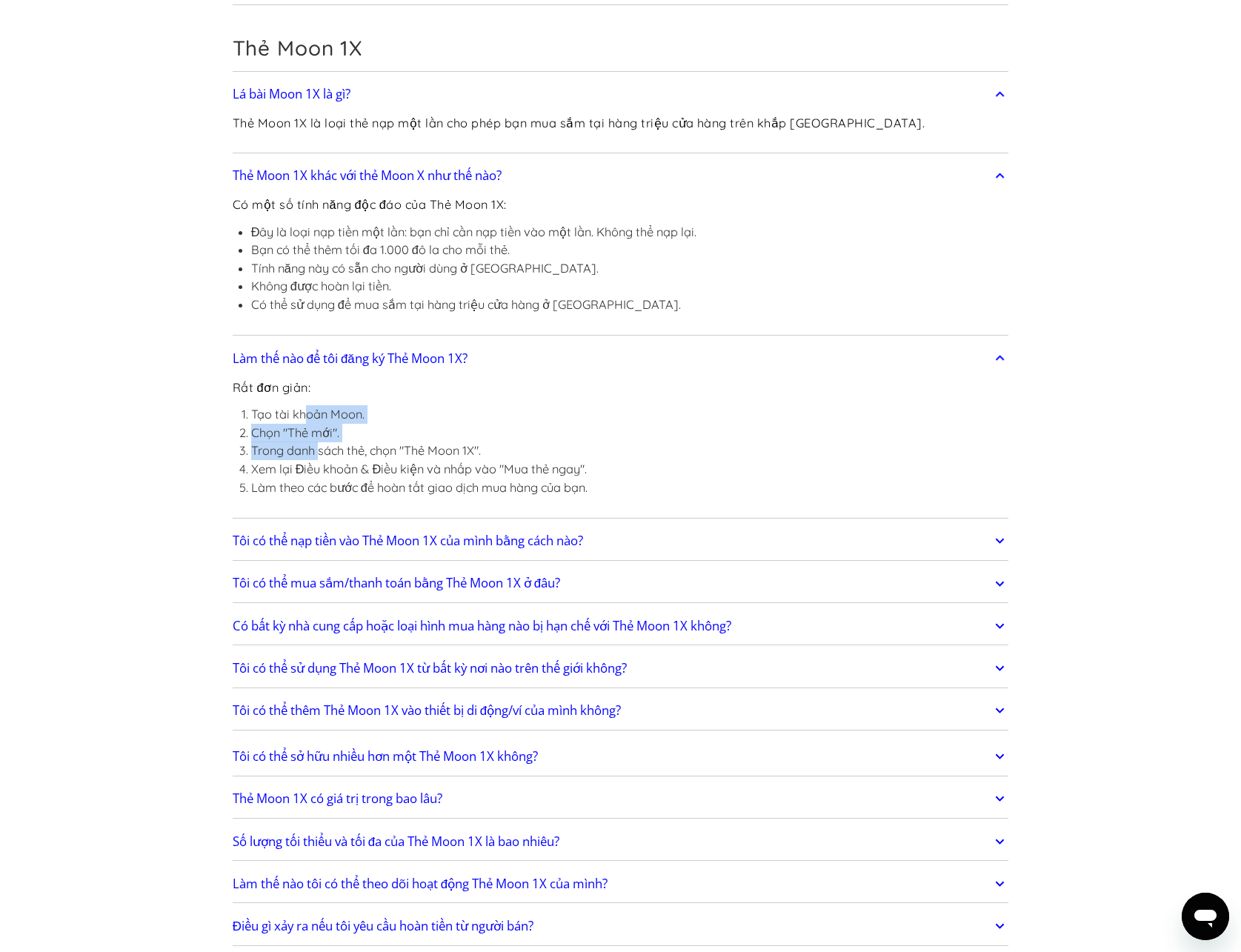
click at [322, 453] on ol "Tạo tài khoản Moon. Chọn "Thẻ mới". Trong danh sách thẻ, chọn "Thẻ Moon 1X". Xe…" at bounding box center [410, 451] width 355 height 91
click at [336, 480] on font "Làm theo các bước để hoàn tất giao dịch mua hàng của bạn." at bounding box center [420, 487] width 337 height 15
click at [330, 468] on ol "Tạo tài khoản Moon. Chọn "Thẻ mới". Trong danh sách thẻ, chọn "Thẻ Moon 1X". Xe…" at bounding box center [410, 451] width 355 height 91
click at [335, 477] on li "Xem lại Điều khoản & Điều kiện và nhấp vào "Mua thẻ ngay"." at bounding box center [420, 468] width 337 height 19
click at [330, 465] on font "Xem lại Điều khoản & Điều kiện và nhấp vào "Mua thẻ ngay"." at bounding box center [420, 468] width 337 height 15
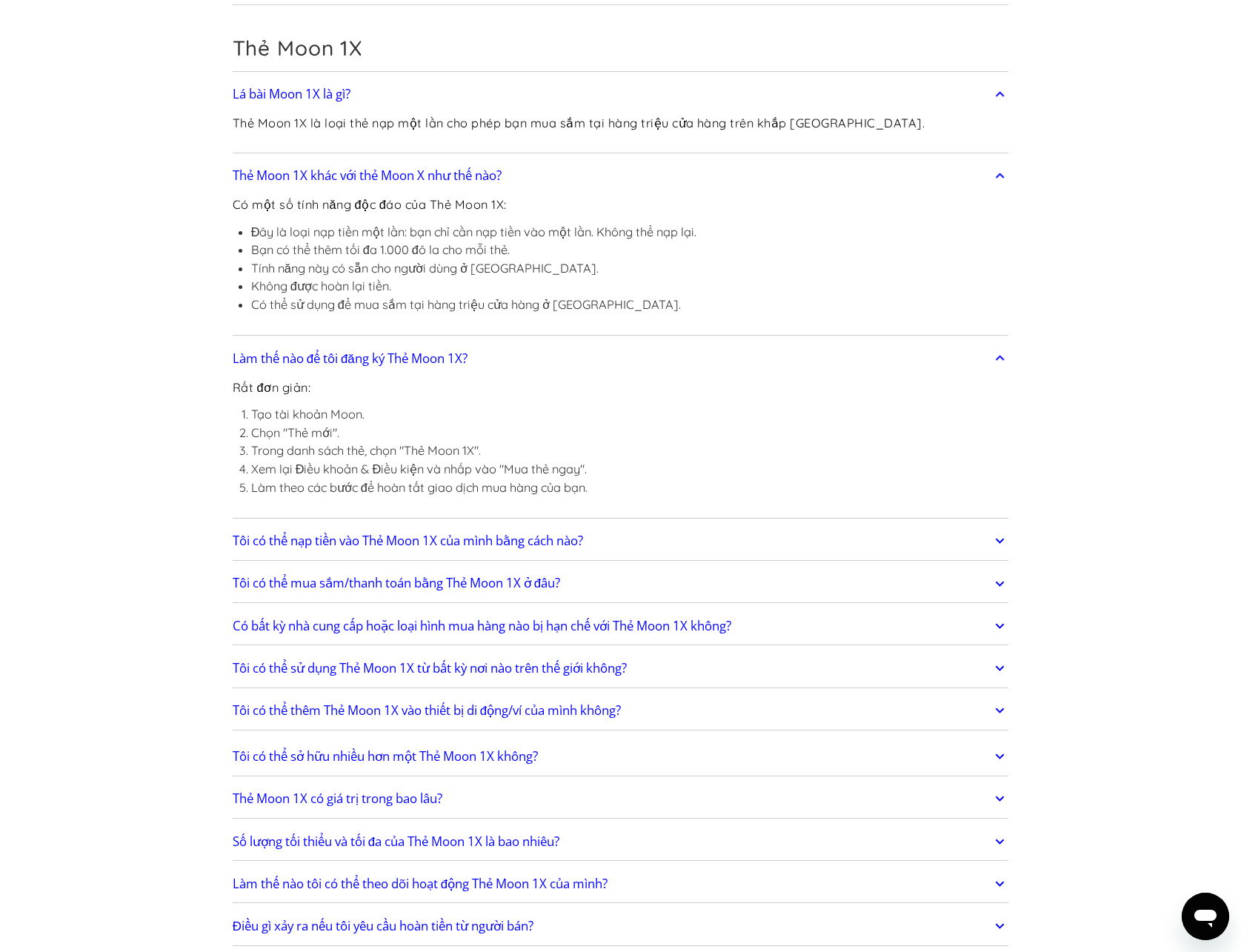
click at [353, 569] on link "Tôi có thể mua sắm/thanh toán bằng Thẻ Moon 1X ở đâu?" at bounding box center [621, 584] width 777 height 31
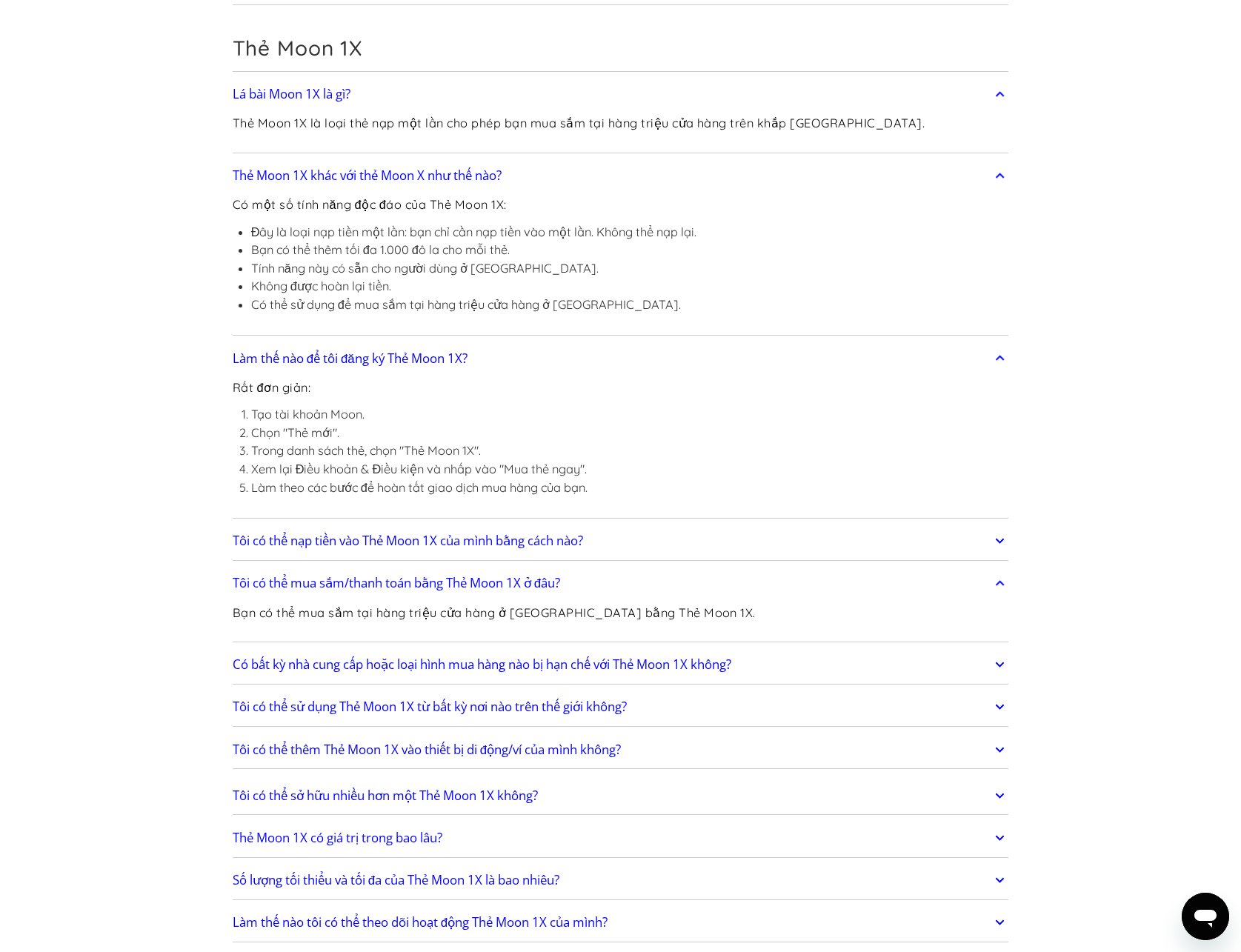
scroll to position [2444, 0]
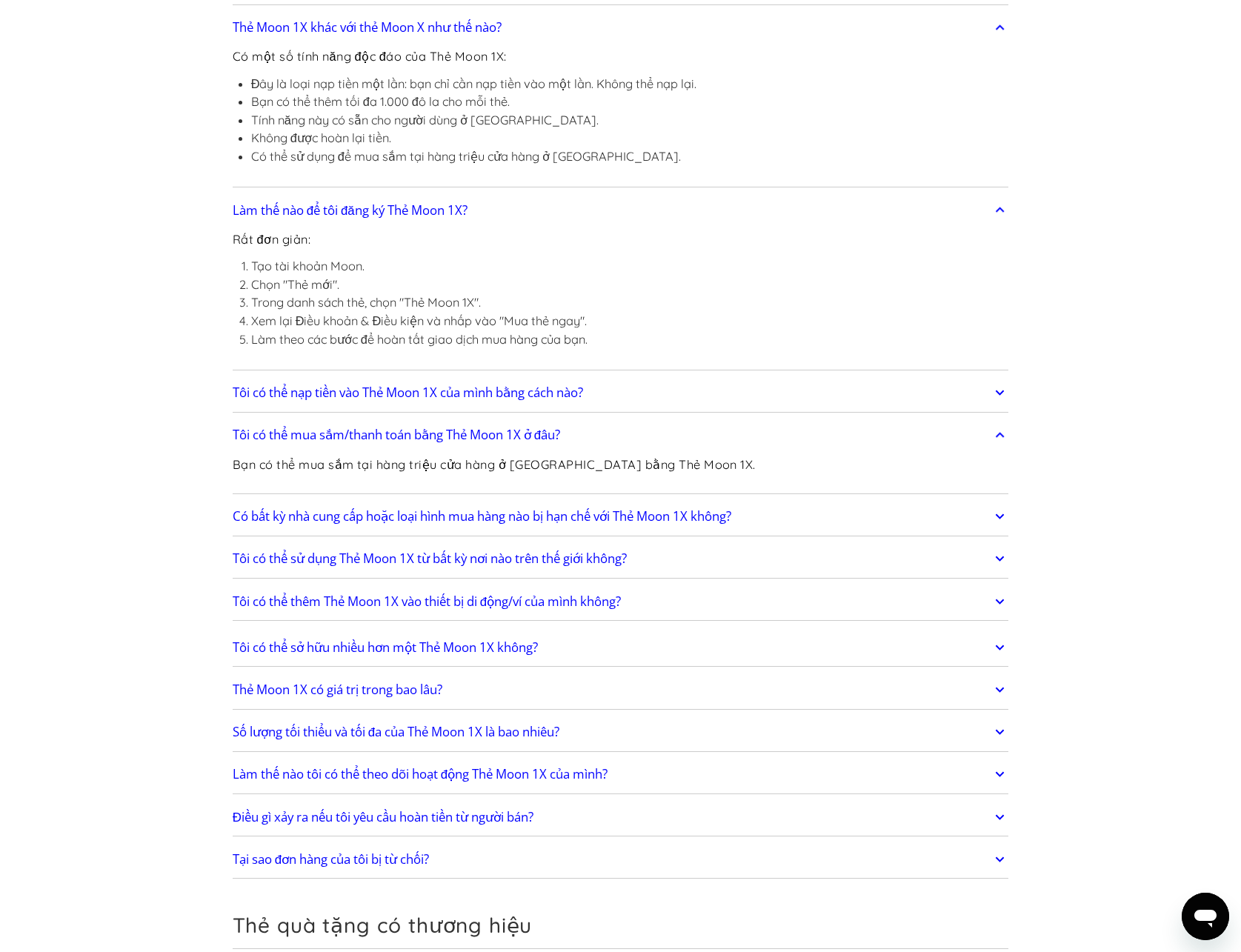
click at [330, 514] on font "Có bất kỳ nhà cung cấp hoặc loại hình mua hàng nào bị hạn chế với Thẻ Moon 1X k…" at bounding box center [482, 515] width 499 height 17
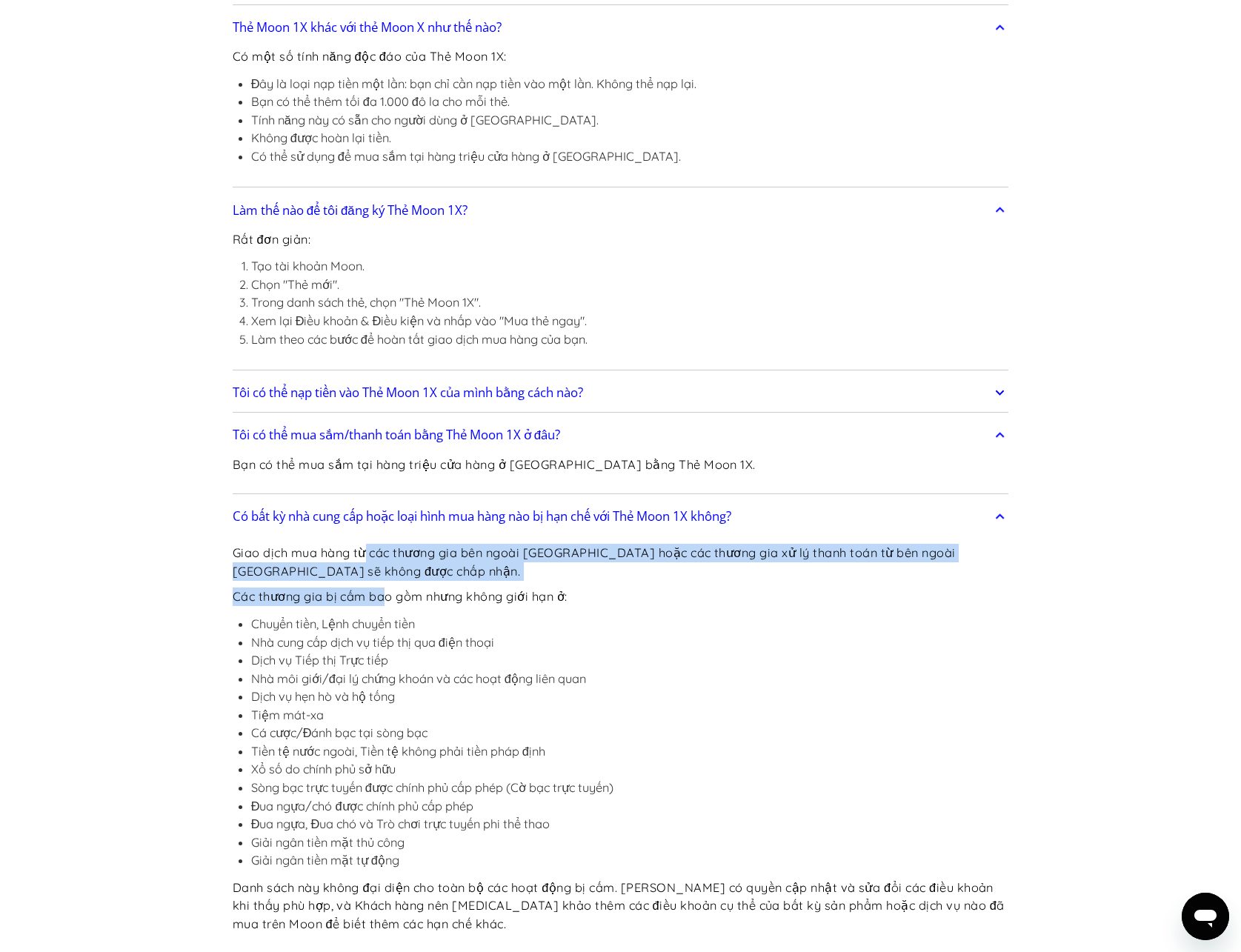
click at [386, 584] on div "Giao dịch mua hàng từ các thương gia bên ngoài [GEOGRAPHIC_DATA] hoặc các thươn…" at bounding box center [621, 740] width 777 height 417
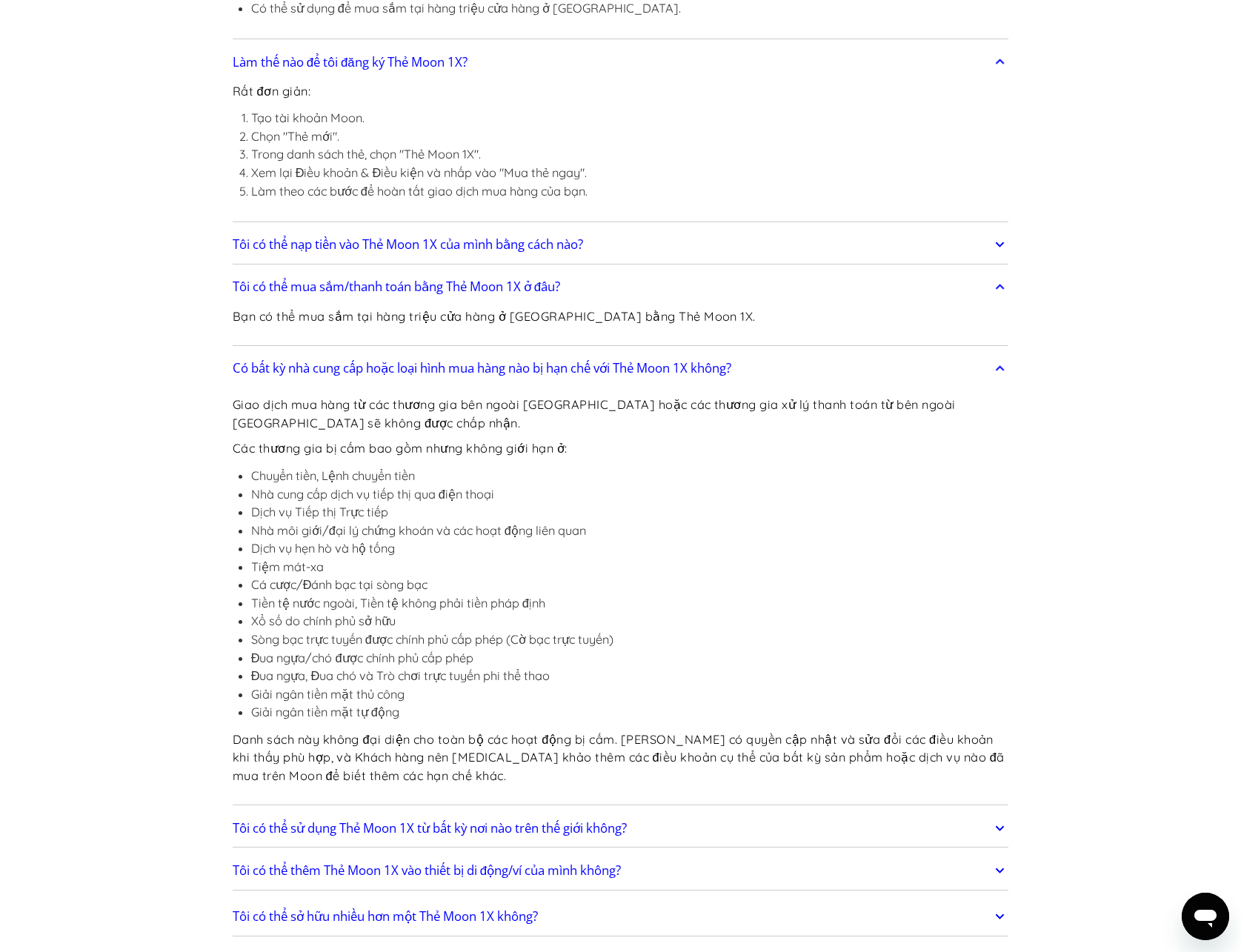
click at [304, 500] on font "Nhà cung cấp dịch vụ tiếp thị qua điện thoại" at bounding box center [373, 494] width 243 height 15
click at [332, 507] on ul "Chuyển tiền, Lệnh chuyển tiền Nhà cung cấp dịch vụ tiếp thị qua điện thoại Dịch…" at bounding box center [621, 594] width 777 height 255
click at [338, 517] on ul "Chuyển tiền, Lệnh chuyển tiền Nhà cung cấp dịch vụ tiếp thị qua điện thoại Dịch…" at bounding box center [621, 594] width 777 height 255
click at [342, 525] on ul "Chuyển tiền, Lệnh chuyển tiền Nhà cung cấp dịch vụ tiếp thị qua điện thoại Dịch…" at bounding box center [621, 594] width 777 height 255
click at [344, 531] on ul "Chuyển tiền, Lệnh chuyển tiền Nhà cung cấp dịch vụ tiếp thị qua điện thoại Dịch…" at bounding box center [621, 594] width 777 height 255
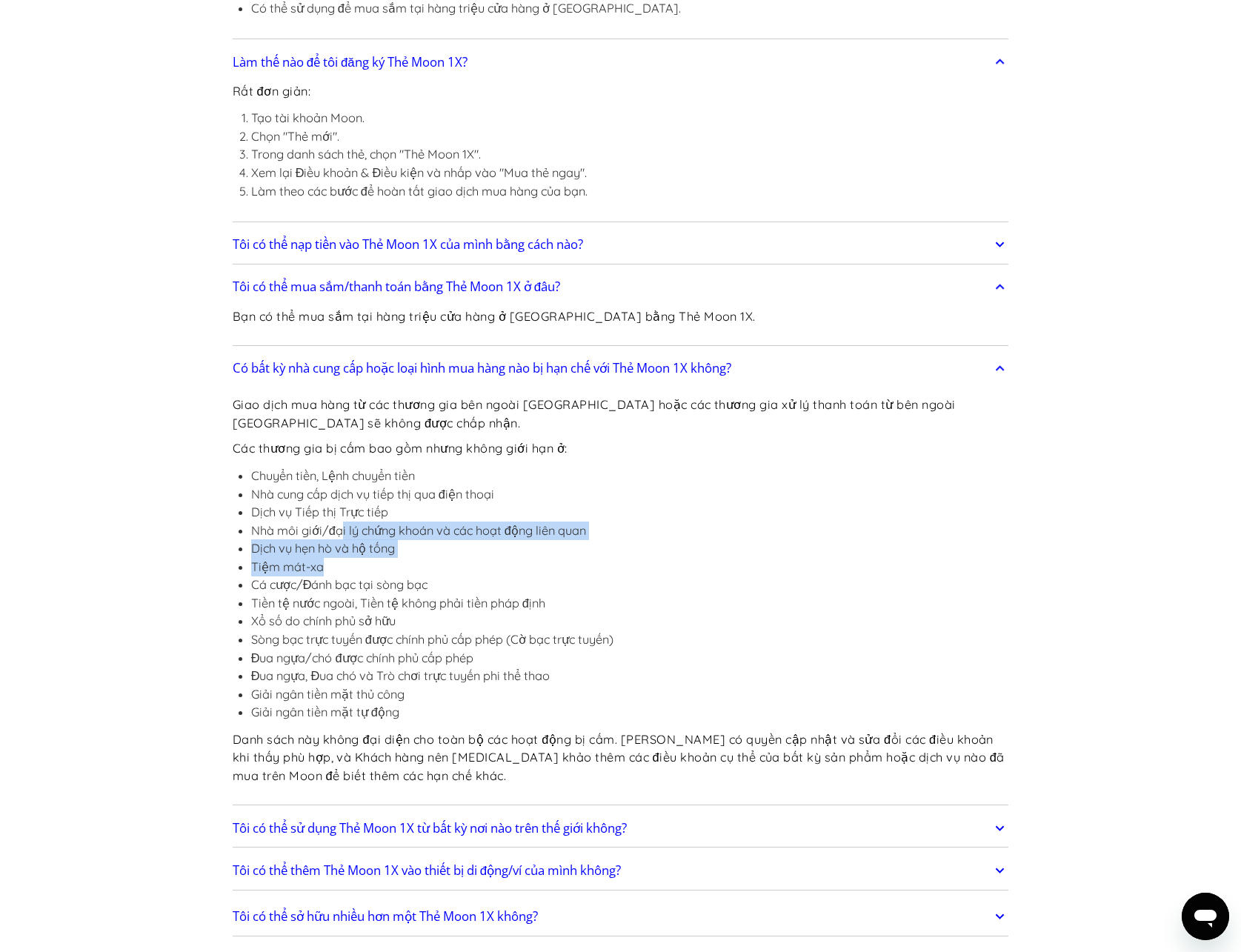
click at [339, 530] on ul "Chuyển tiền, Lệnh chuyển tiền Nhà cung cấp dịch vụ tiếp thị qua điện thoại Dịch…" at bounding box center [621, 594] width 777 height 255
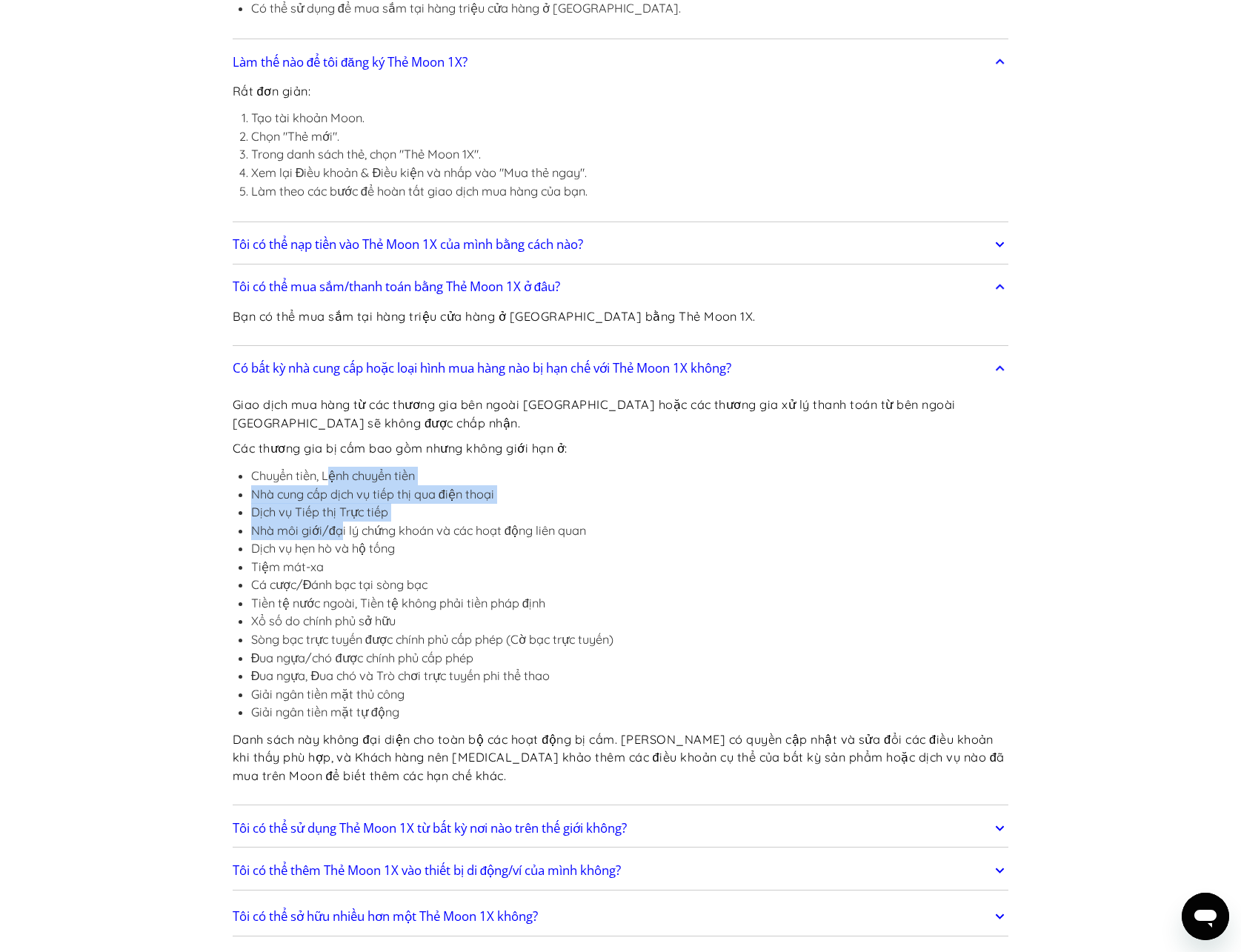
click at [340, 530] on ul "Chuyển tiền, Lệnh chuyển tiền Nhà cung cấp dịch vụ tiếp thị qua điện thoại Dịch…" at bounding box center [621, 594] width 777 height 255
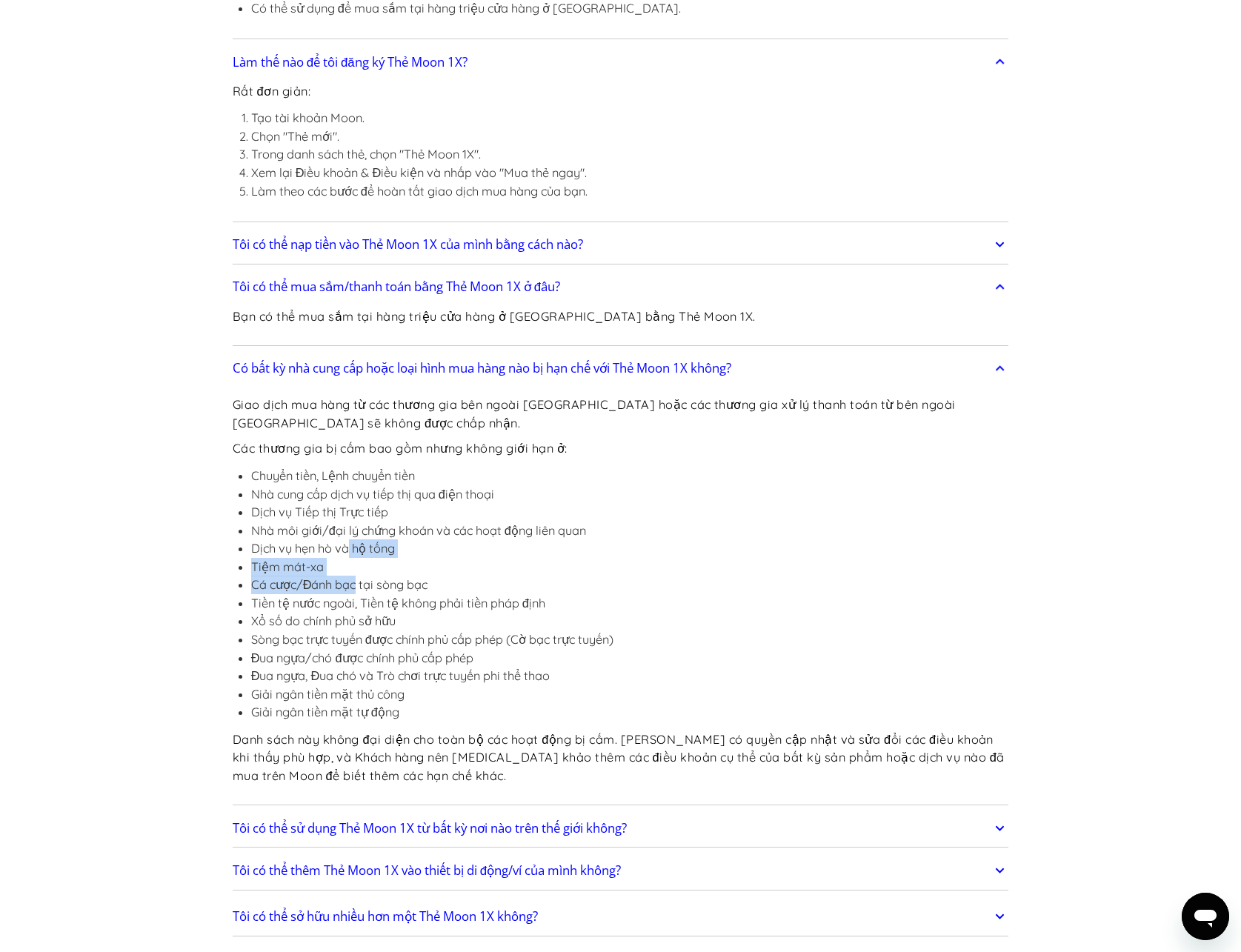
click at [346, 547] on ul "Chuyển tiền, Lệnh chuyển tiền Nhà cung cấp dịch vụ tiếp thị qua điện thoại Dịch…" at bounding box center [621, 594] width 777 height 255
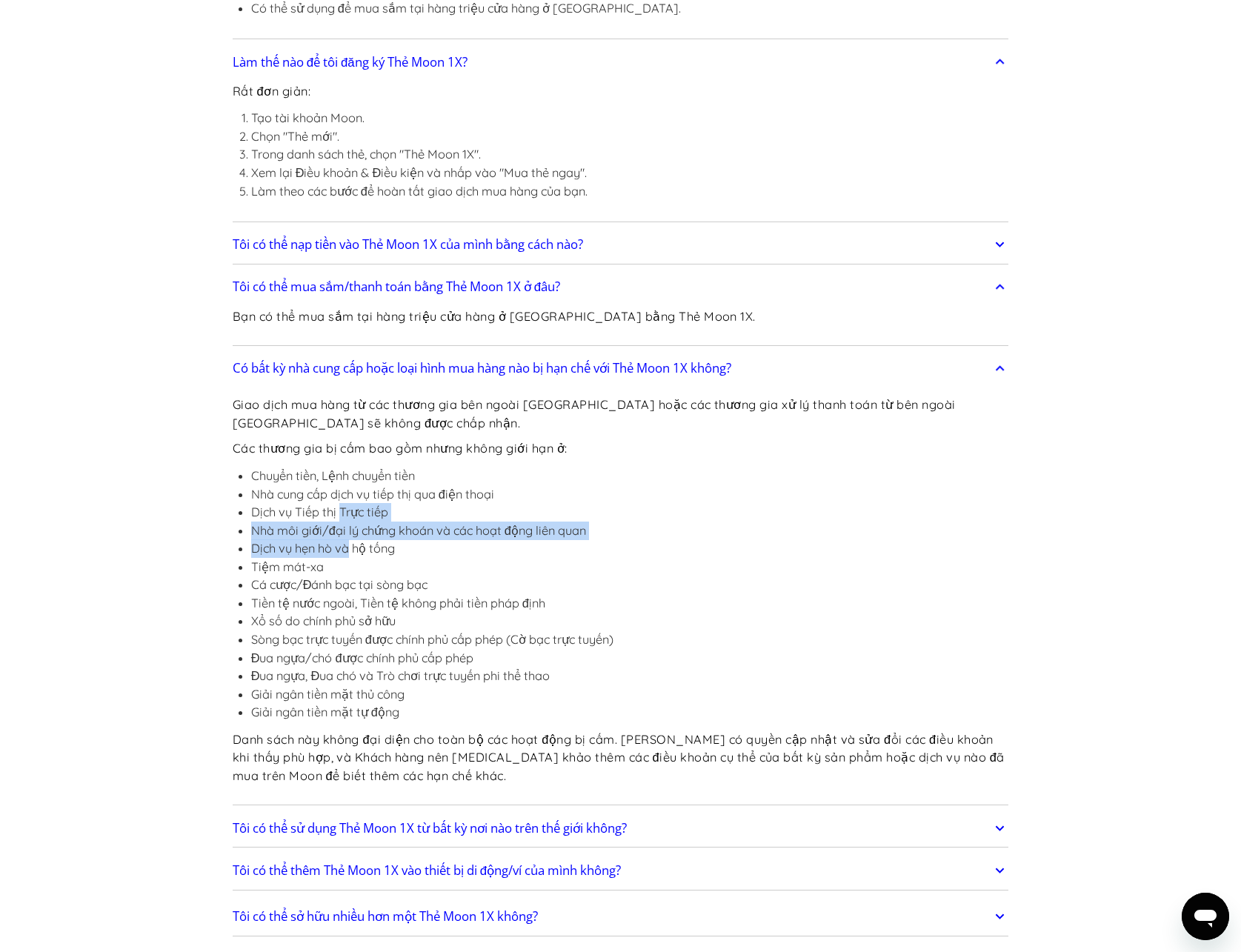
click at [350, 555] on ul "Chuyển tiền, Lệnh chuyển tiền Nhà cung cấp dịch vụ tiếp thị qua điện thoại Dịch…" at bounding box center [621, 594] width 777 height 255
click at [358, 600] on font "Tiền tệ nước ngoài, Tiền tệ không phải tiền pháp định" at bounding box center [399, 602] width 294 height 15
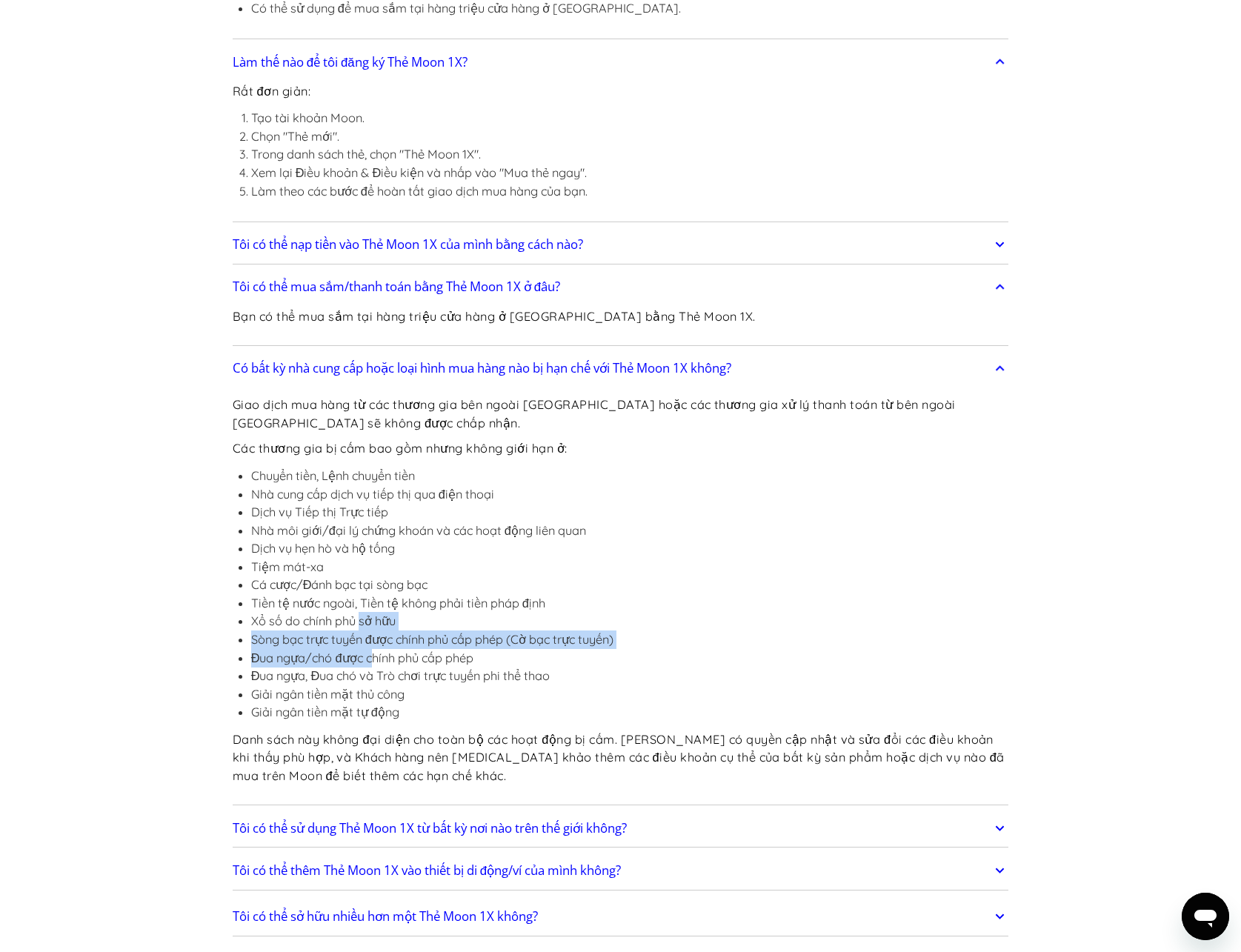
click at [372, 665] on ul "Chuyển tiền, Lệnh chuyển tiền Nhà cung cấp dịch vụ tiếp thị qua điện thoại Dịch…" at bounding box center [621, 594] width 777 height 255
click at [391, 698] on font "Giải ngân tiền mặt thủ công" at bounding box center [328, 693] width 153 height 15
click at [403, 723] on div "Giao dịch mua hàng từ các thương gia bên ngoài [GEOGRAPHIC_DATA] hoặc các thươn…" at bounding box center [621, 592] width 777 height 417
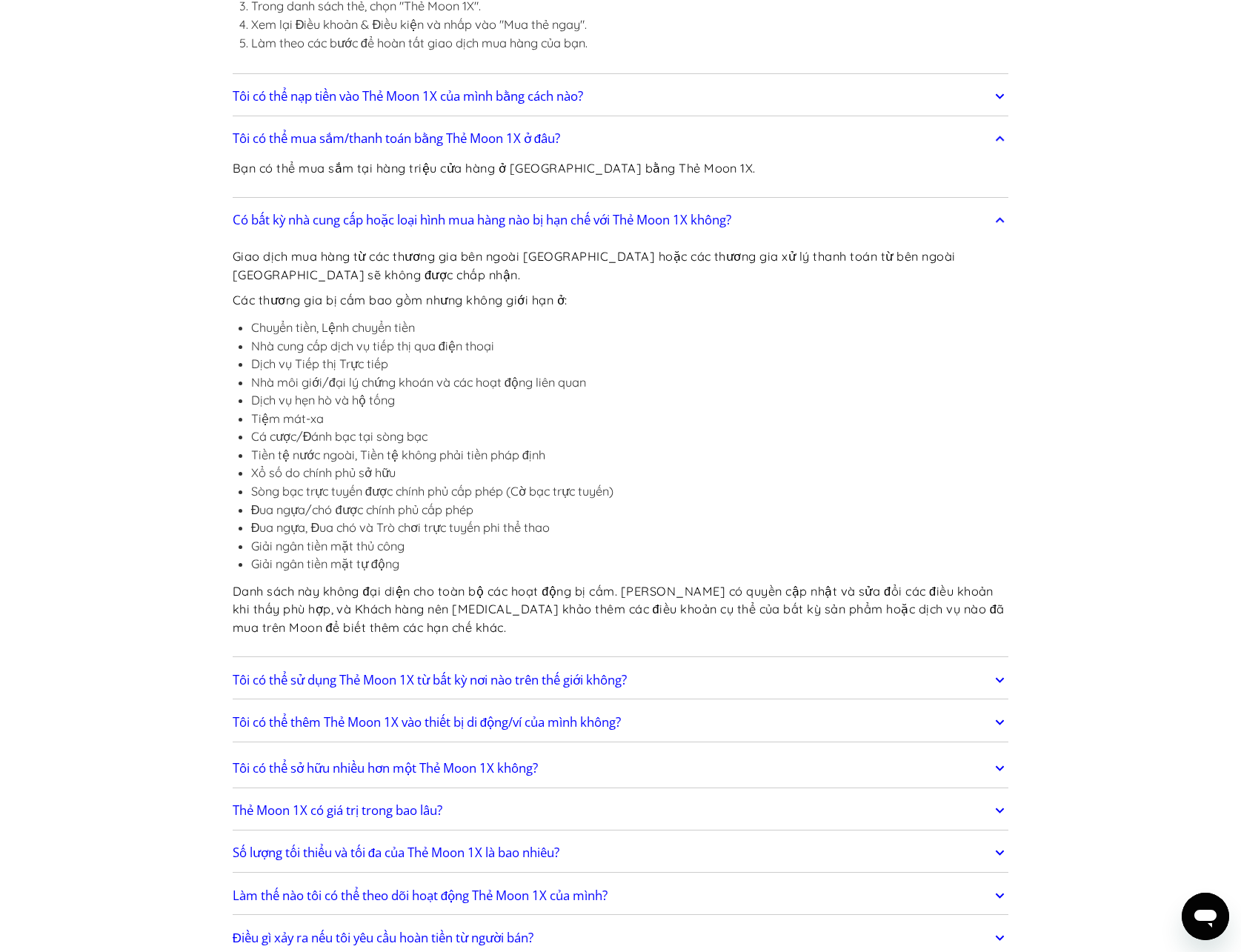
scroll to position [2814, 0]
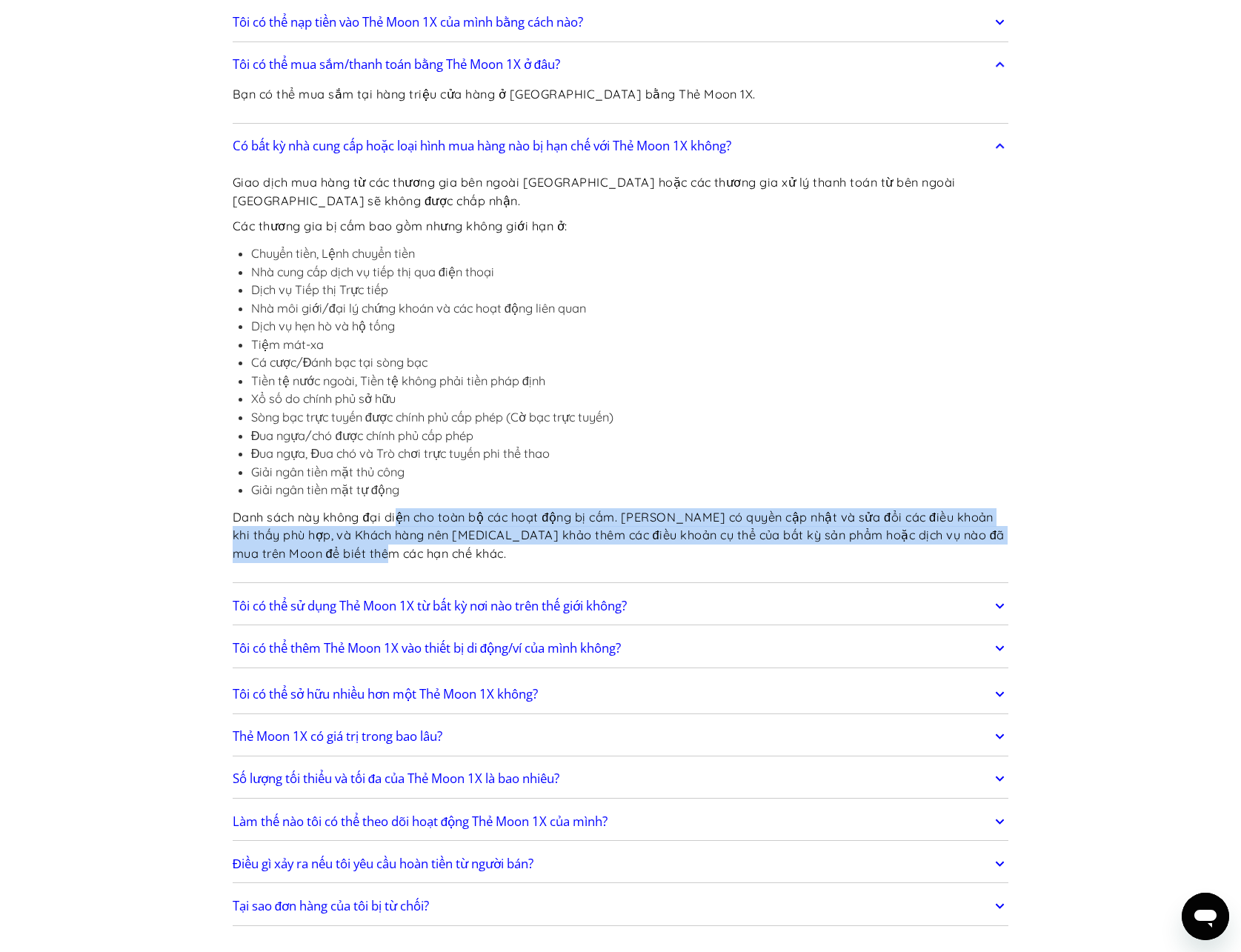
click at [415, 569] on div "Giao dịch mua hàng từ các thương gia bên ngoài [GEOGRAPHIC_DATA] hoặc các thươn…" at bounding box center [621, 369] width 777 height 417
click at [415, 604] on font "Tôi có thể sử dụng Thẻ Moon 1X từ bất kỳ nơi nào trên thế giới không?" at bounding box center [430, 605] width 394 height 17
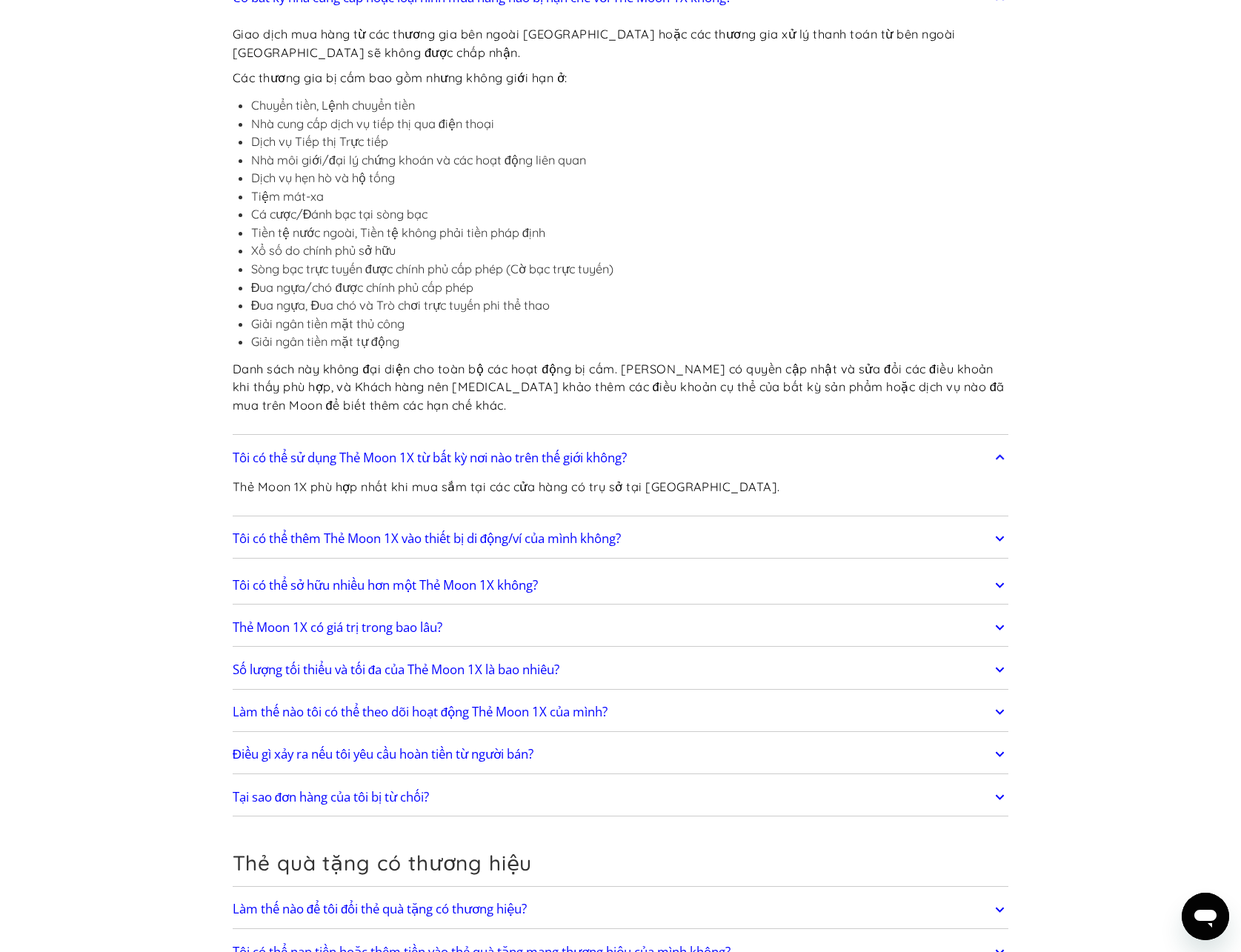
scroll to position [3111, 0]
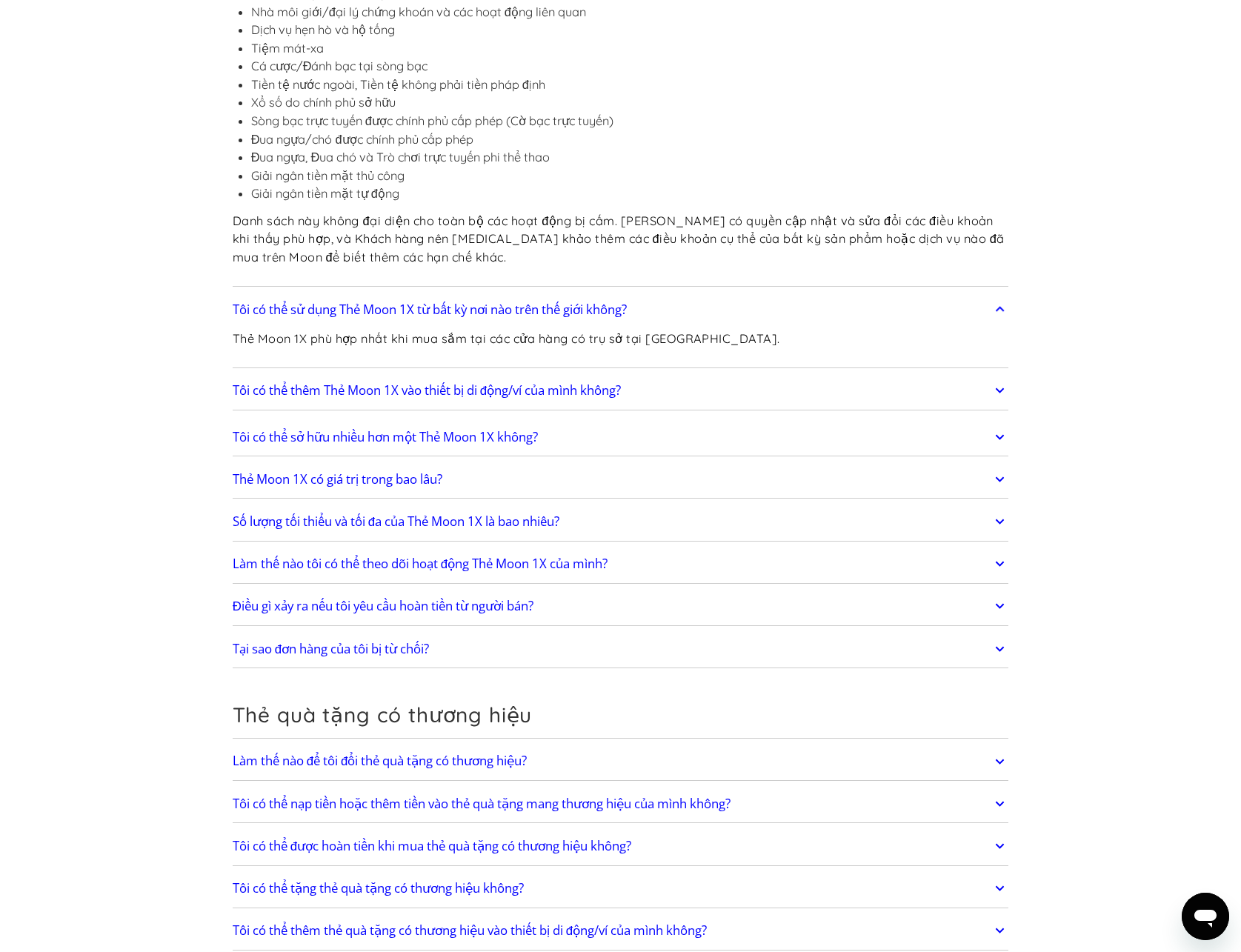
click at [310, 392] on font "Tôi có thể thêm Thẻ Moon 1X vào thiết bị di động/ví của mình không?" at bounding box center [427, 390] width 388 height 17
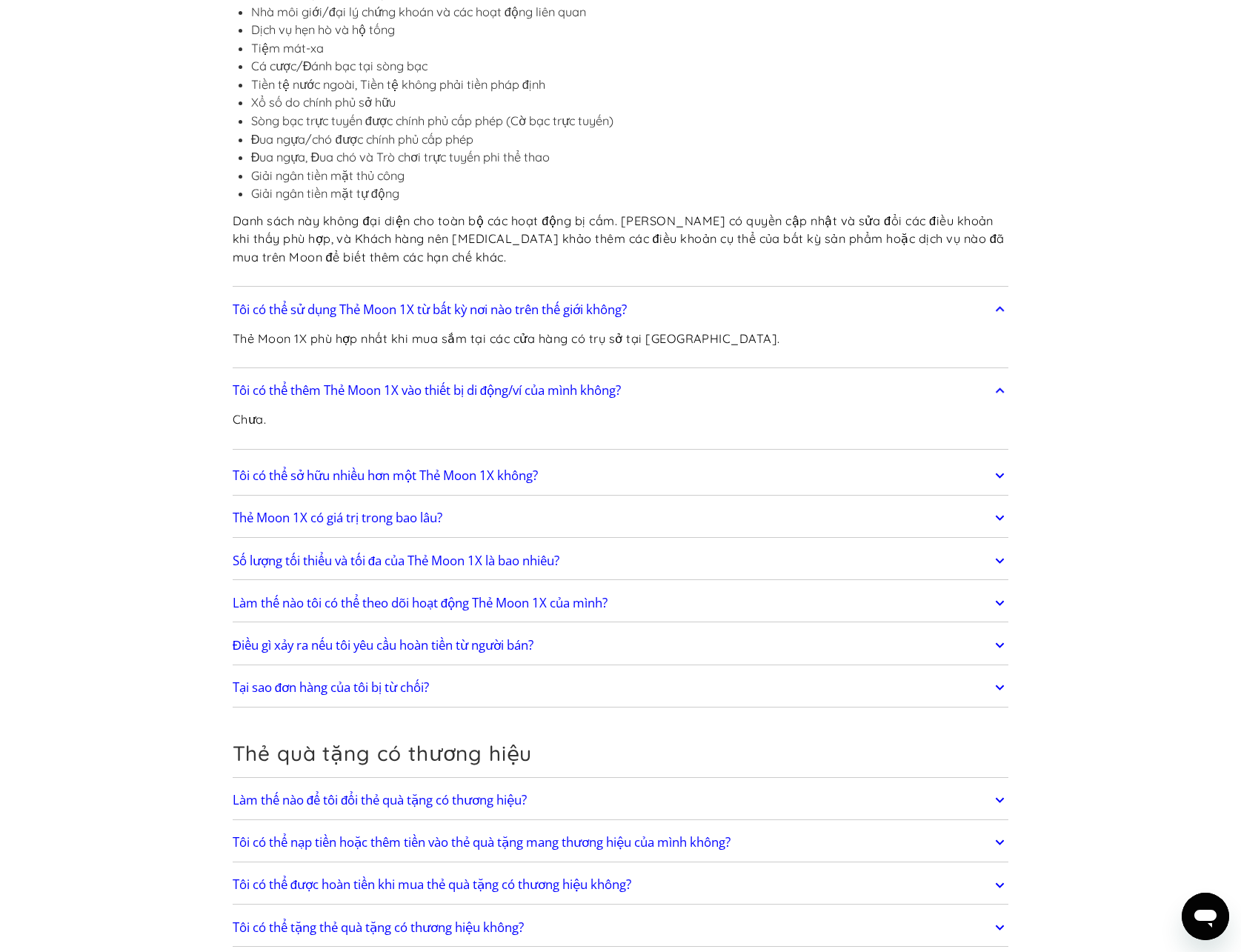
click at [292, 472] on font "Tôi có thể sở hữu nhiều hơn một Thẻ Moon 1X không?" at bounding box center [385, 475] width 306 height 17
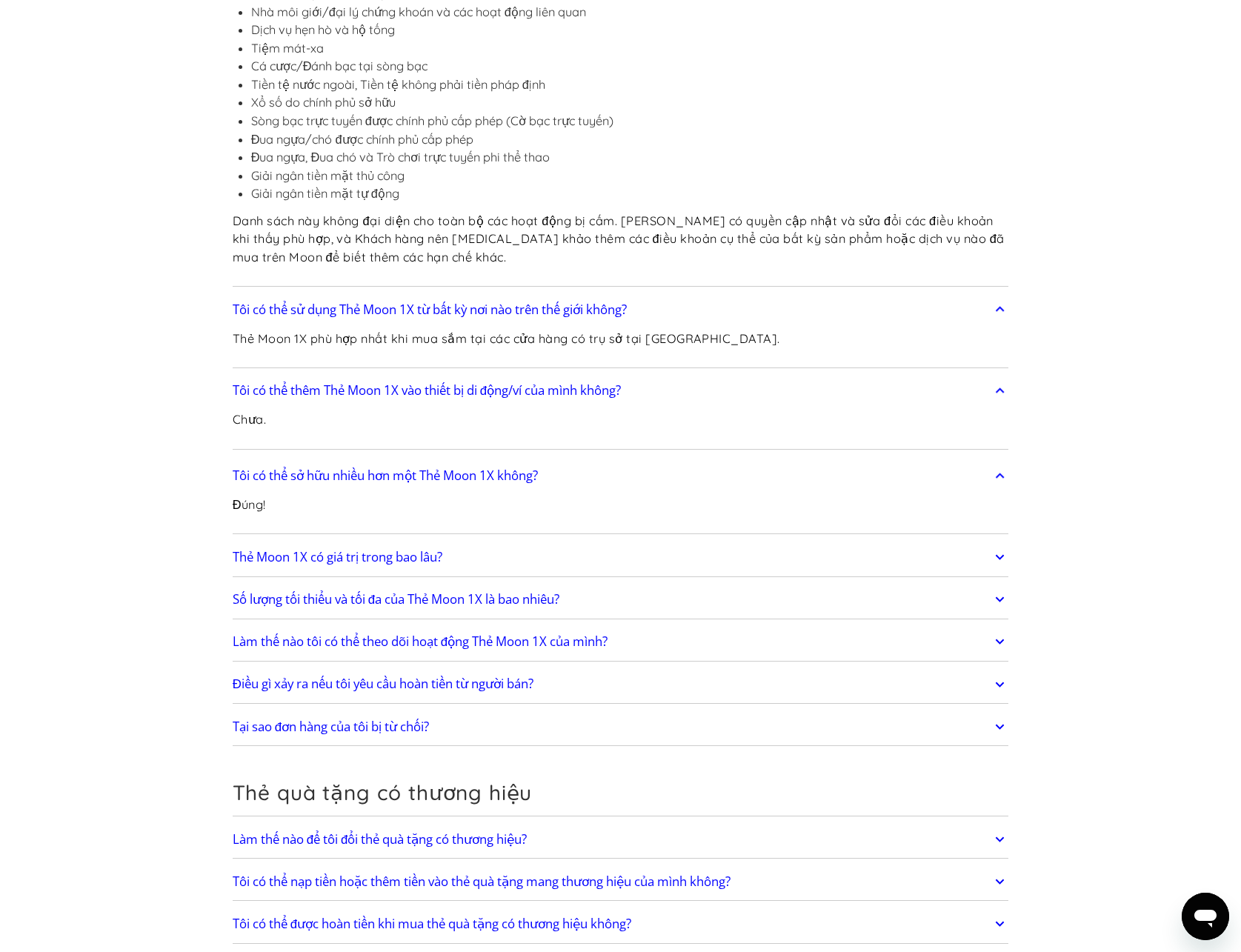
scroll to position [3259, 0]
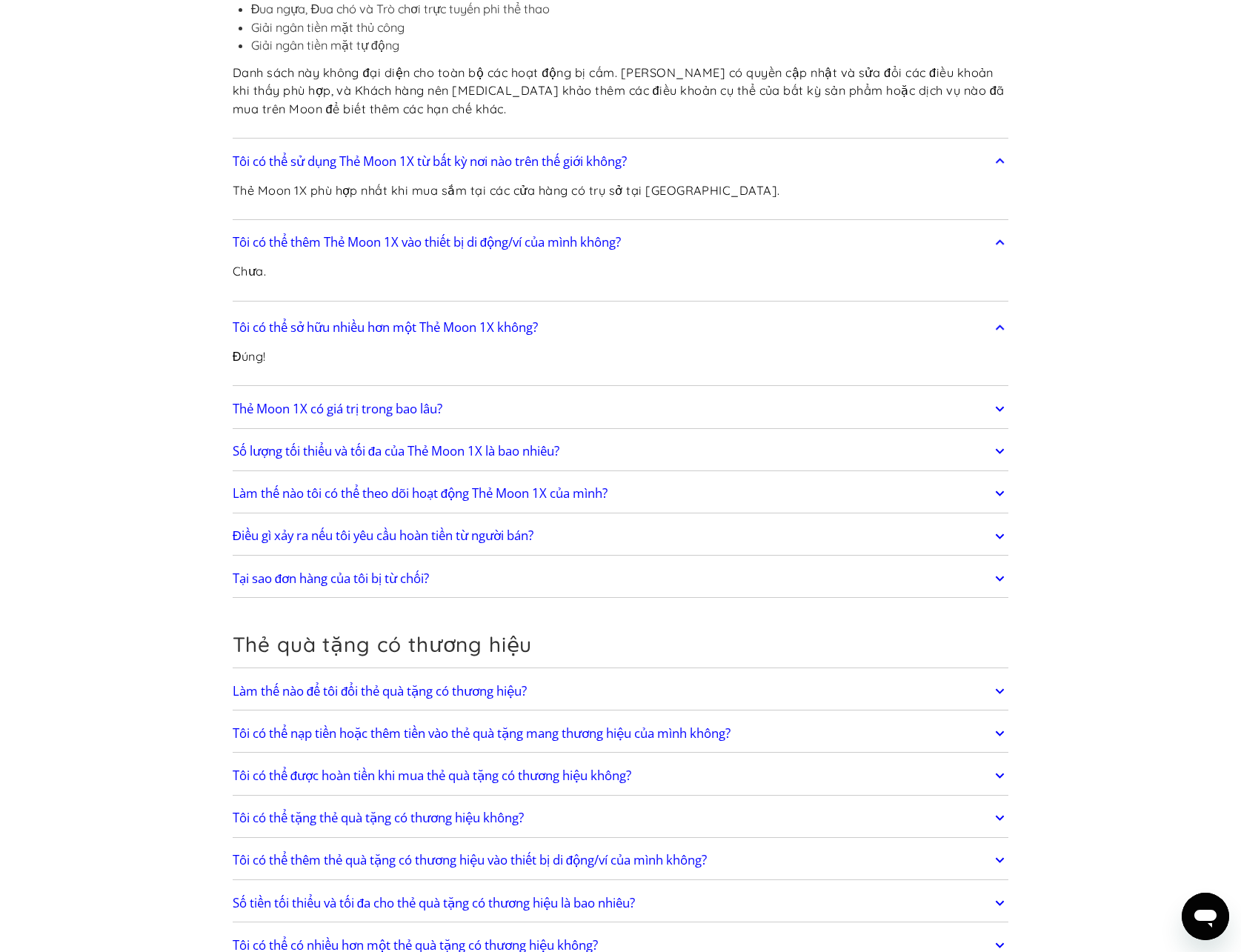
click at [282, 411] on font "Thẻ Moon 1X có giá trị trong bao lâu?" at bounding box center [337, 408] width 210 height 17
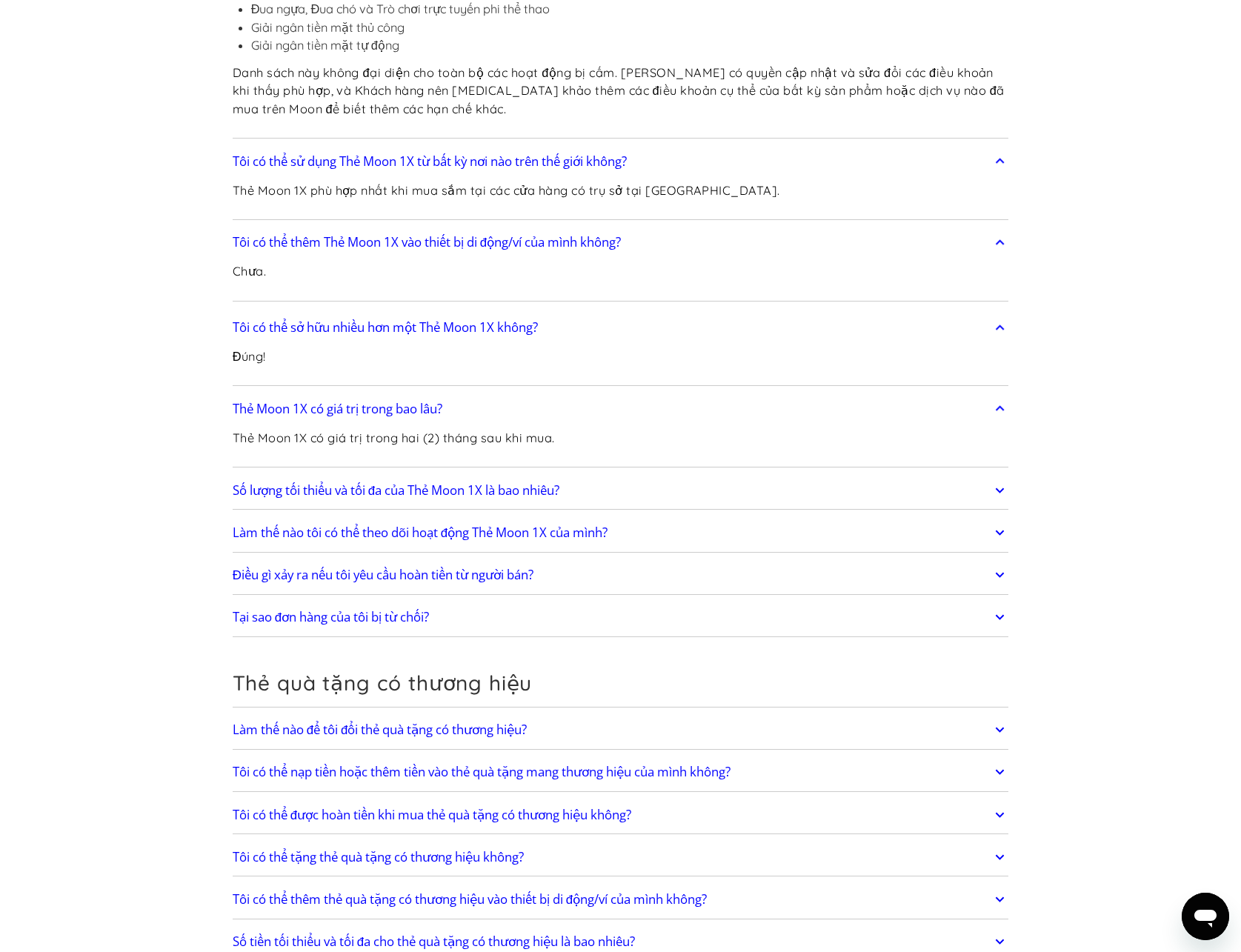
click at [283, 569] on font "Điều gì xảy ra nếu tôi yêu cầu hoàn tiền từ người bán?" at bounding box center [384, 574] width 301 height 17
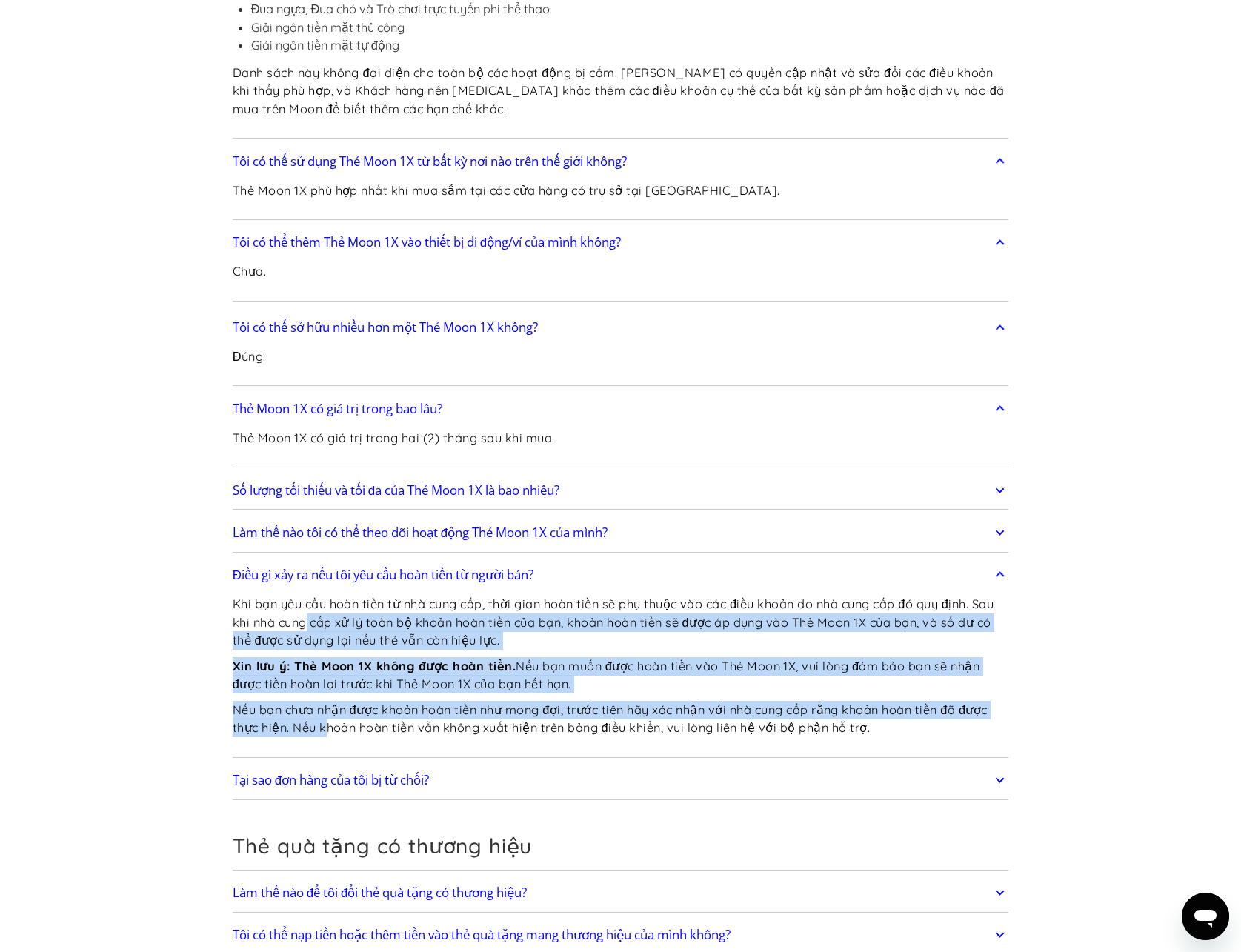
click at [326, 725] on div "Khi bạn yêu cầu hoàn tiền từ nhà cung cấp, thời gian hoàn tiền sẽ phụ thuộc vào…" at bounding box center [621, 672] width 777 height 163
click at [322, 724] on font "Nếu bạn chưa nhận được khoản hoàn tiền như mong đợi, trước tiên hãy xác nhận vớ…" at bounding box center [610, 719] width 755 height 34
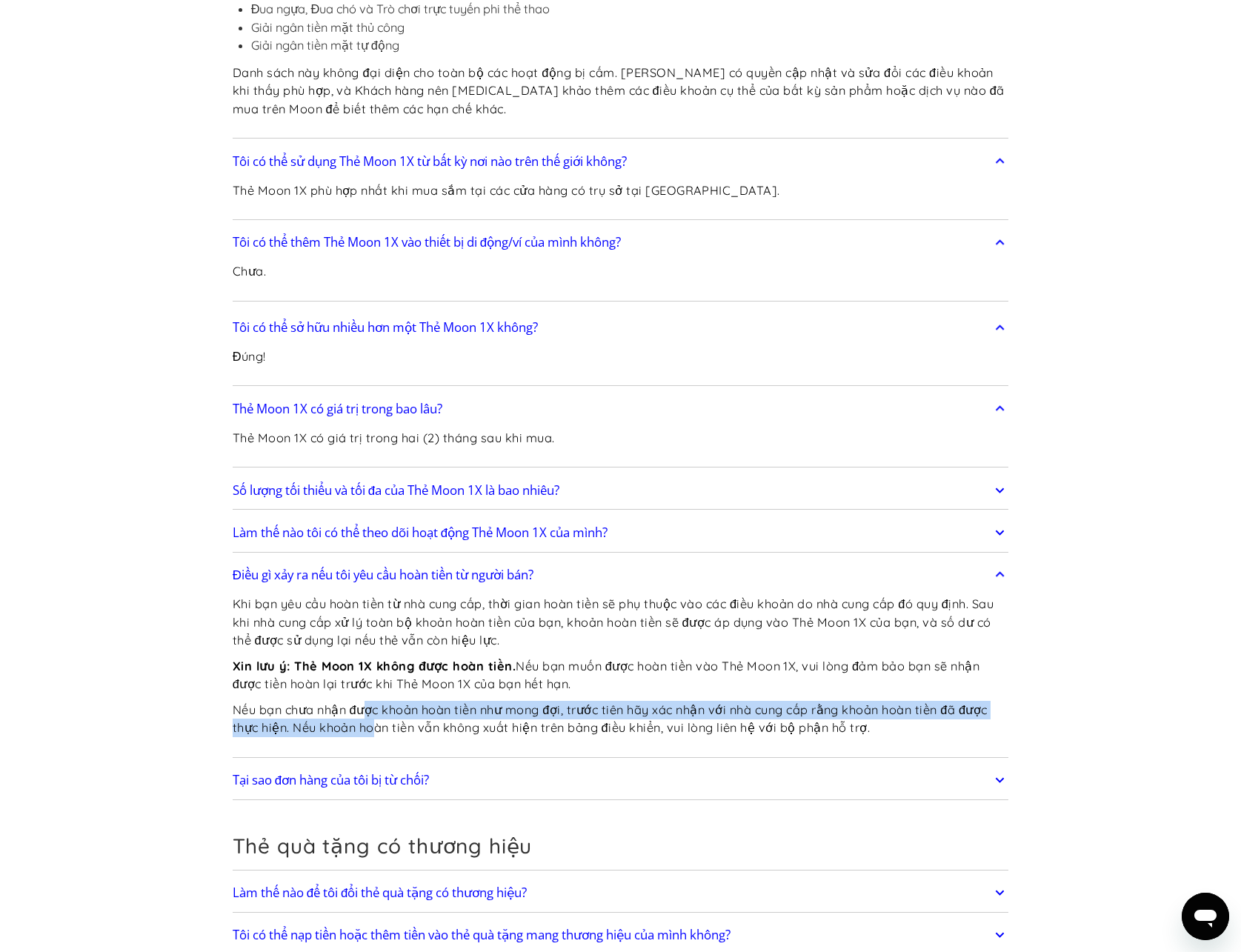
click at [373, 727] on font "Nếu bạn chưa nhận được khoản hoàn tiền như mong đợi, trước tiên hãy xác nhận vớ…" at bounding box center [610, 719] width 755 height 34
click at [371, 726] on font "Nếu bạn chưa nhận được khoản hoàn tiền như mong đợi, trước tiên hãy xác nhận vớ…" at bounding box center [610, 719] width 755 height 34
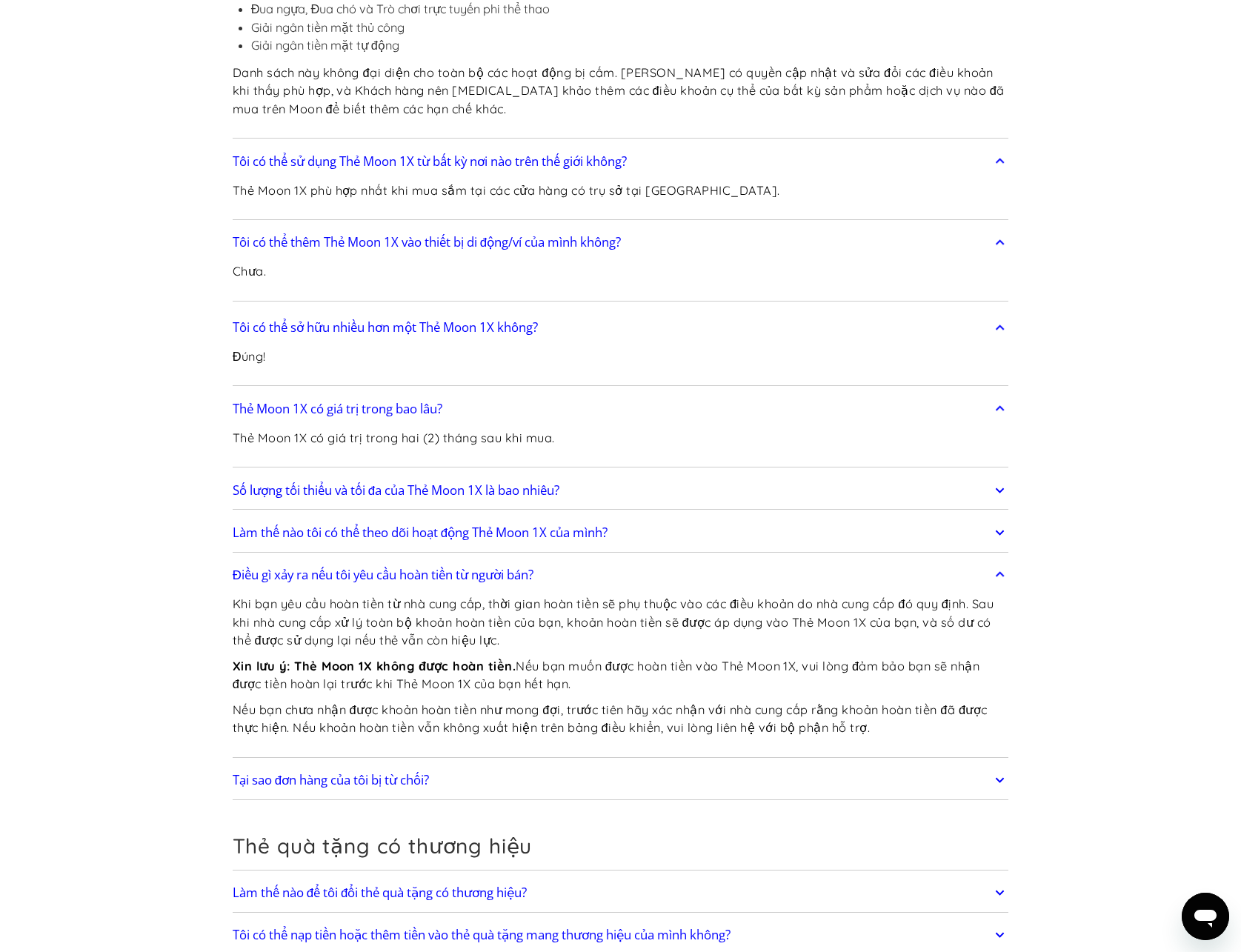
scroll to position [3556, 0]
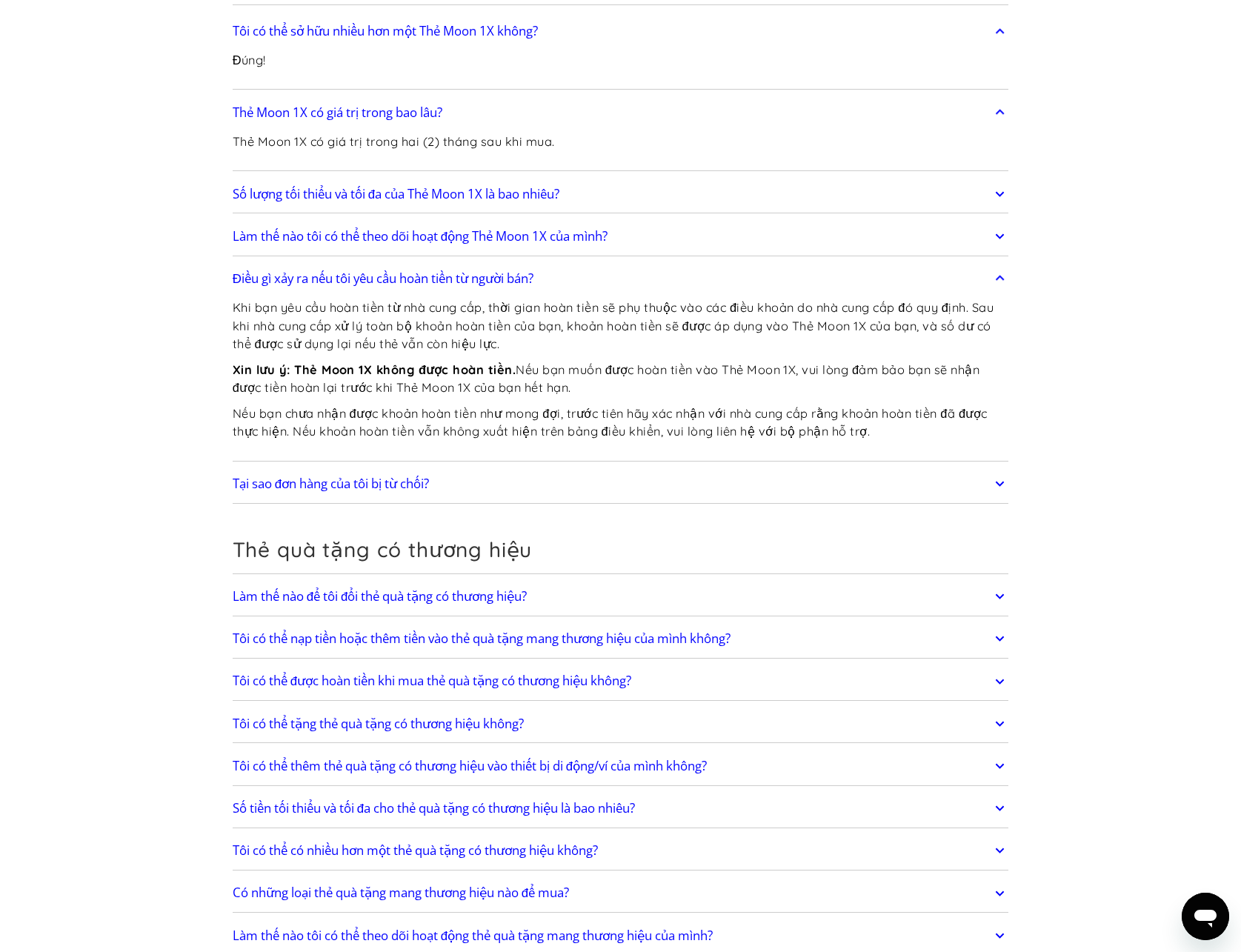
click at [376, 461] on div "Tôi có thể sở hữu nhiều hơn một Thẻ Moon 1X không? Đúng! Thẻ Moon 1X có giá trị…" at bounding box center [621, 258] width 777 height 499
click at [376, 483] on font "Tại sao đơn hàng của tôi bị từ chối?" at bounding box center [331, 483] width 197 height 17
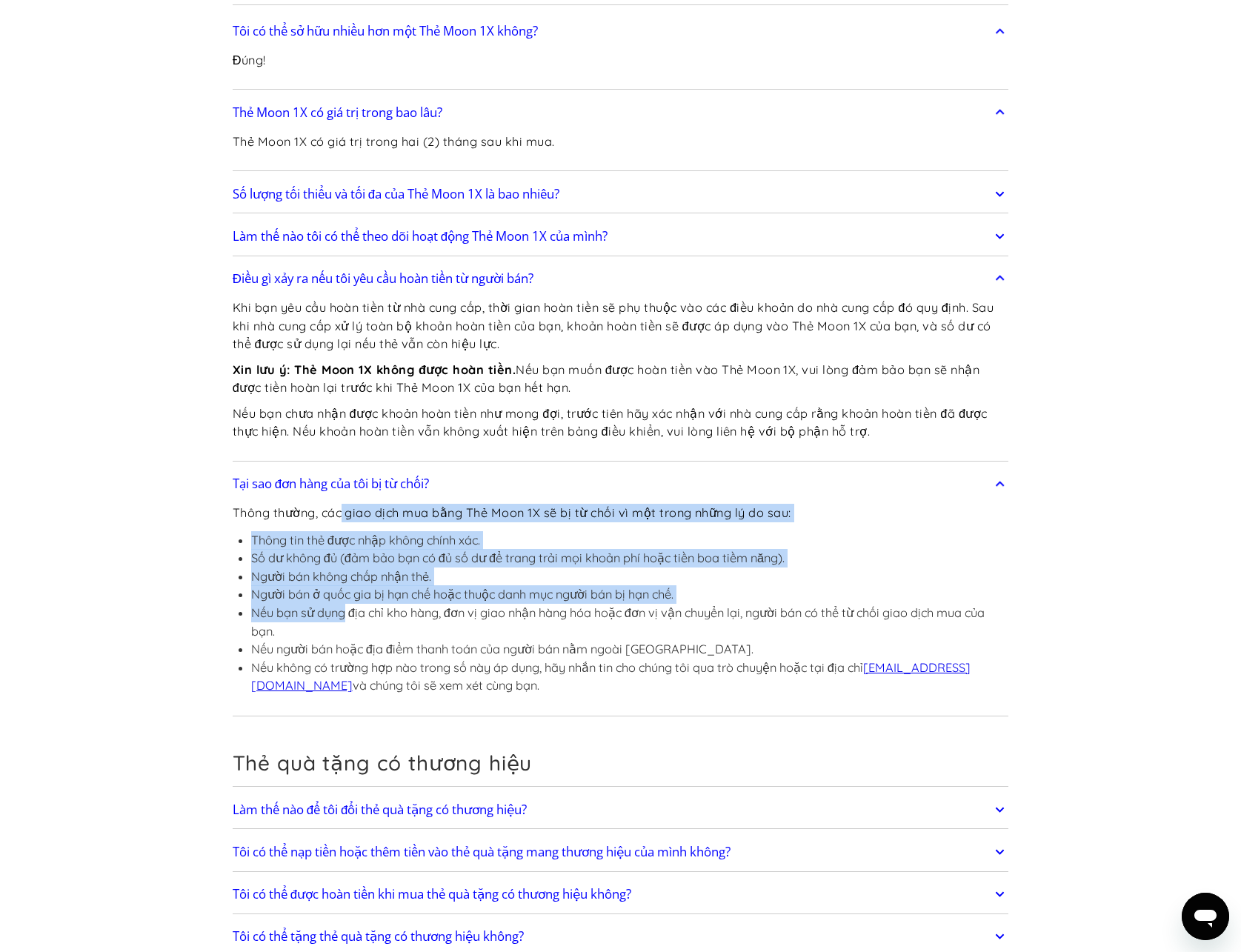
click at [346, 617] on div "Thông thường, các giao dịch mua bằng Thẻ Moon 1X sẽ bị từ chối vì một trong nhữ…" at bounding box center [621, 606] width 777 height 213
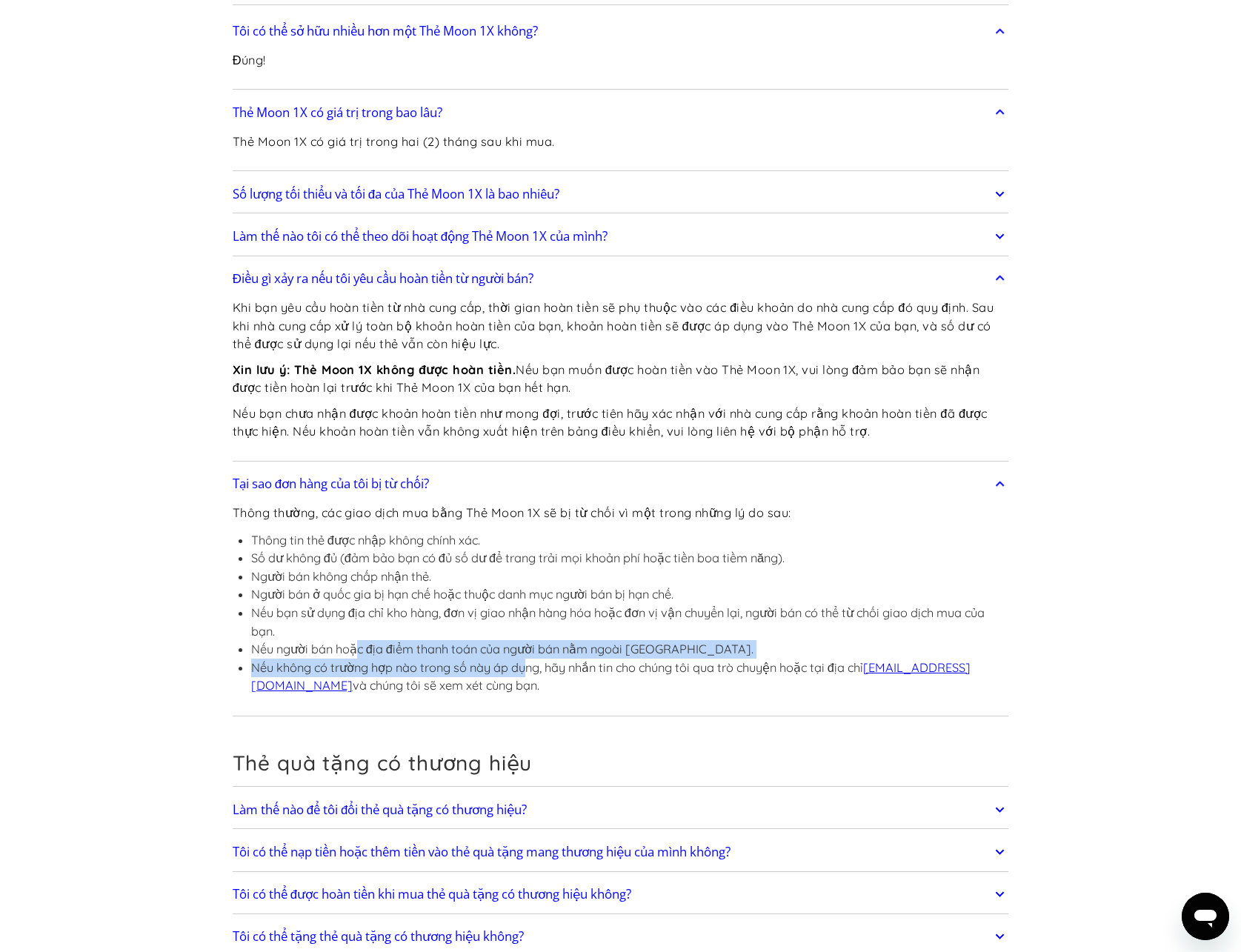
click at [532, 663] on ul "Thông tin thẻ được nhập không chính xác. Số dư không đủ (đảm bảo bạn có đủ số d…" at bounding box center [621, 613] width 777 height 164
click at [465, 648] on ul "Thông tin thẻ được nhập không chính xác. Số dư không đủ (đảm bảo bạn có đủ số d…" at bounding box center [621, 613] width 777 height 164
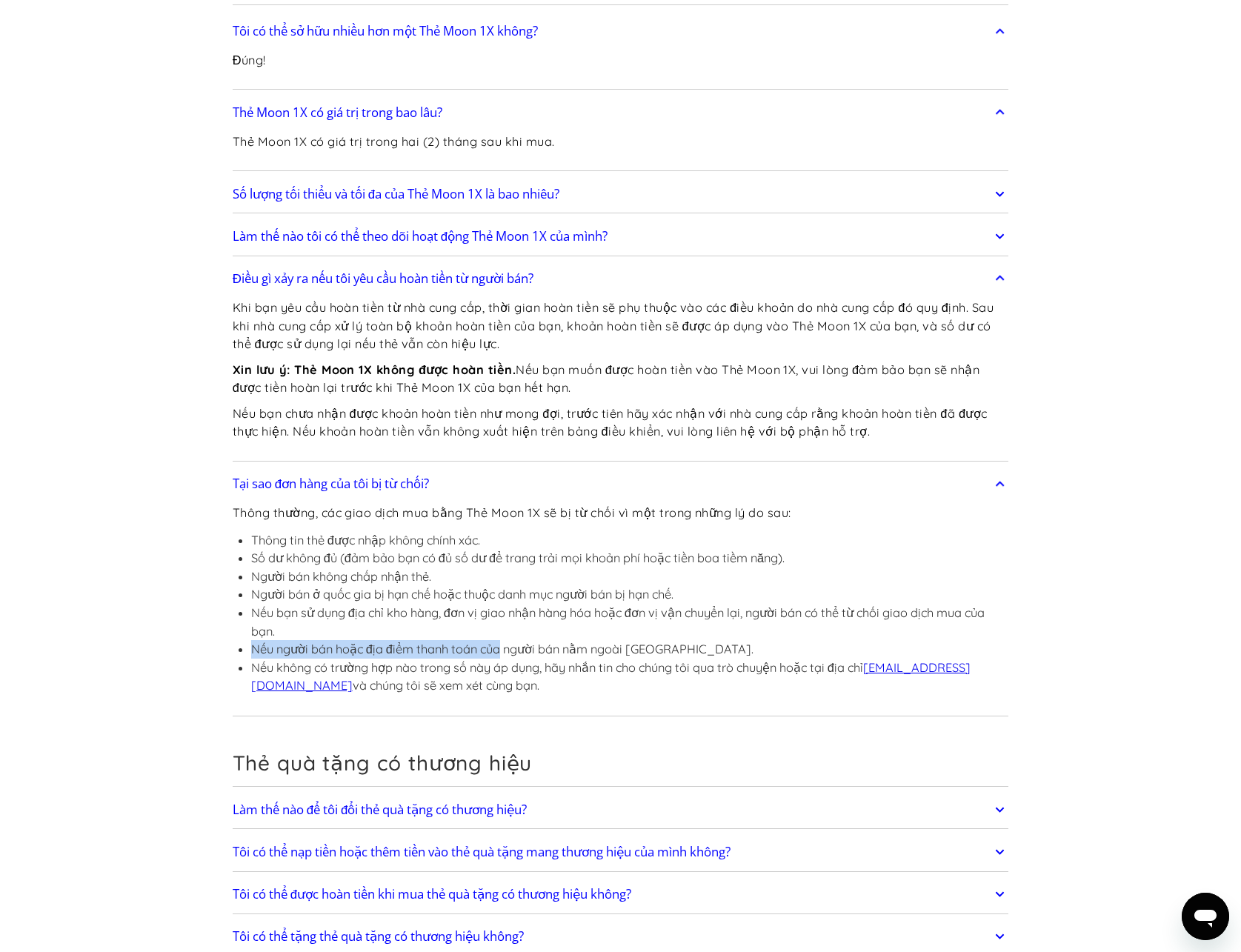
click at [516, 650] on ul "Thông tin thẻ được nhập không chính xác. Số dư không đủ (đảm bảo bạn có đủ số d…" at bounding box center [621, 613] width 777 height 164
click at [477, 635] on ul "Thông tin thẻ được nhập không chính xác. Số dư không đủ (đảm bảo bạn có đủ số d…" at bounding box center [621, 613] width 777 height 164
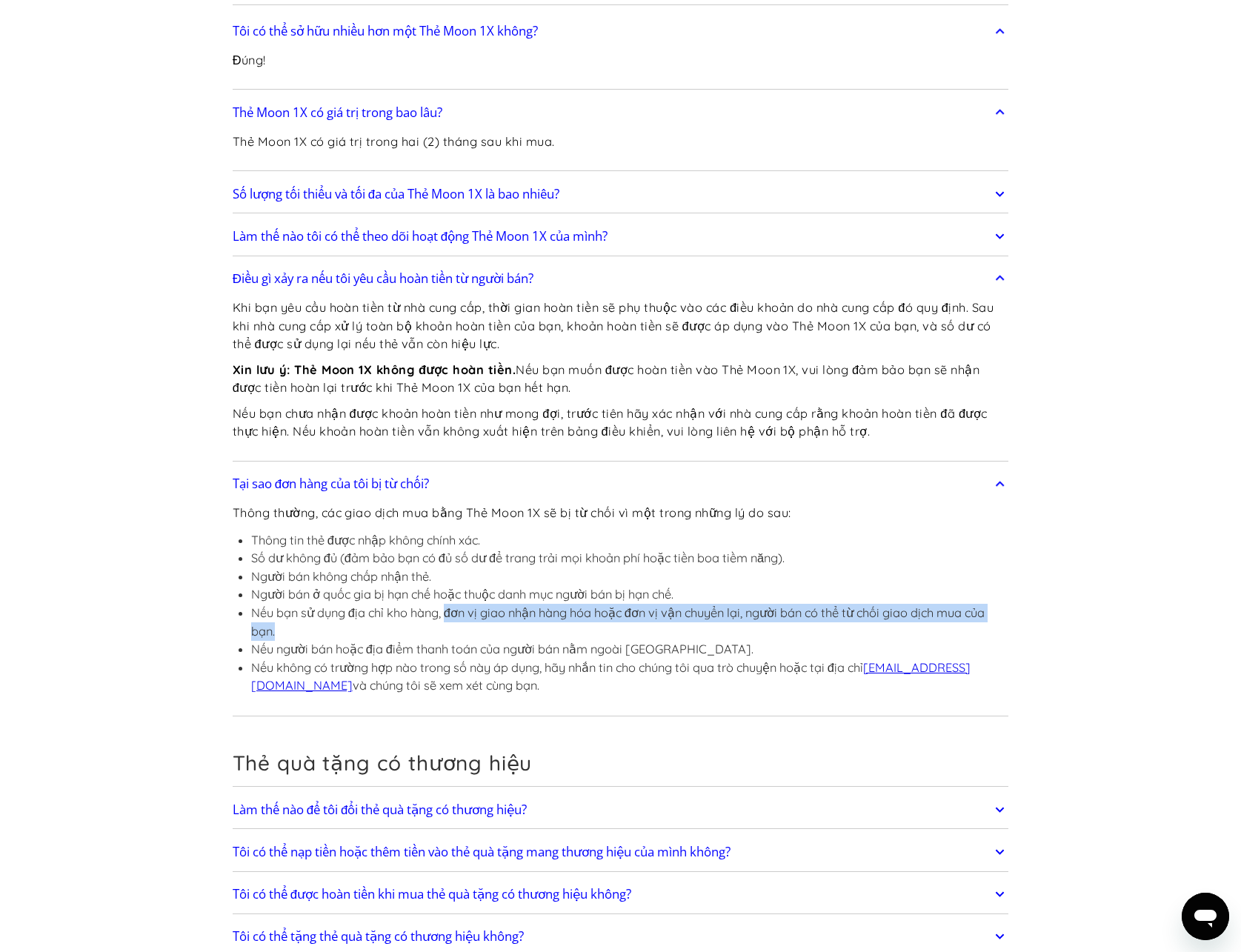
click at [460, 630] on li "Nếu bạn sử dụng địa chỉ kho hàng, đơn vị giao nhận hàng hóa hoặc đơn vị vận chu…" at bounding box center [631, 622] width 758 height 36
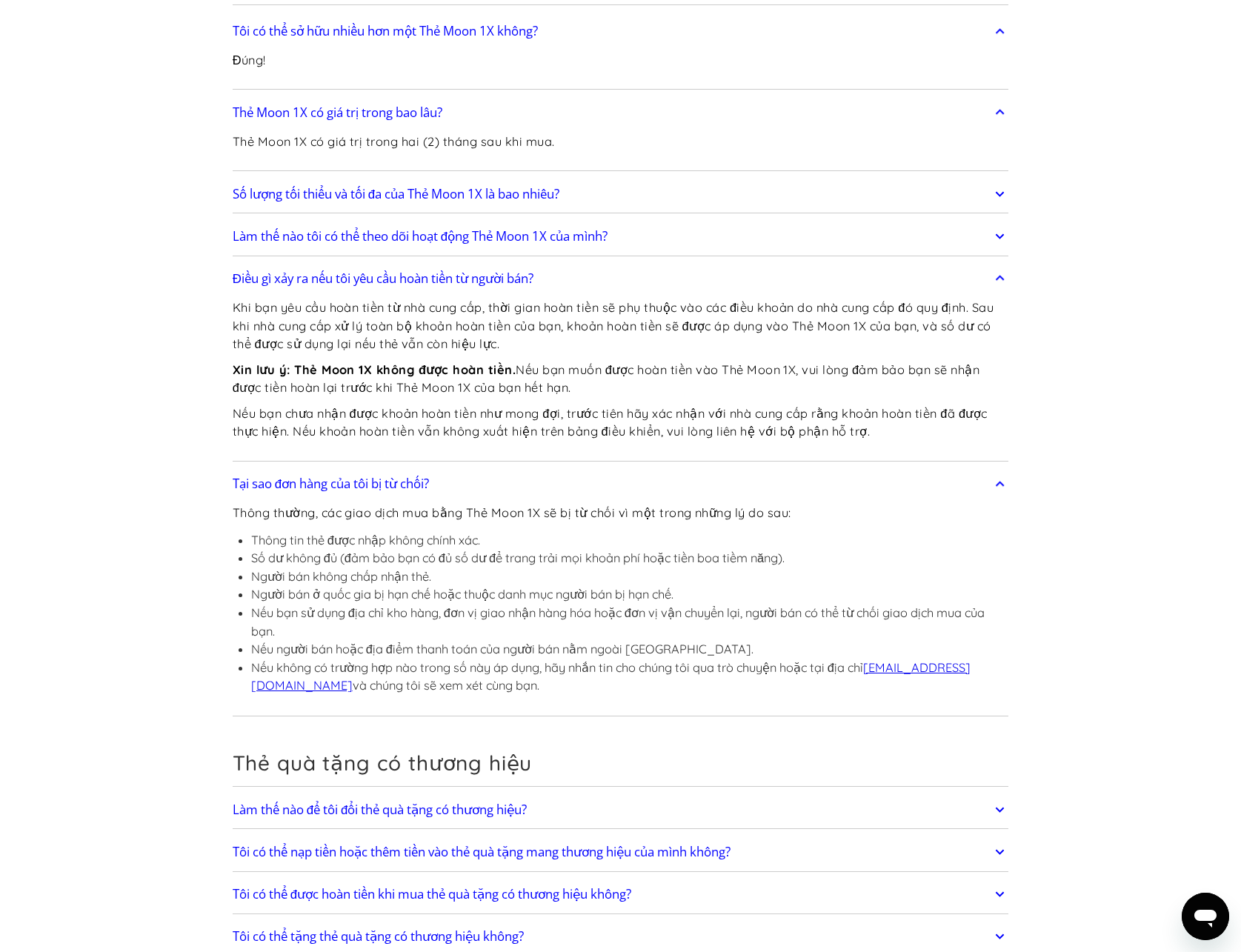
click at [474, 645] on font "Nếu người bán hoặc địa điểm thanh toán của người bán nằm ngoài [GEOGRAPHIC_DATA…" at bounding box center [502, 648] width 502 height 15
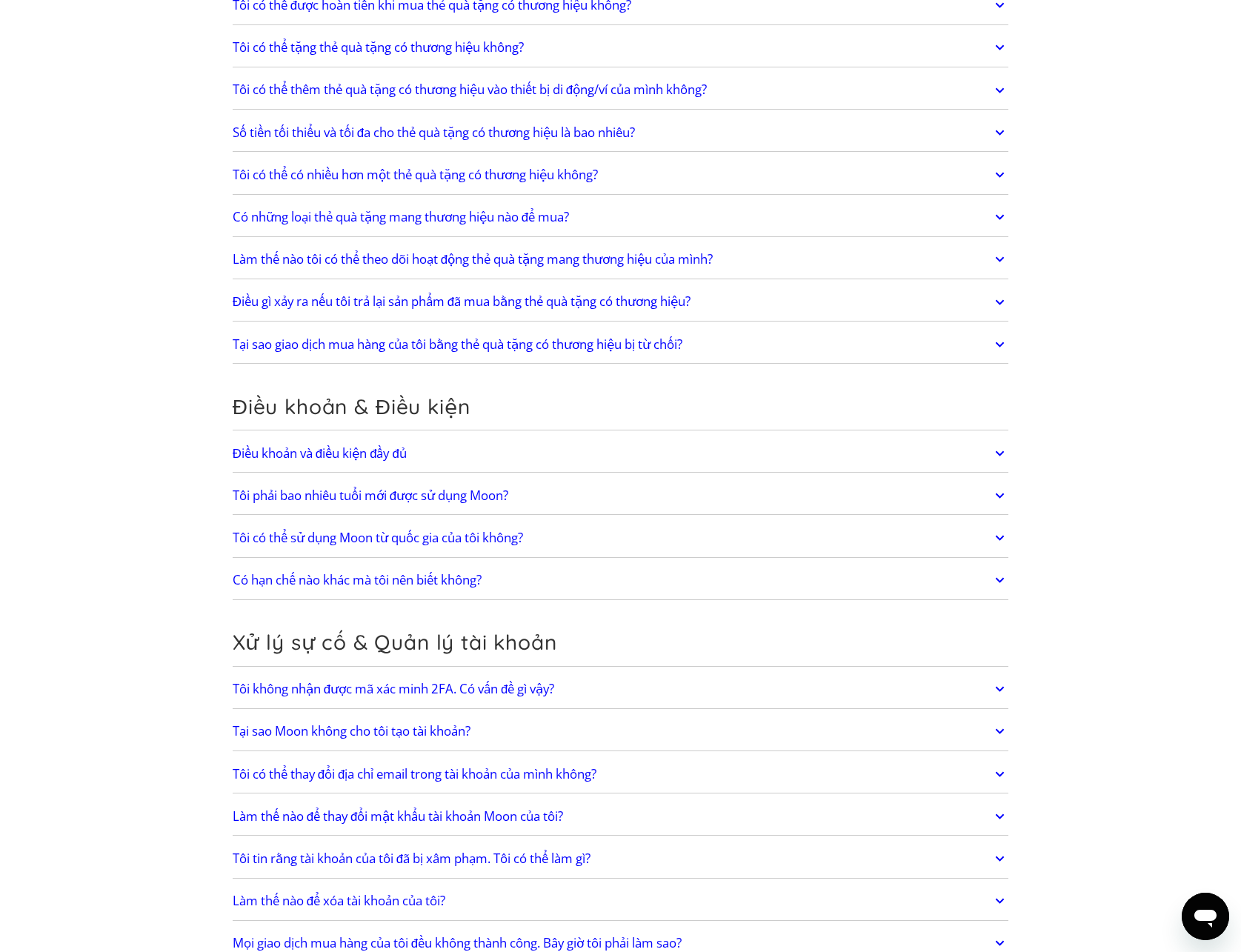
scroll to position [4673, 0]
